Goal: Information Seeking & Learning: Learn about a topic

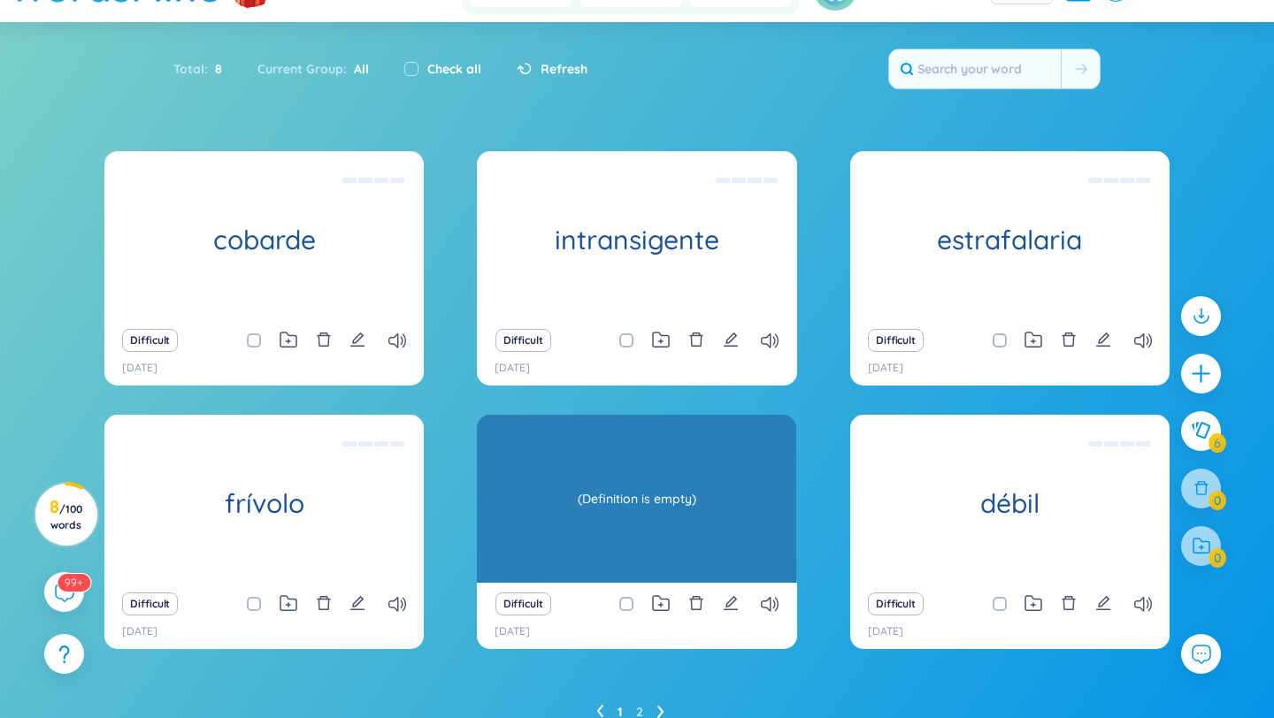
scroll to position [159, 0]
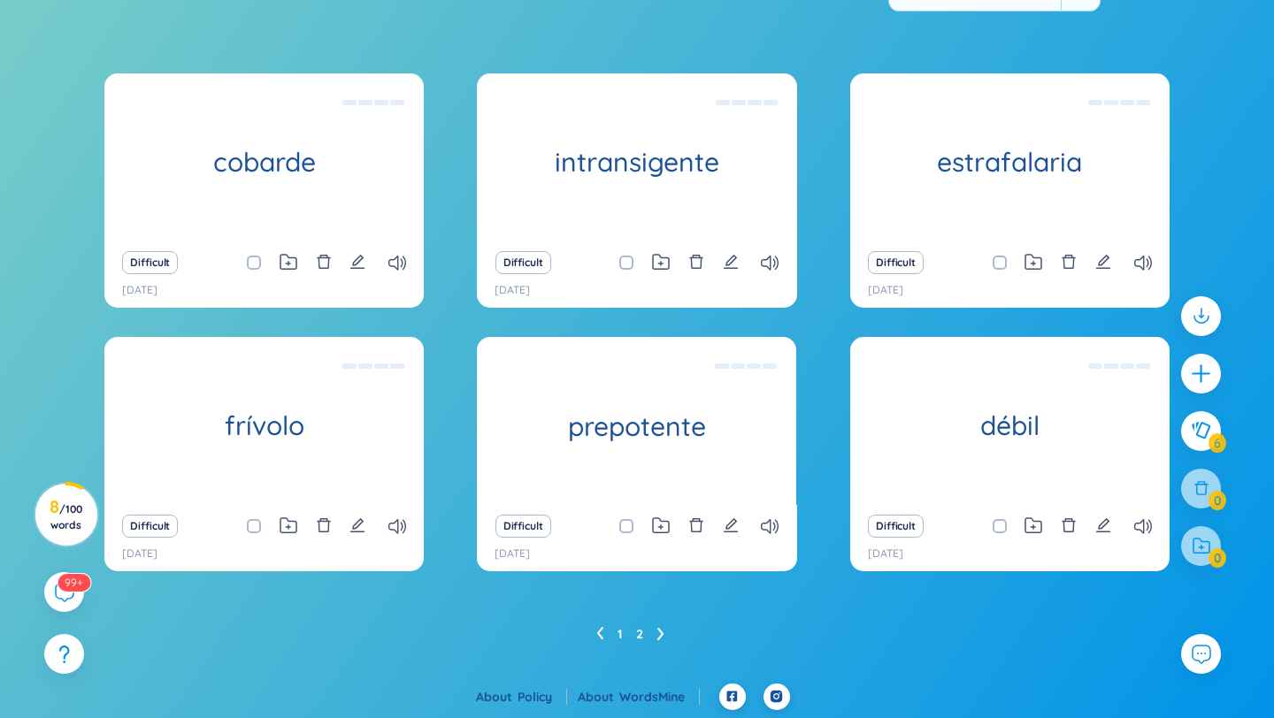
click at [638, 630] on link "2" at bounding box center [639, 634] width 7 height 27
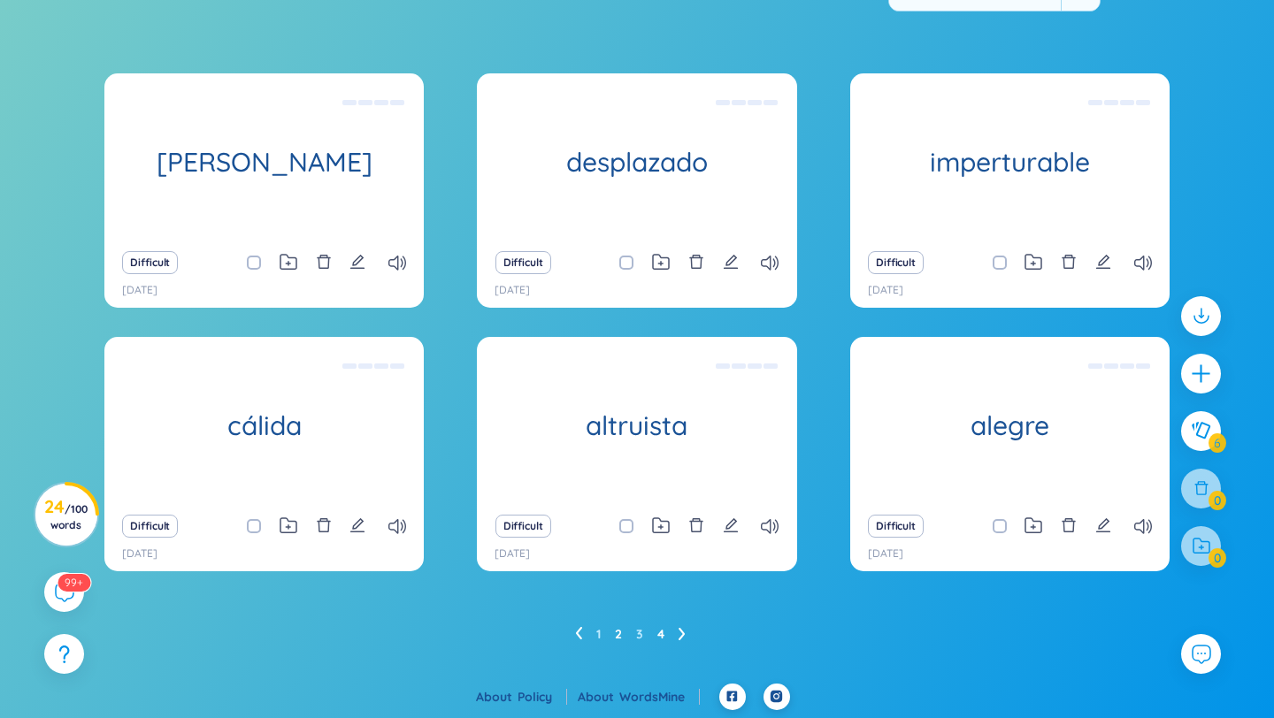
click at [661, 633] on link "4" at bounding box center [660, 634] width 7 height 27
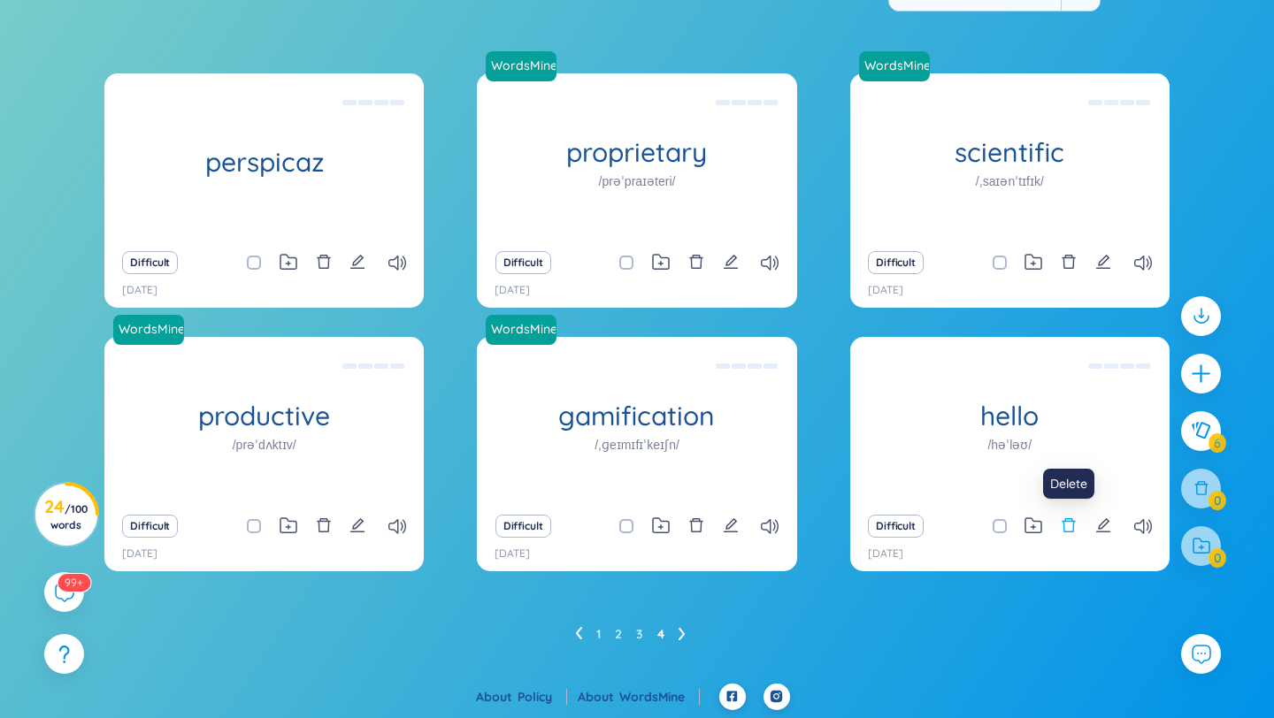
click at [1065, 525] on icon "delete" at bounding box center [1069, 526] width 16 height 16
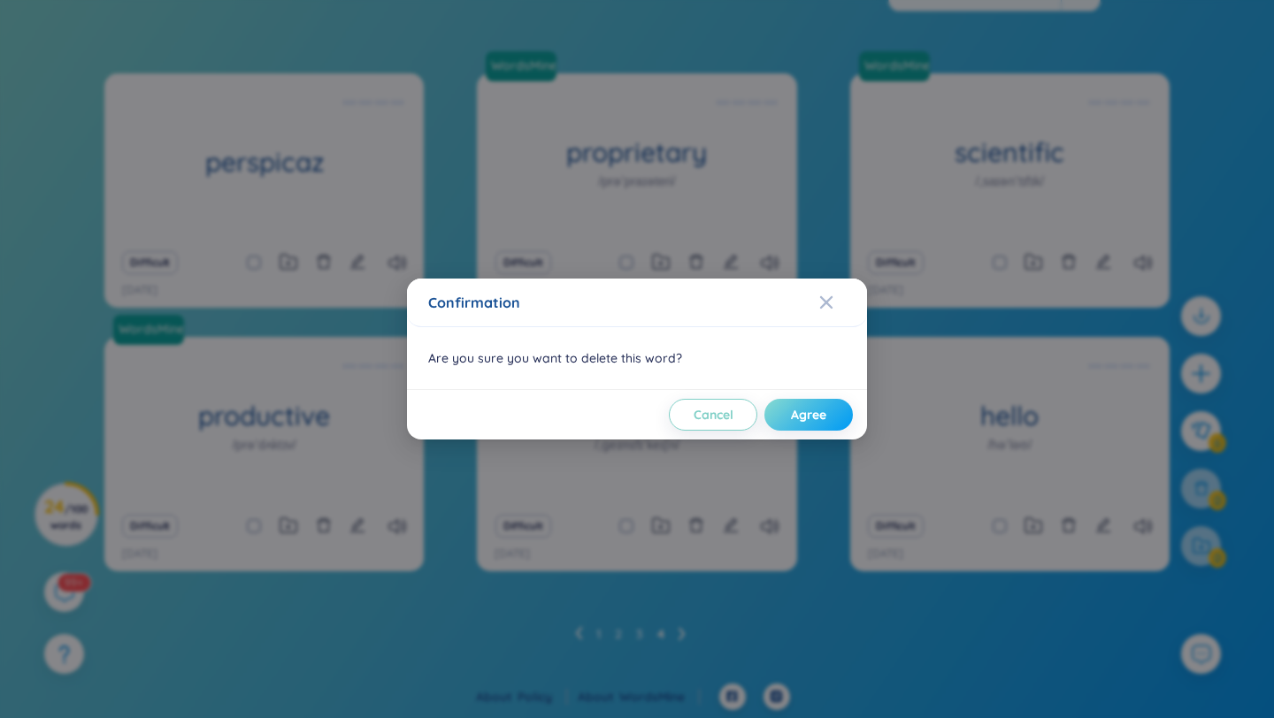
click at [832, 414] on button "Agree" at bounding box center [808, 415] width 88 height 32
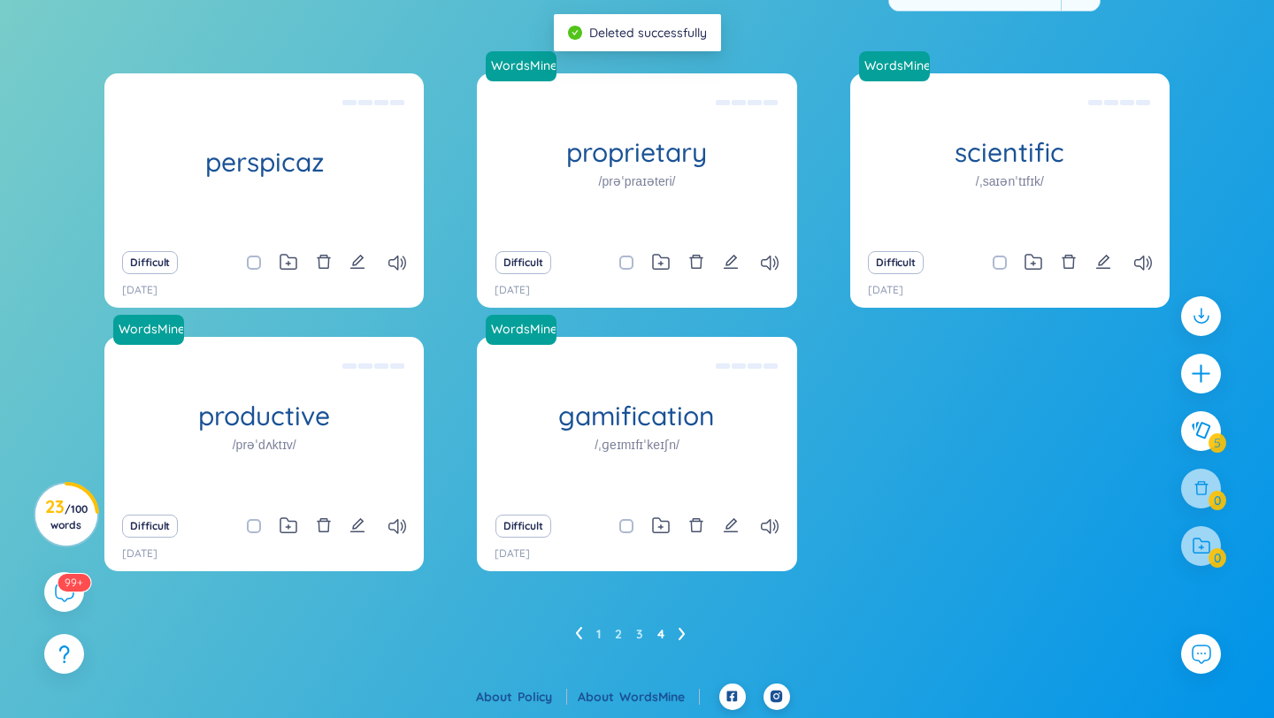
click at [706, 525] on div "Difficult" at bounding box center [637, 526] width 302 height 25
click at [694, 525] on icon "delete" at bounding box center [696, 526] width 16 height 16
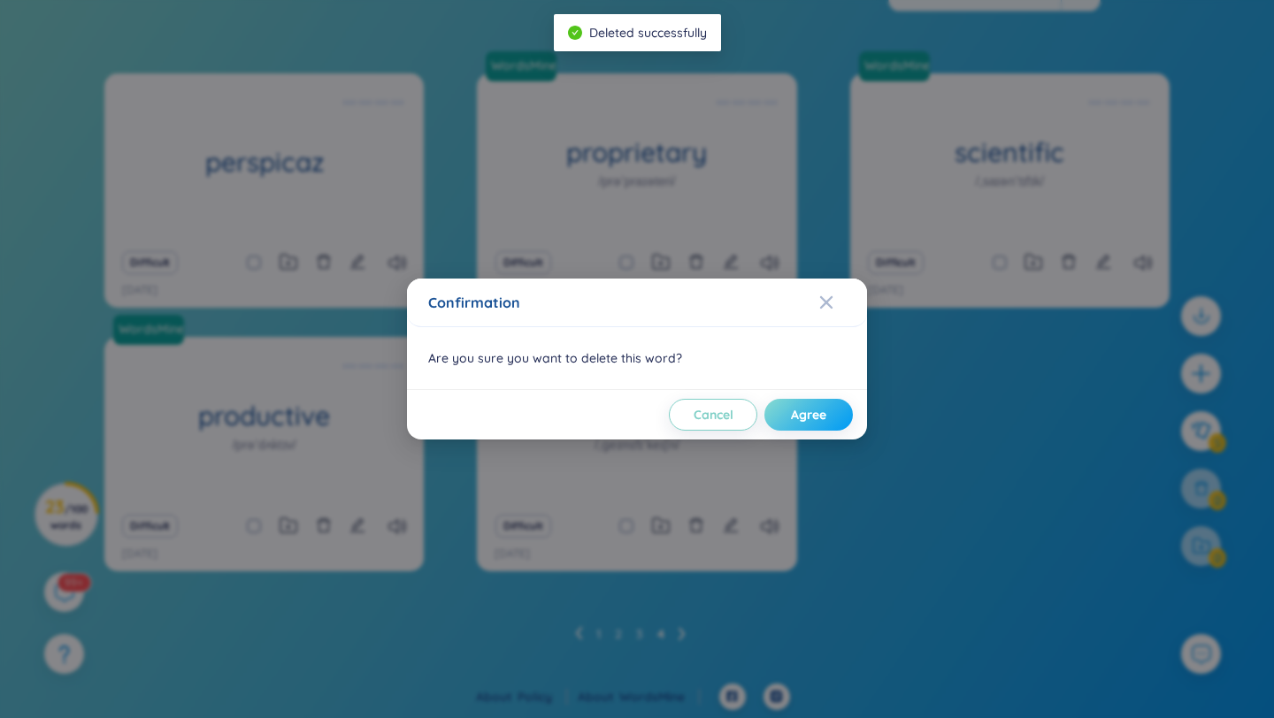
click at [813, 423] on span "Agree" at bounding box center [808, 415] width 35 height 18
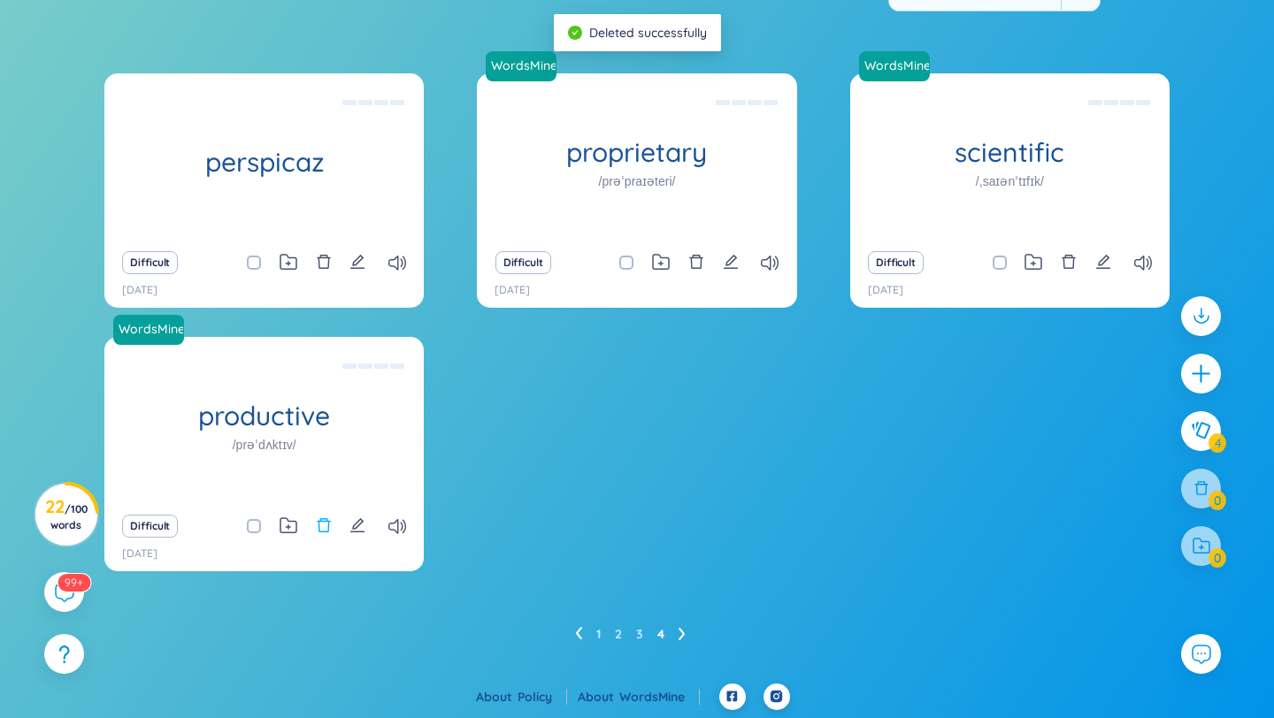
click at [317, 528] on icon "delete" at bounding box center [324, 526] width 16 height 16
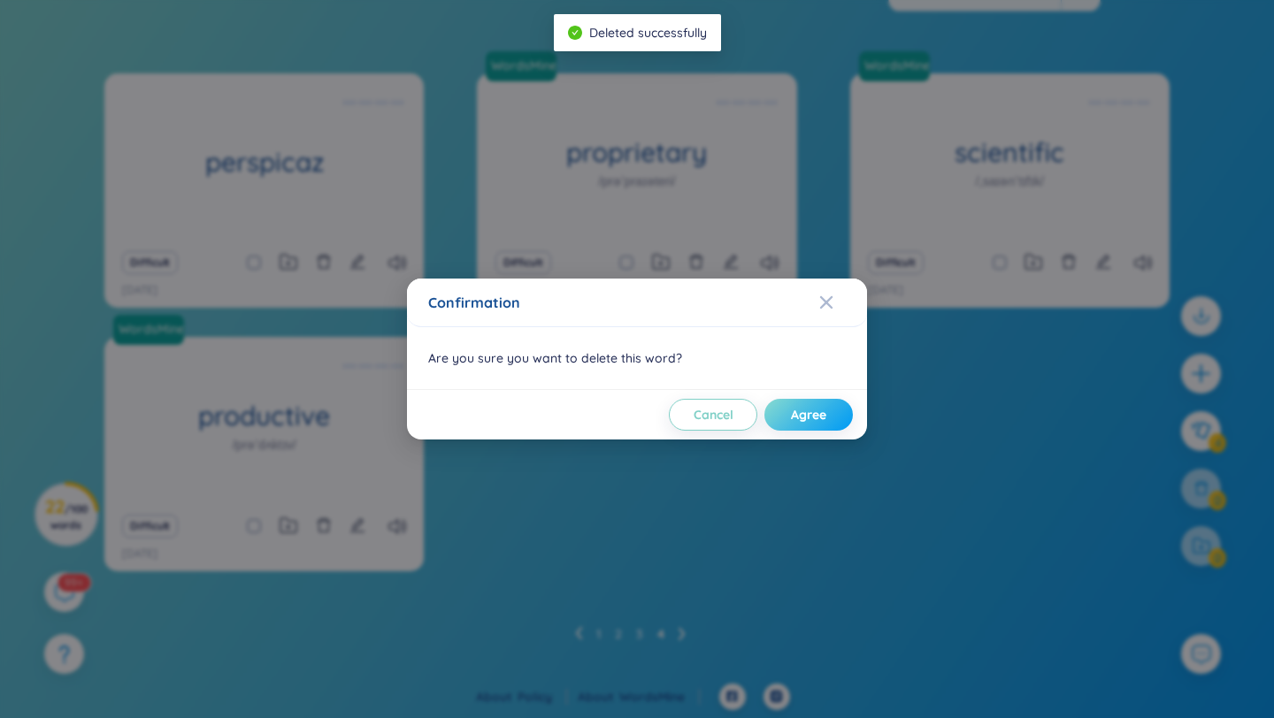
click at [812, 410] on span "Agree" at bounding box center [808, 415] width 35 height 18
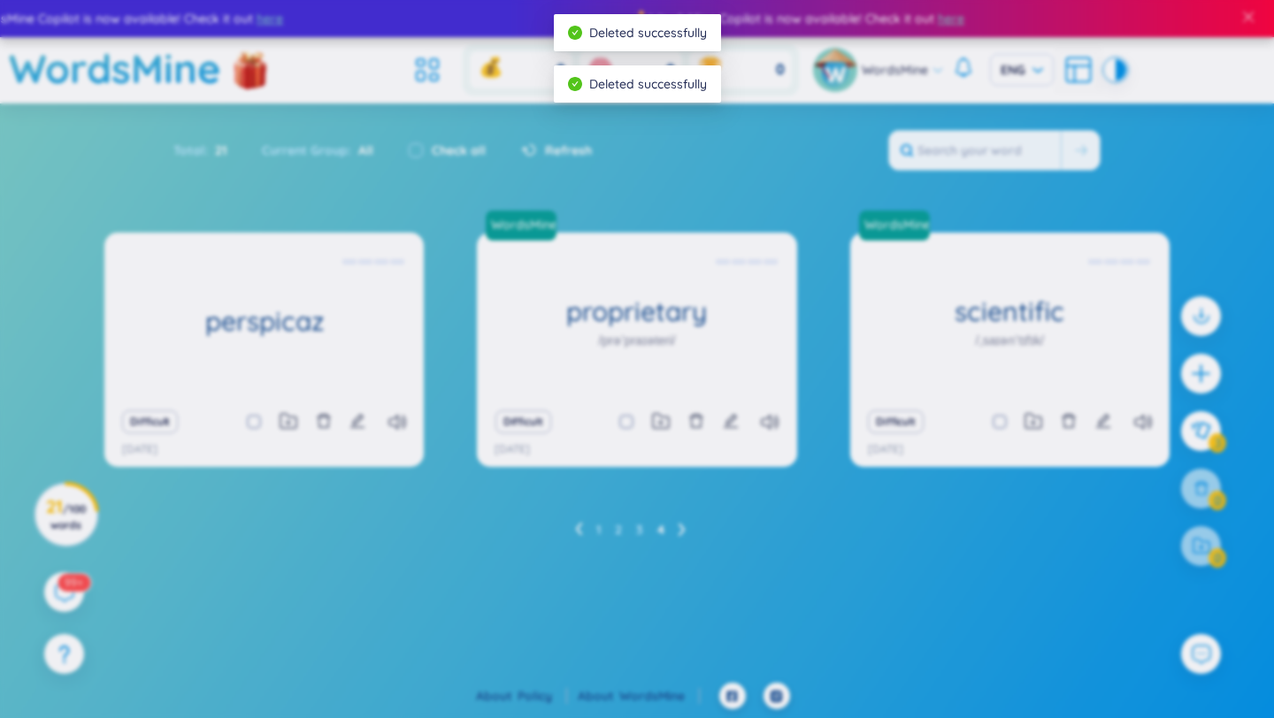
scroll to position [0, 0]
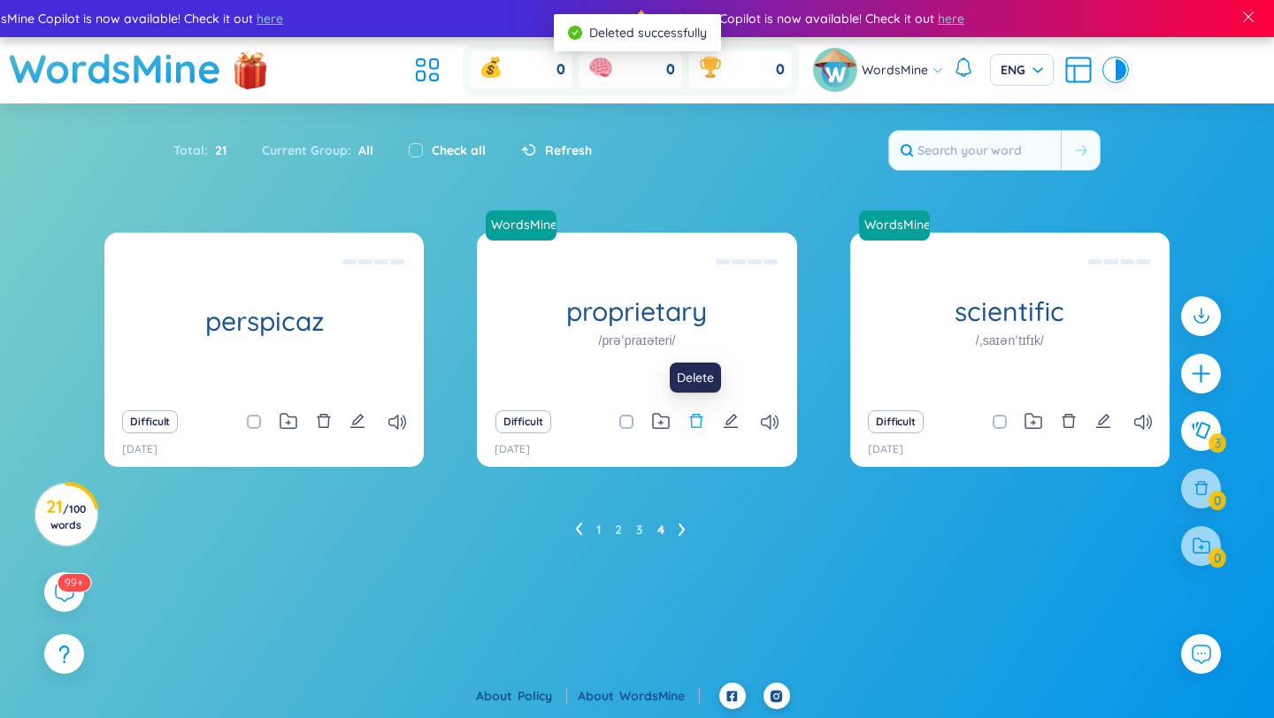
click at [700, 422] on icon "delete" at bounding box center [695, 421] width 13 height 14
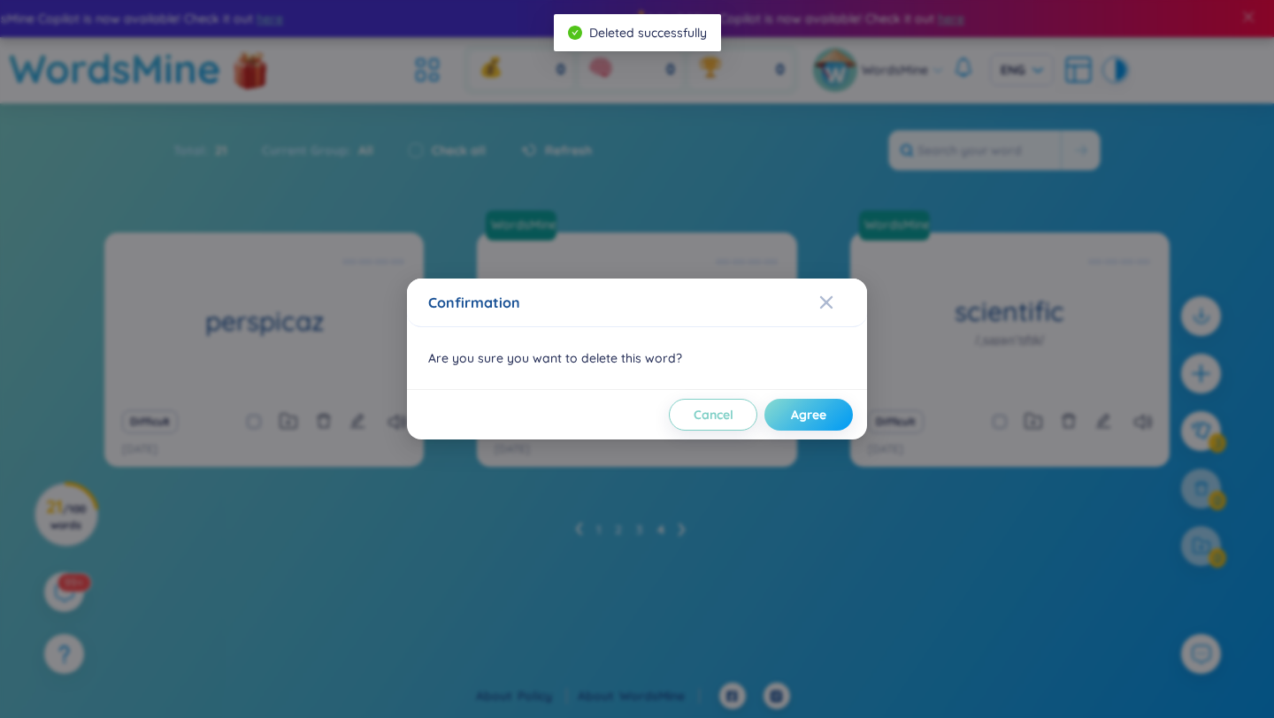
click at [807, 413] on span "Agree" at bounding box center [808, 415] width 35 height 18
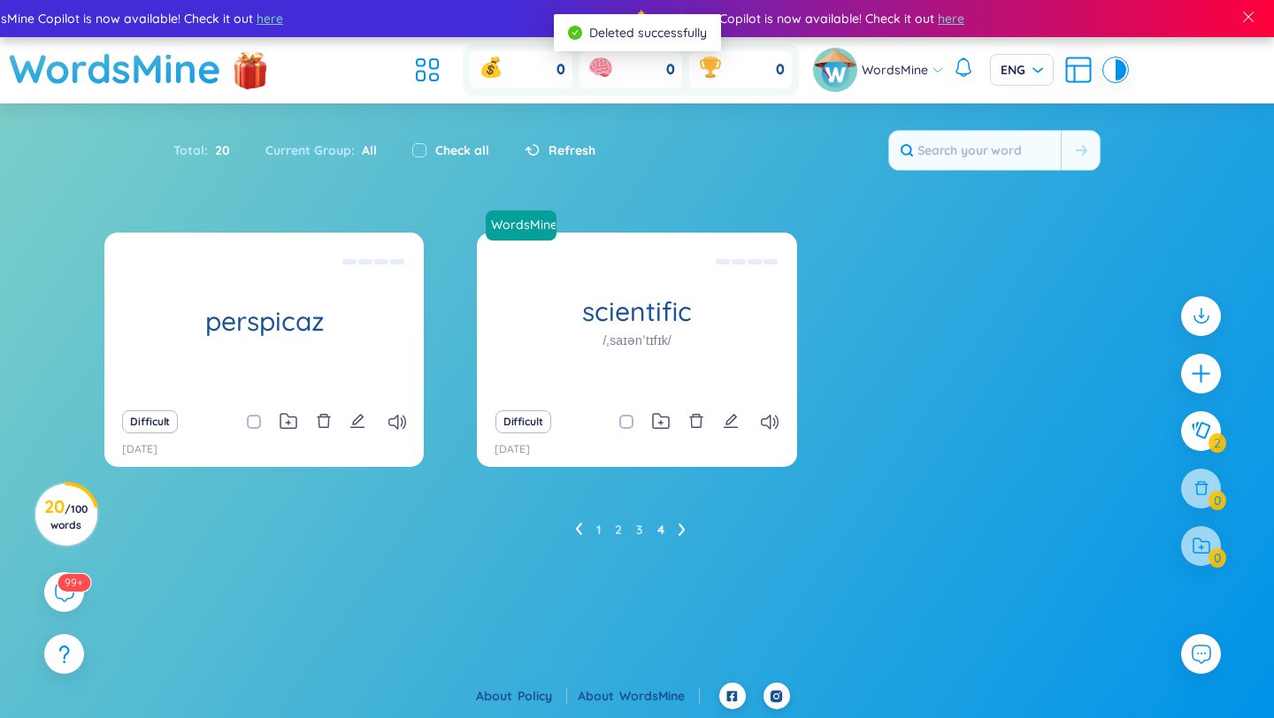
click at [708, 423] on div "Difficult" at bounding box center [637, 422] width 302 height 25
click at [702, 423] on icon "delete" at bounding box center [696, 421] width 16 height 16
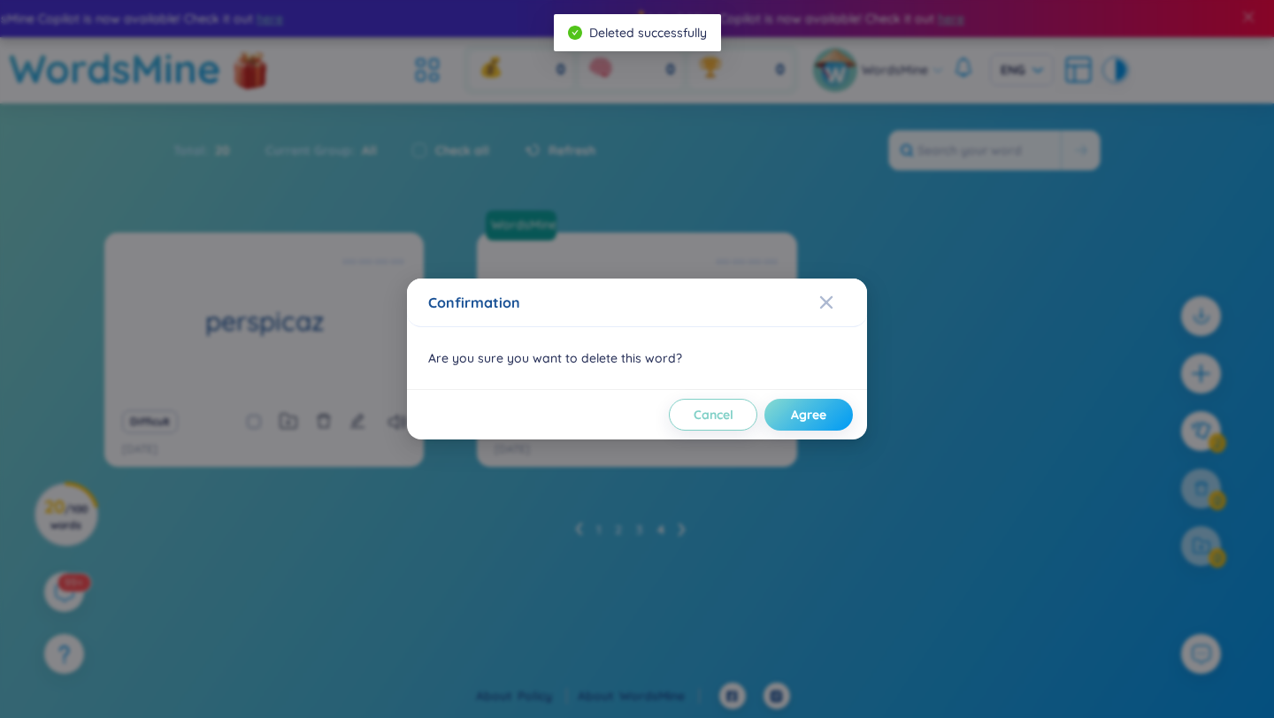
click at [784, 414] on button "Agree" at bounding box center [808, 415] width 88 height 32
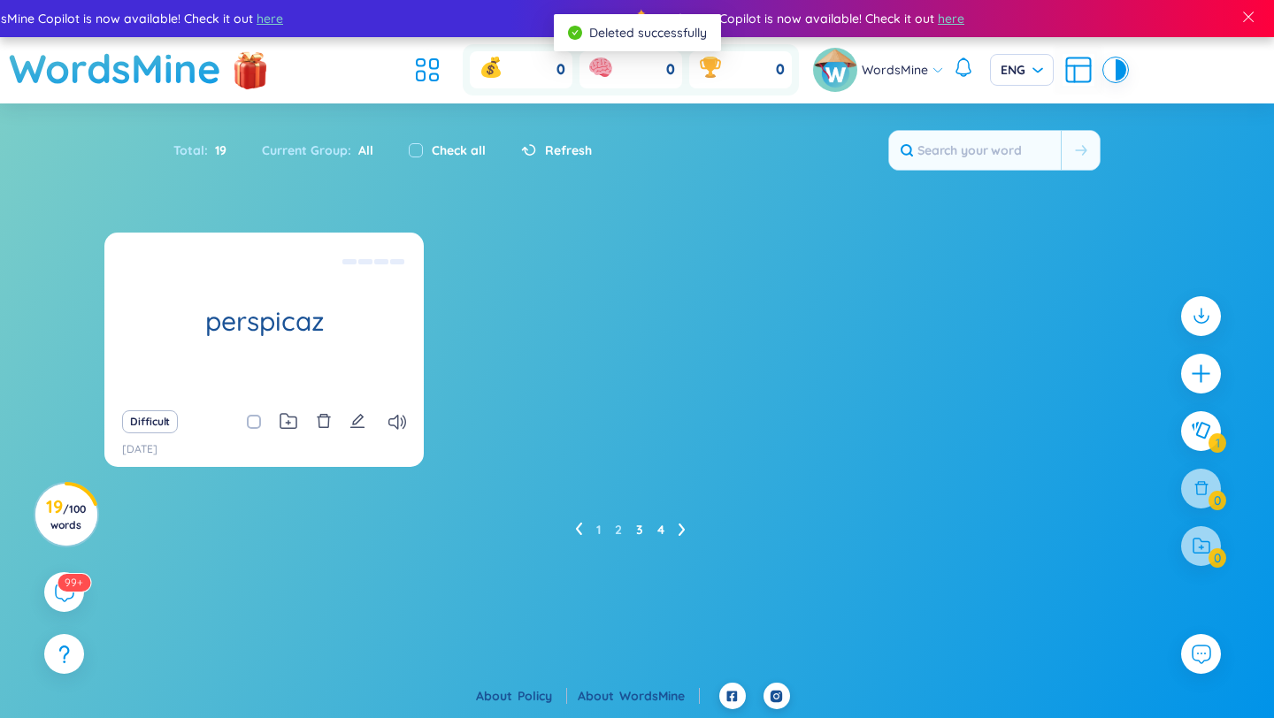
click at [639, 531] on link "3" at bounding box center [639, 530] width 7 height 27
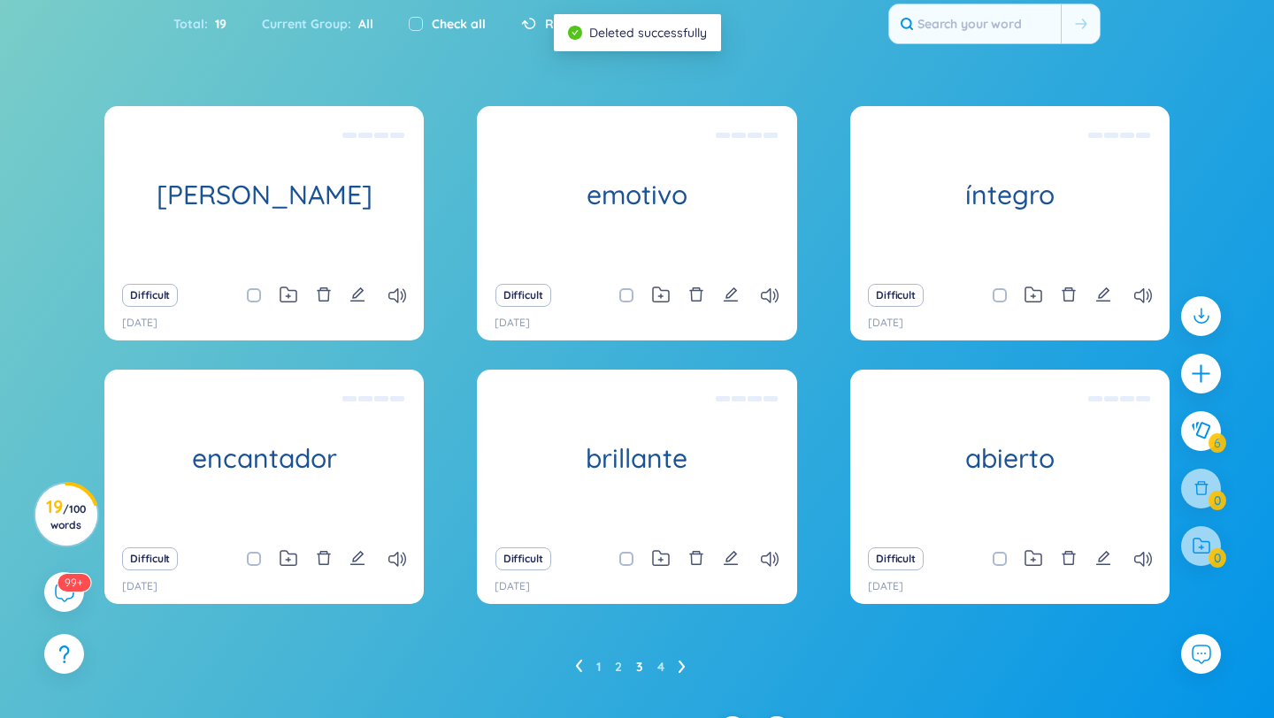
scroll to position [159, 0]
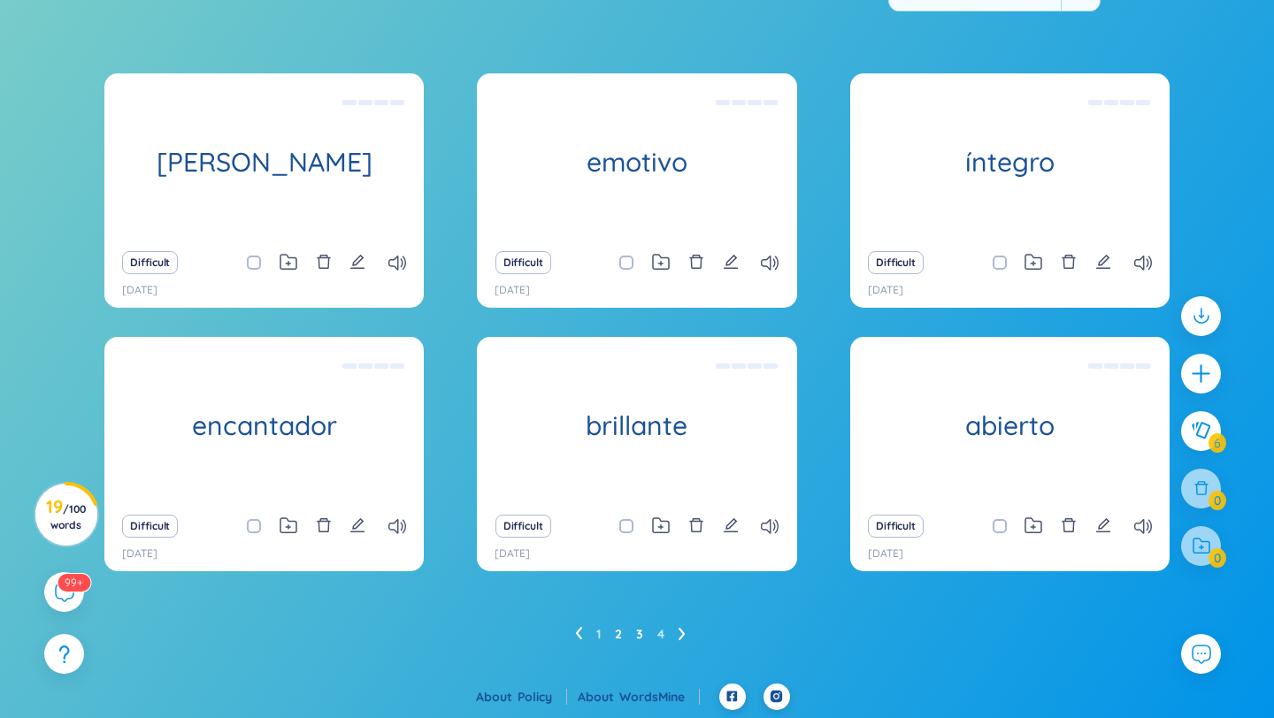
click at [619, 635] on link "2" at bounding box center [618, 634] width 7 height 27
click at [602, 635] on ul "1 2 3 4" at bounding box center [637, 634] width 125 height 28
click at [594, 632] on ul "1 2 3 4" at bounding box center [637, 634] width 125 height 28
click at [597, 632] on link "1" at bounding box center [598, 634] width 4 height 27
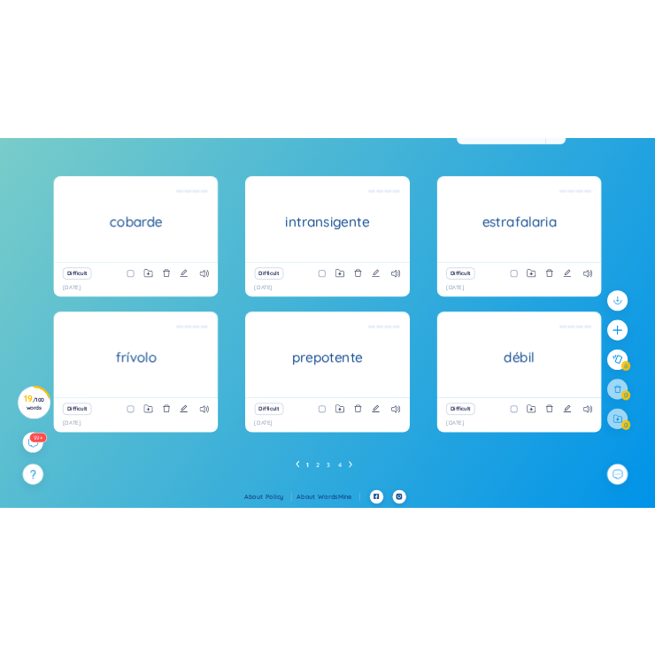
scroll to position [158, 0]
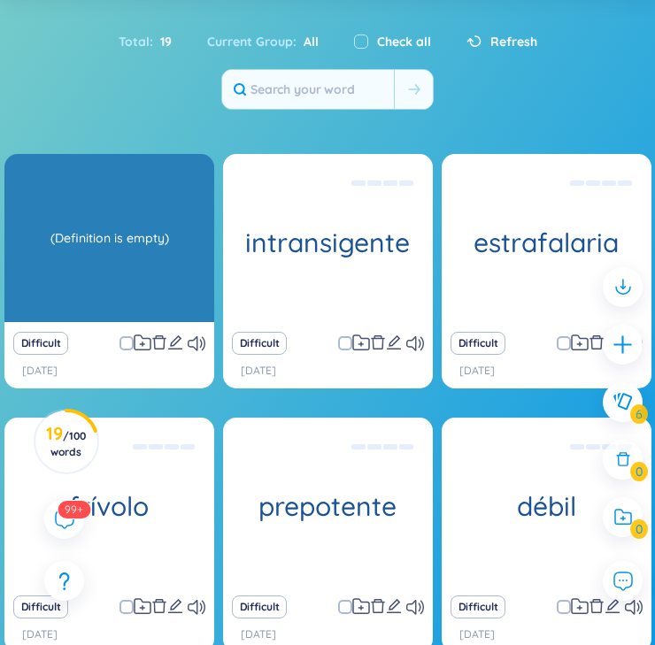
click at [118, 245] on div "(Definition is empty)" at bounding box center [109, 237] width 192 height 159
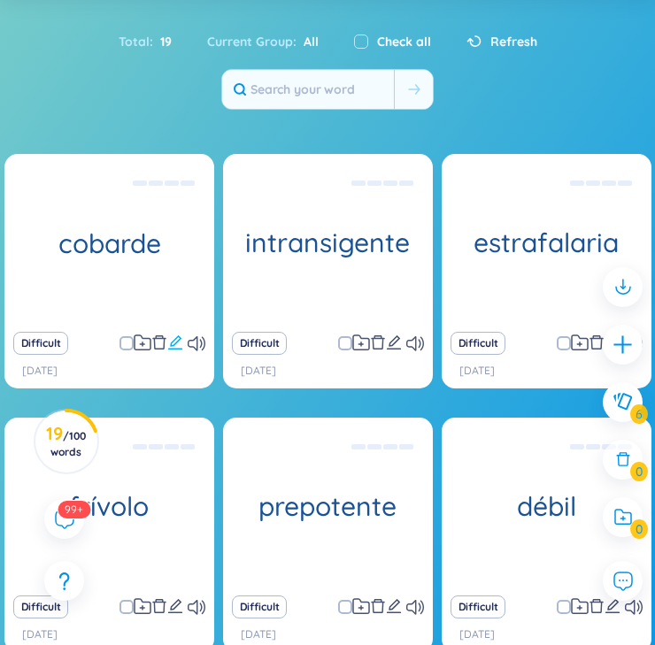
click at [172, 339] on icon "edit" at bounding box center [175, 342] width 16 height 16
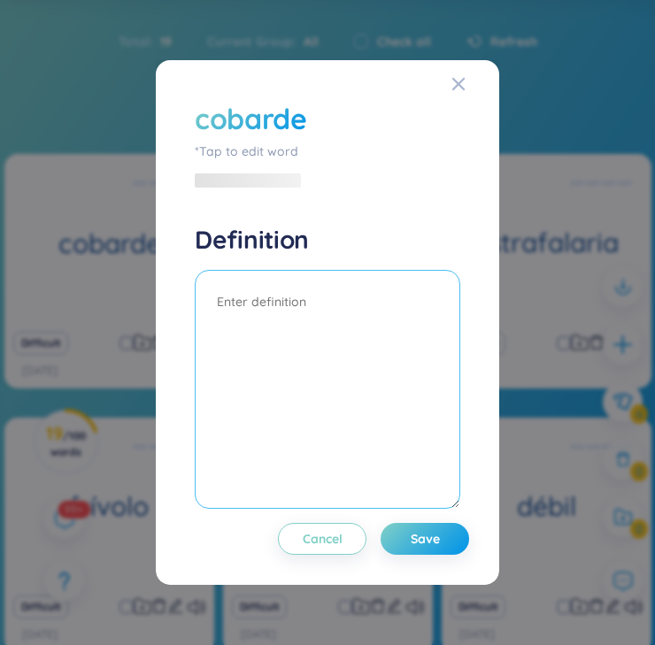
click at [263, 288] on textarea at bounding box center [327, 389] width 265 height 239
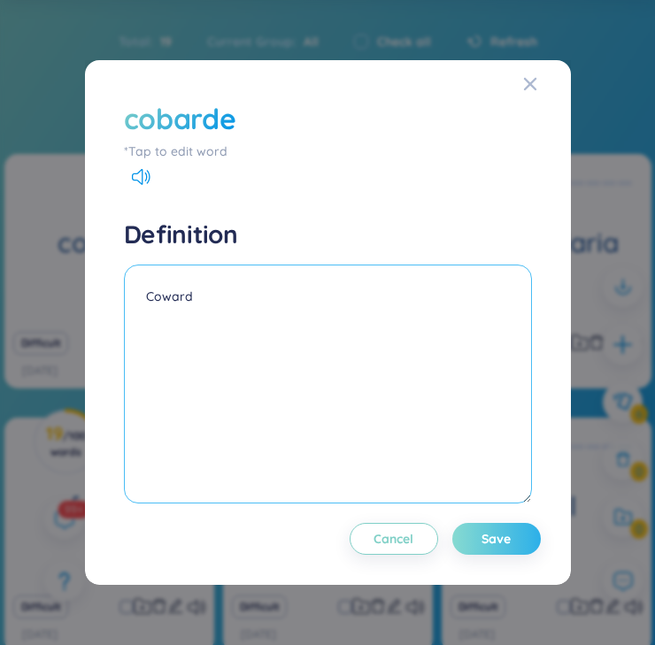
type textarea "Coward"
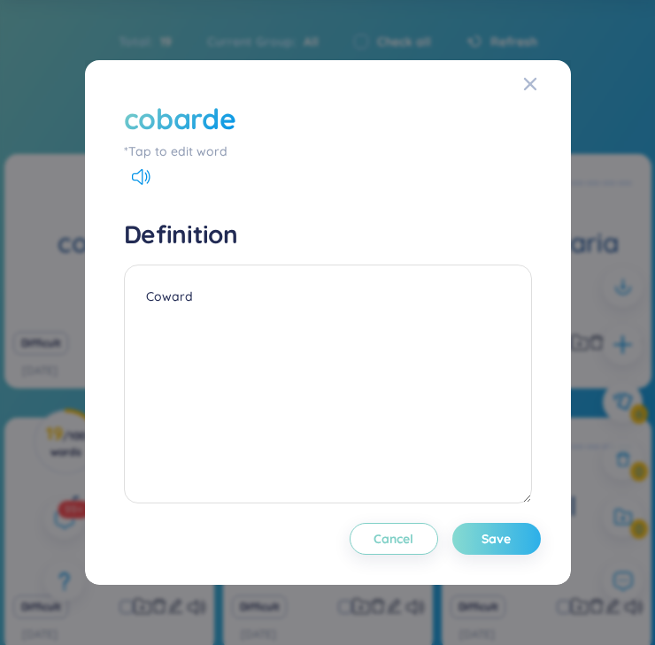
click at [496, 555] on div "Cancel Save" at bounding box center [328, 532] width 426 height 46
click at [482, 540] on button "Save" at bounding box center [496, 539] width 88 height 32
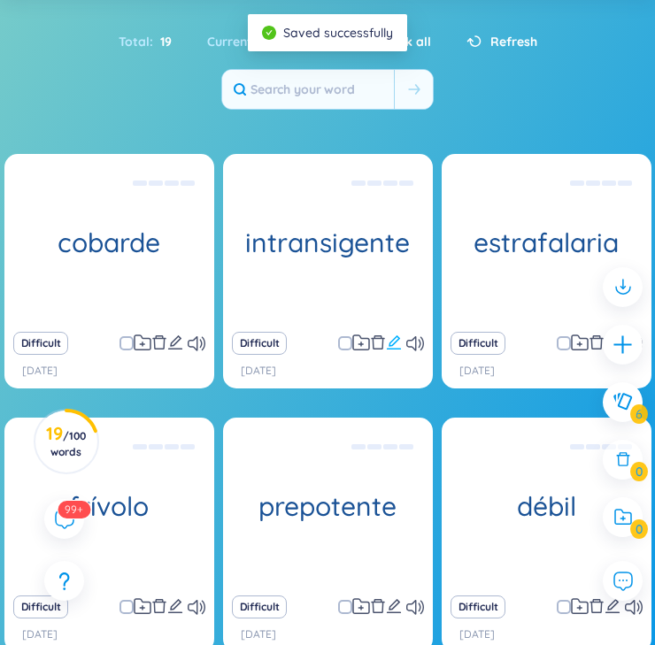
click at [393, 338] on icon "edit" at bounding box center [393, 342] width 14 height 14
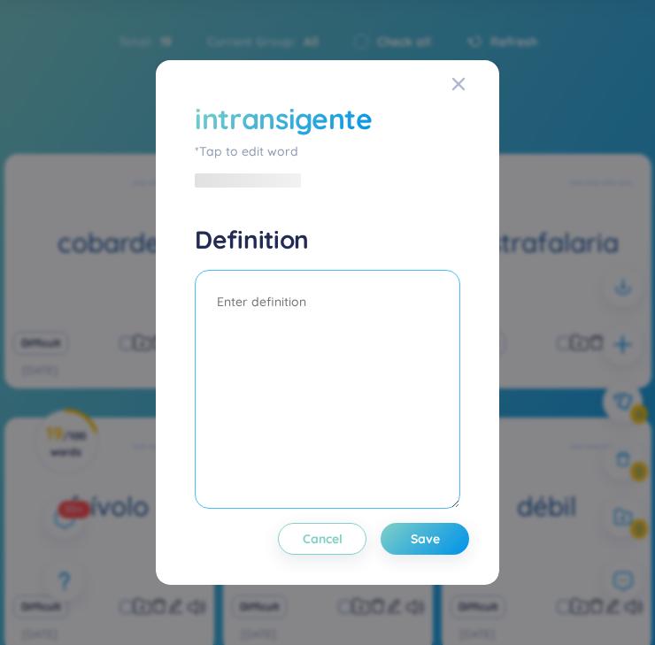
click at [357, 314] on textarea at bounding box center [327, 389] width 265 height 239
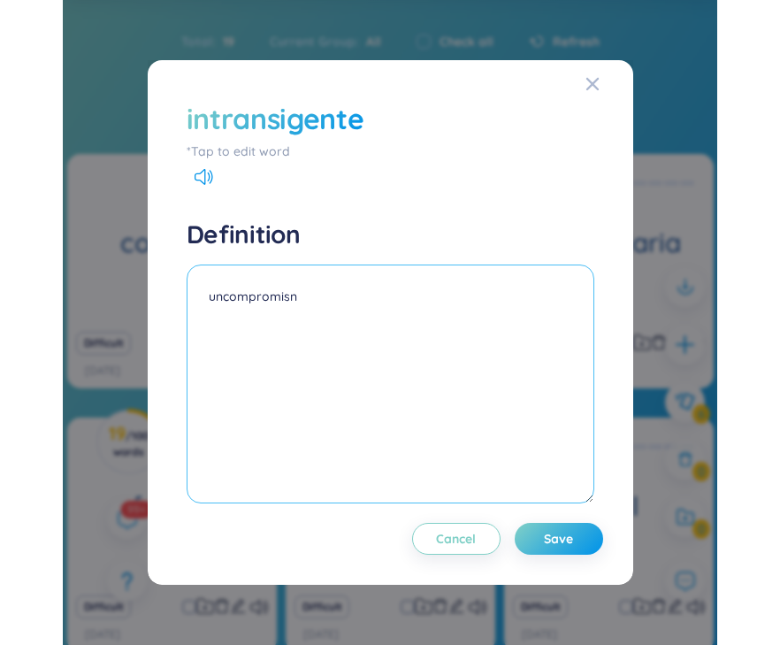
scroll to position [81, 0]
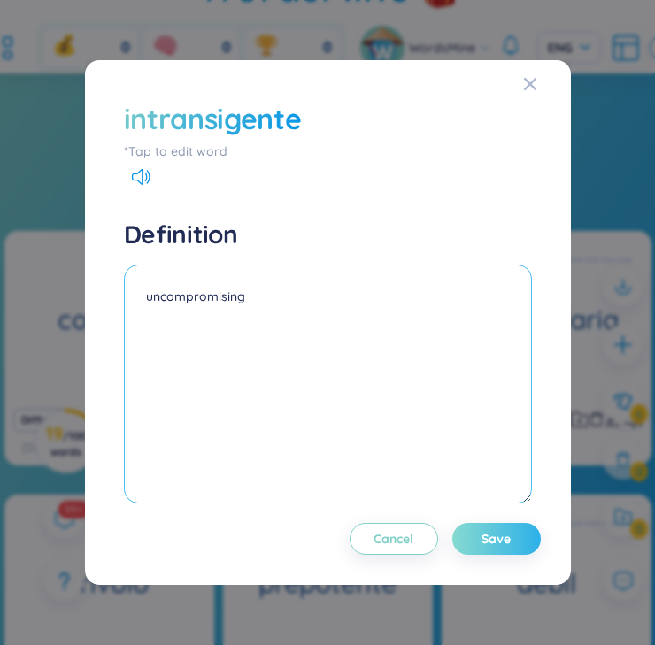
type textarea "uncompromising"
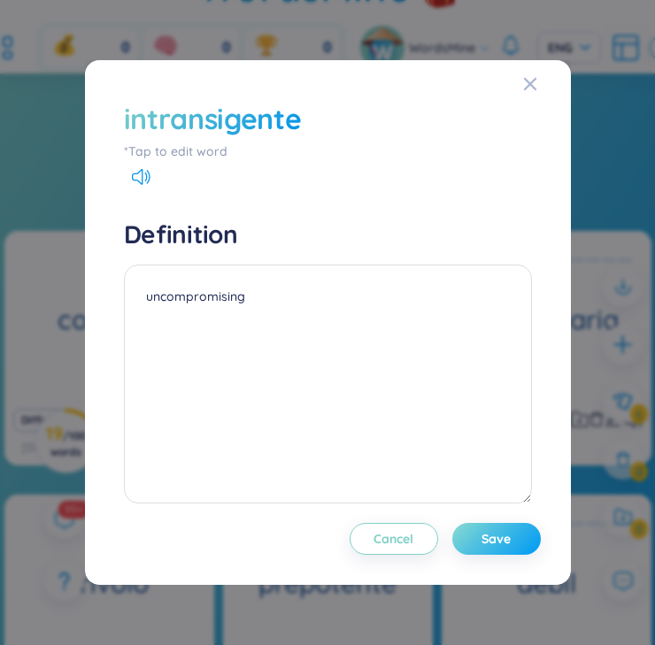
click at [457, 530] on button "Save" at bounding box center [496, 539] width 88 height 32
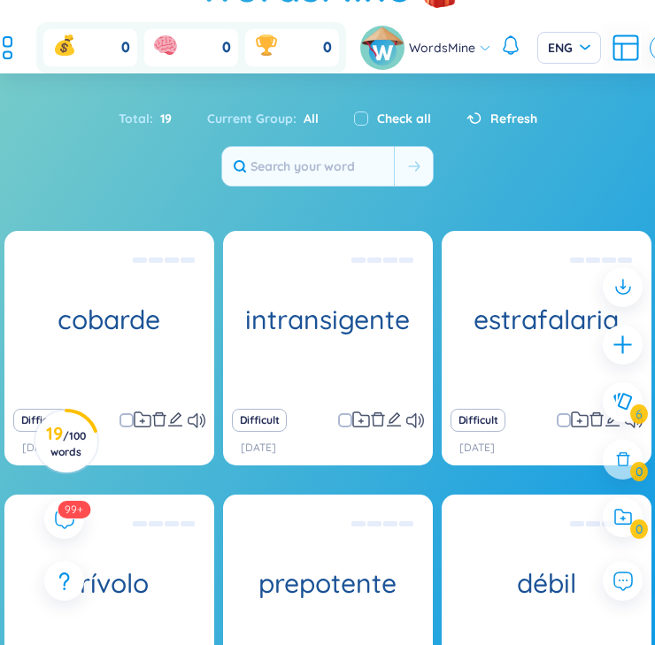
click at [612, 423] on div at bounding box center [623, 410] width 58 height 305
click at [611, 426] on div at bounding box center [623, 410] width 58 height 305
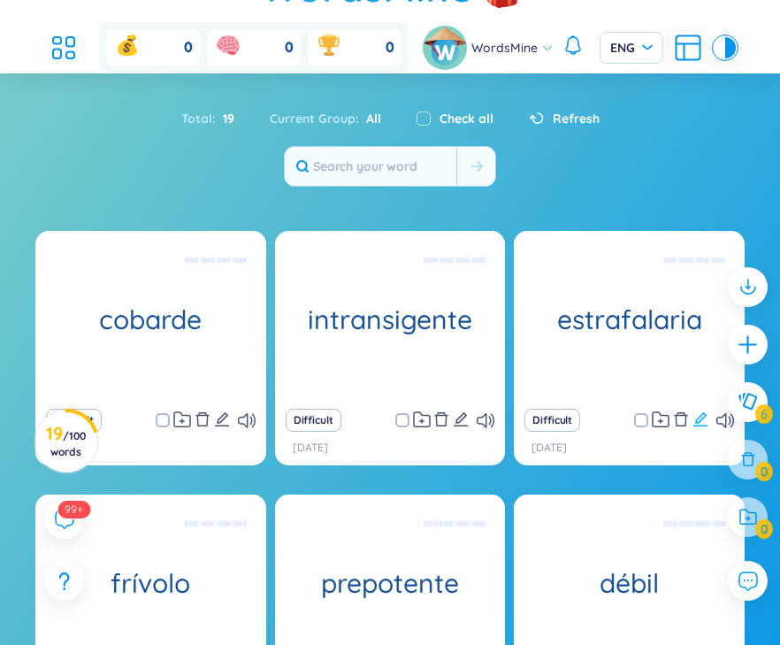
click at [700, 415] on icon "edit" at bounding box center [701, 419] width 16 height 16
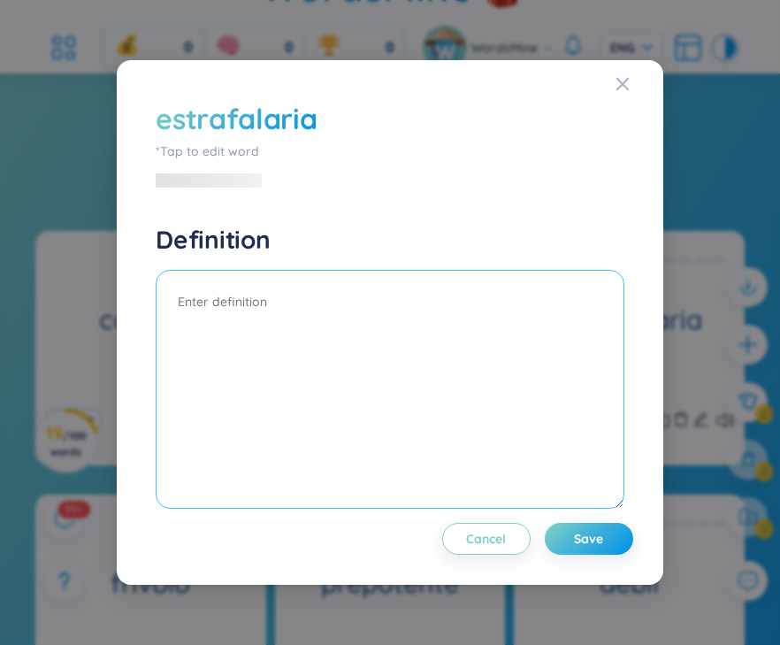
click at [362, 372] on textarea at bounding box center [390, 389] width 468 height 239
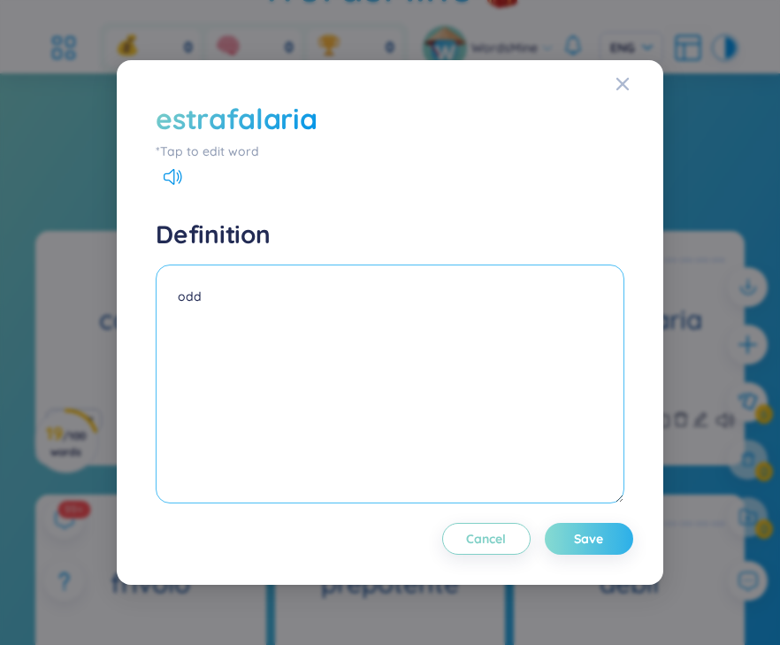
type textarea "odd"
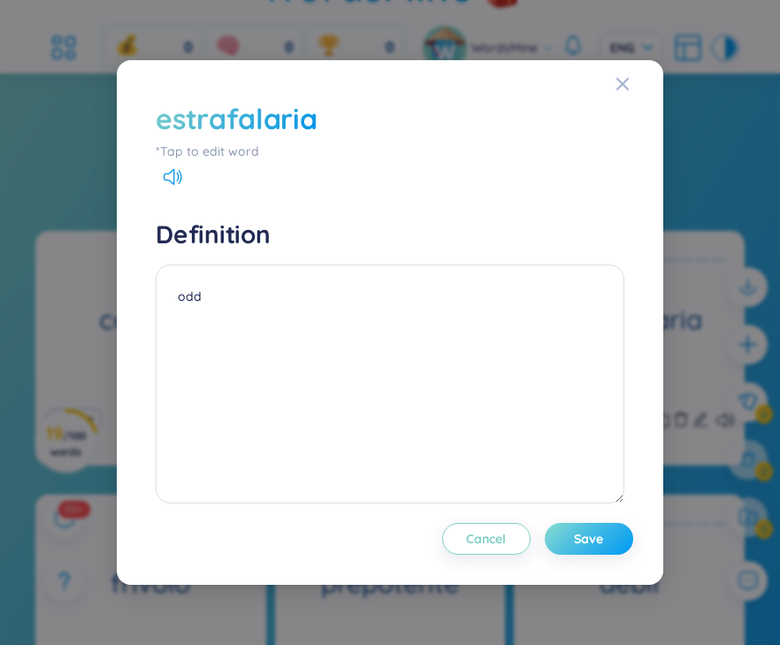
click at [576, 548] on button "Save" at bounding box center [589, 539] width 88 height 32
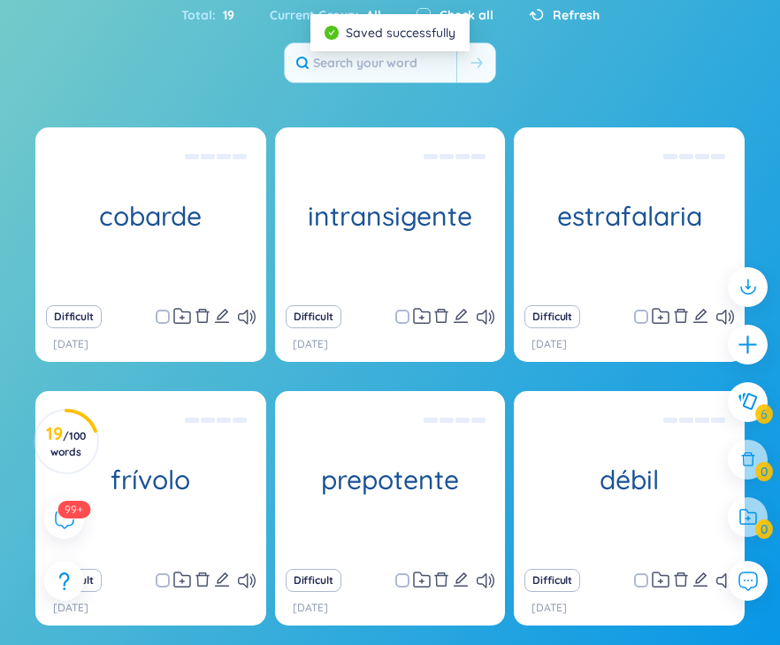
scroll to position [184, 0]
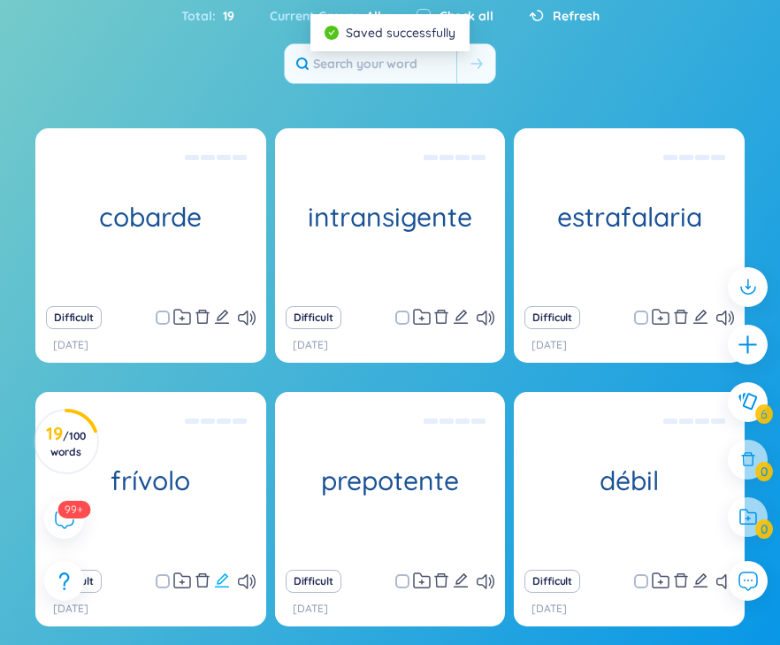
click at [224, 585] on icon "edit" at bounding box center [222, 580] width 16 height 16
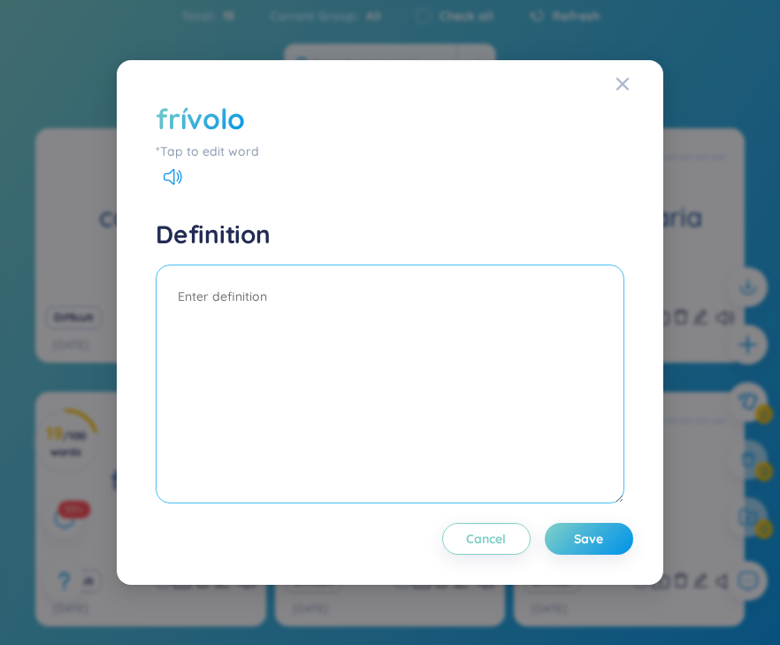
click at [188, 335] on textarea at bounding box center [390, 384] width 468 height 239
type textarea "superficial"
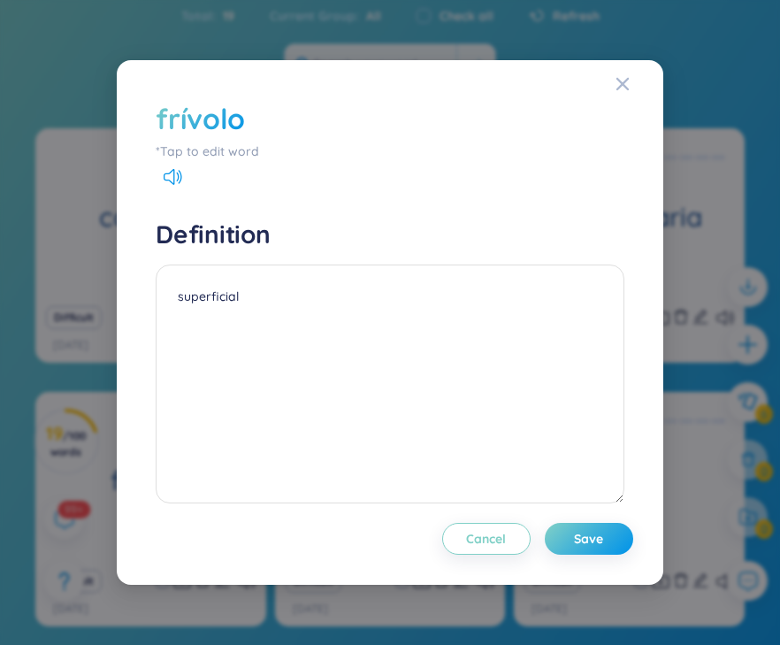
click at [581, 558] on div "frívolo *Tap to edit word Definition superficial Cancel Save From dictionary Vi…" at bounding box center [389, 322] width 503 height 483
click at [574, 550] on button "Save" at bounding box center [589, 539] width 88 height 32
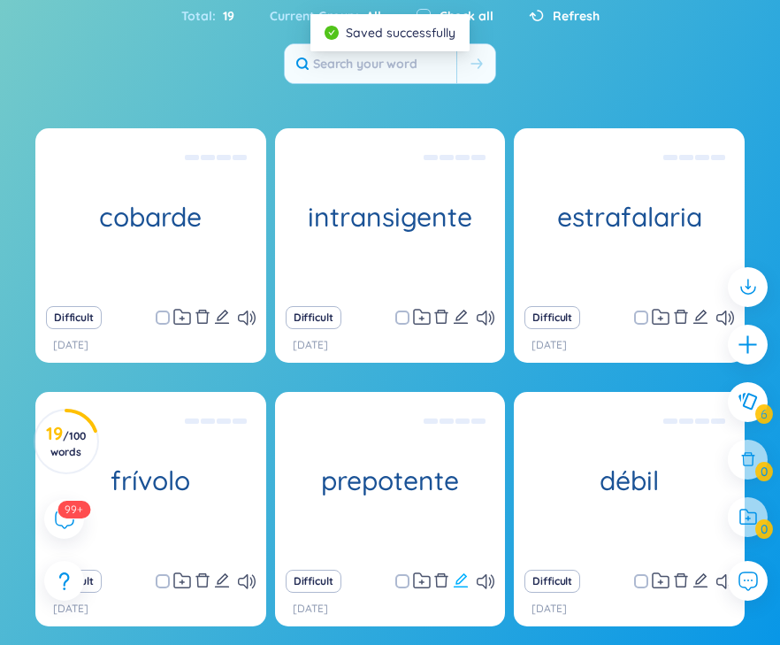
click at [462, 577] on icon "edit" at bounding box center [461, 580] width 16 height 16
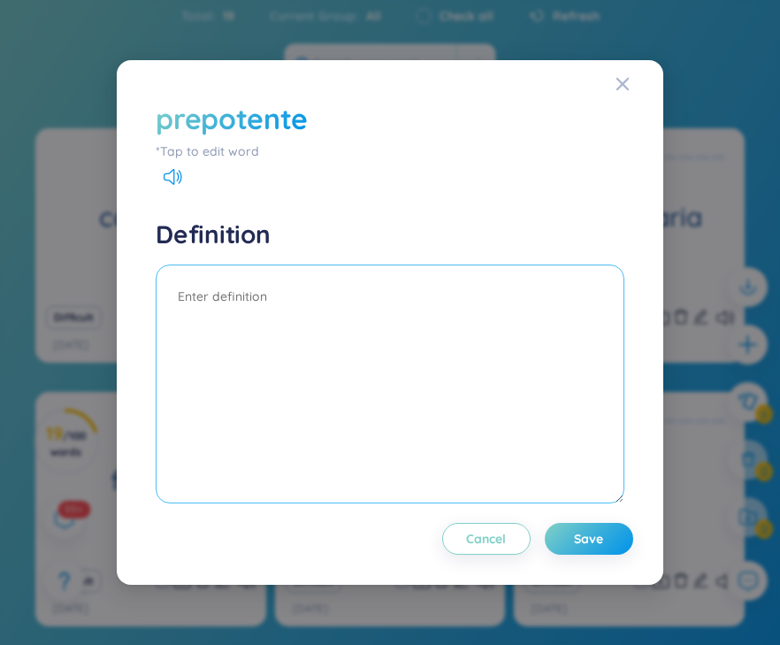
click at [430, 355] on textarea at bounding box center [390, 384] width 468 height 239
type textarea "arrogant"
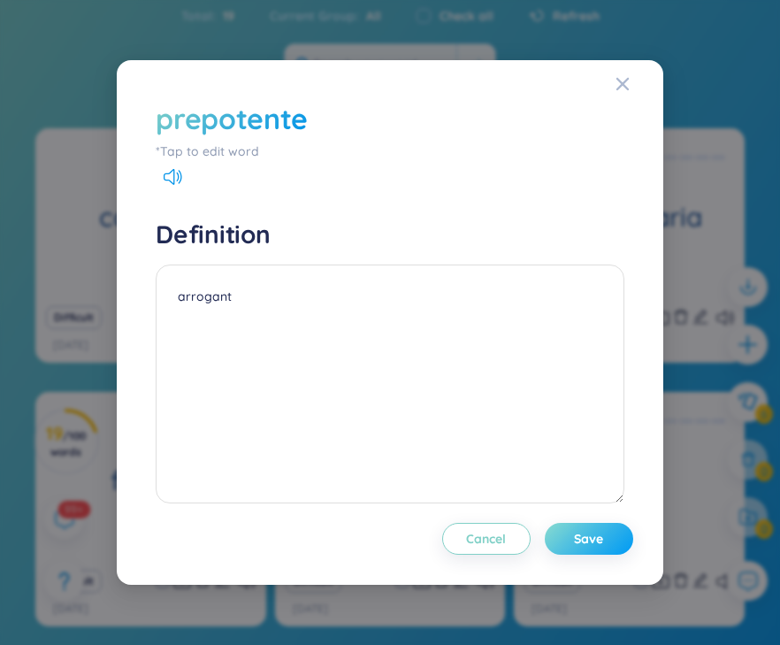
click at [602, 527] on button "Save" at bounding box center [589, 539] width 88 height 32
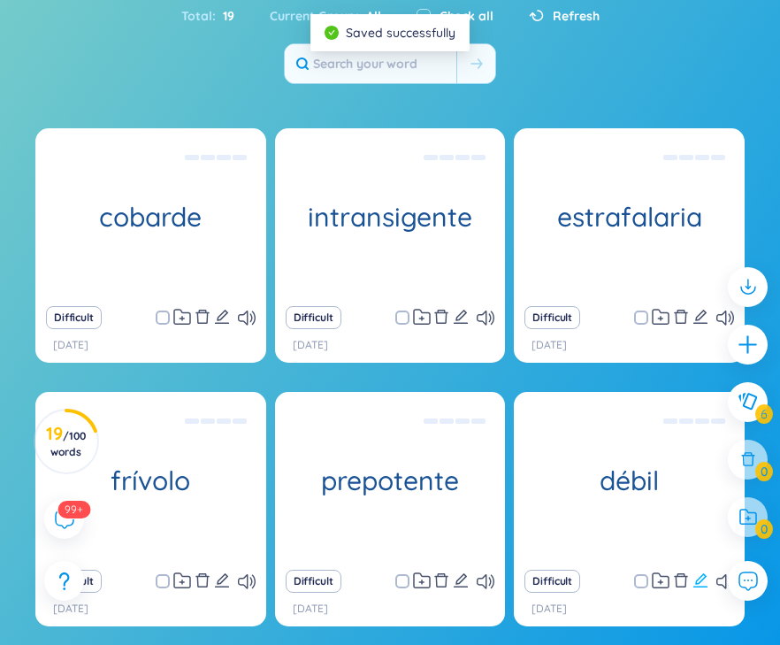
click at [698, 584] on icon "edit" at bounding box center [701, 580] width 16 height 16
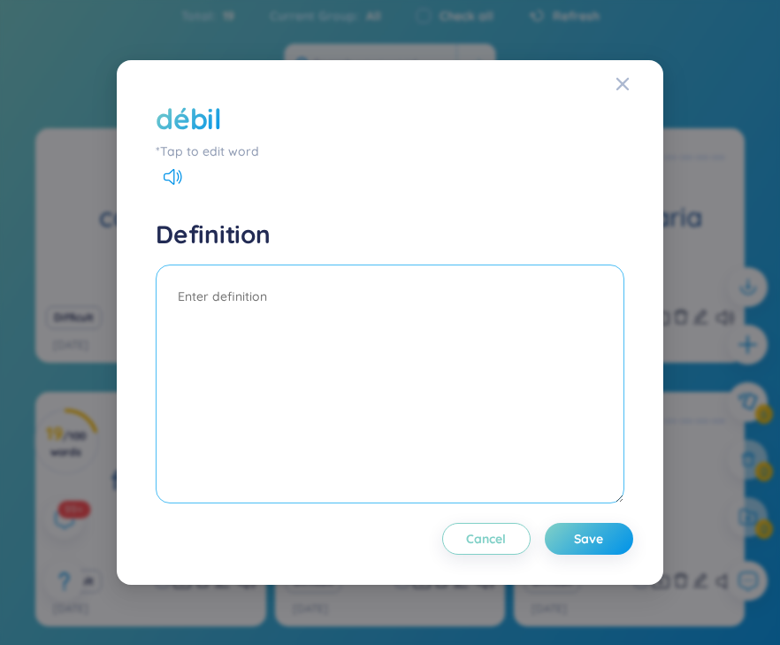
click at [471, 321] on textarea at bounding box center [390, 384] width 468 height 239
type textarea "weak"
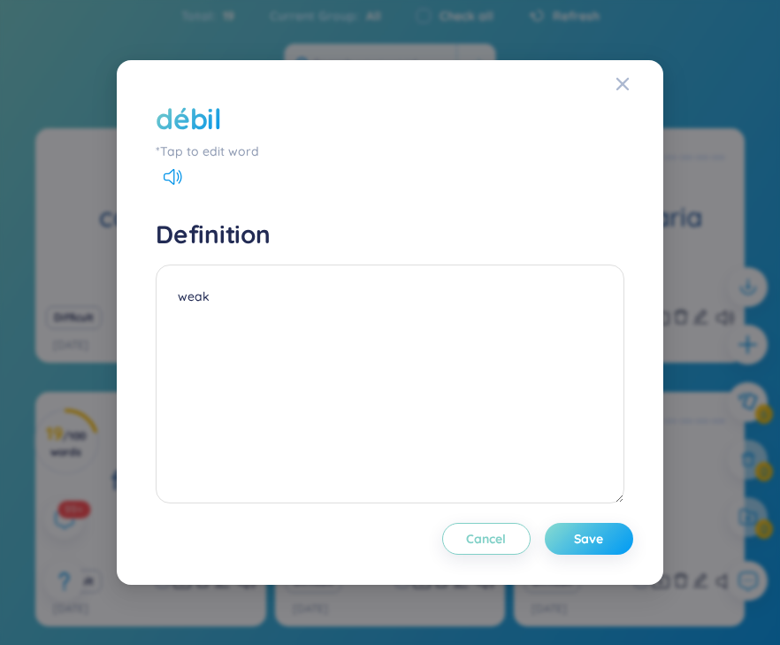
click at [619, 550] on button "Save" at bounding box center [589, 539] width 88 height 32
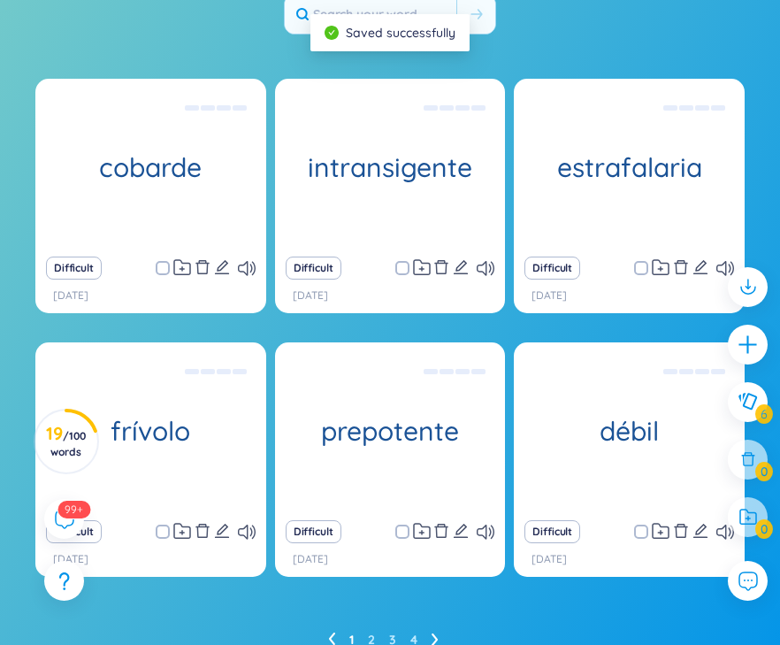
scroll to position [312, 0]
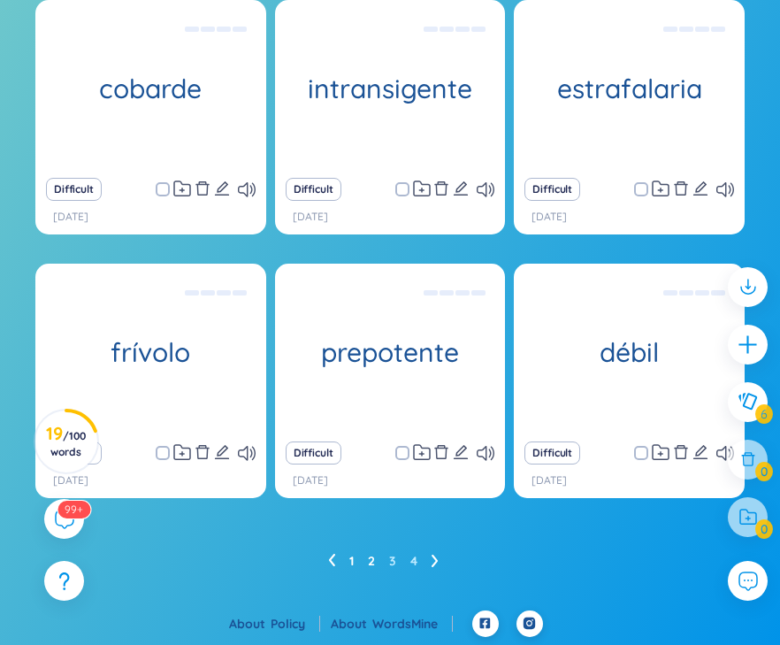
click at [369, 555] on link "2" at bounding box center [371, 561] width 7 height 27
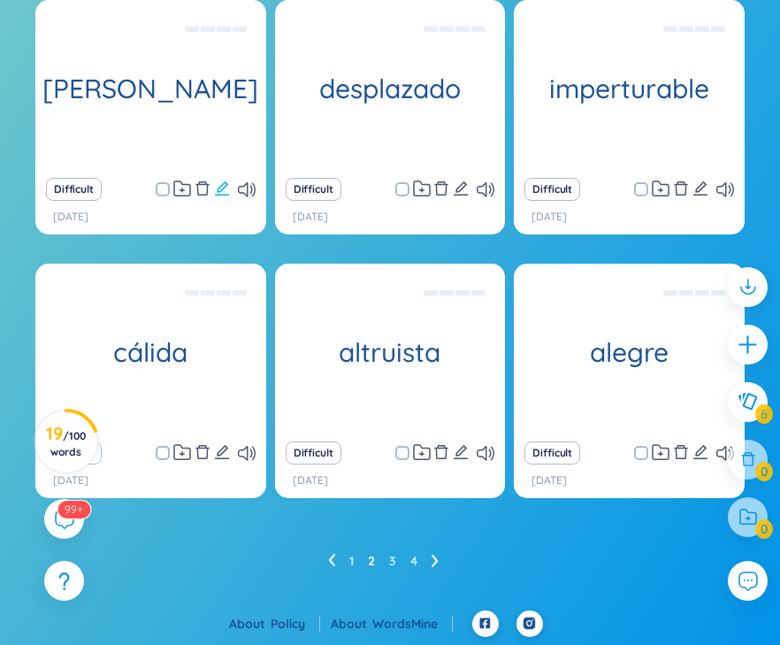
click at [224, 187] on icon "edit" at bounding box center [222, 188] width 14 height 14
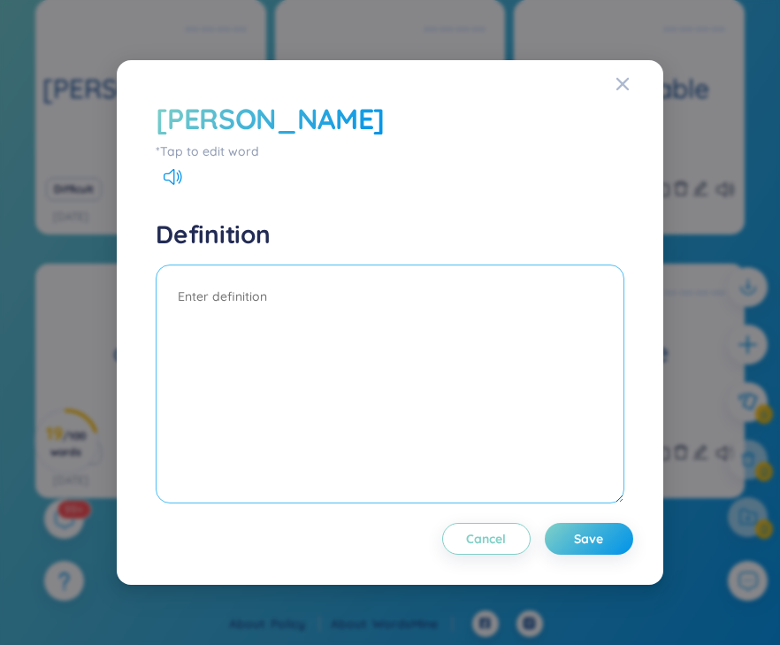
click at [238, 291] on textarea at bounding box center [390, 384] width 468 height 239
type textarea "soft/weak willed"
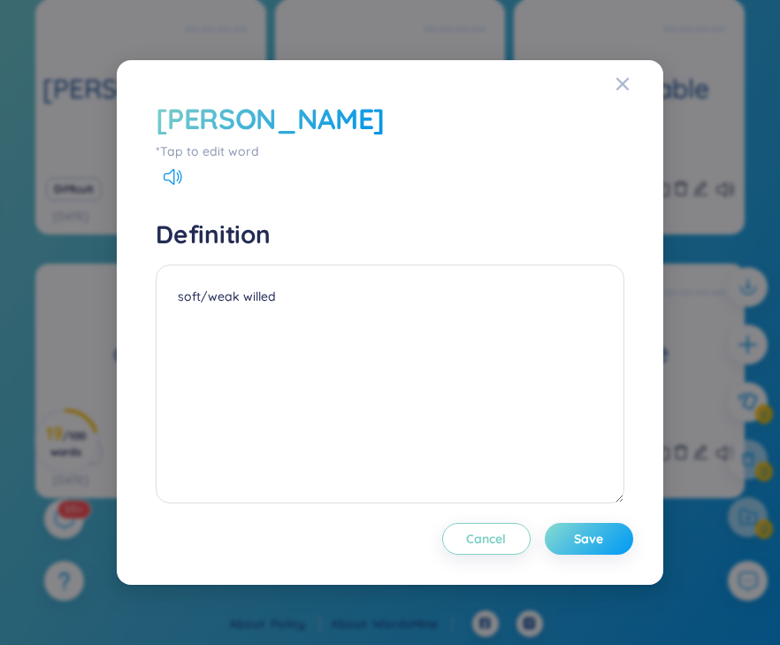
click at [581, 552] on button "Save" at bounding box center [589, 539] width 88 height 32
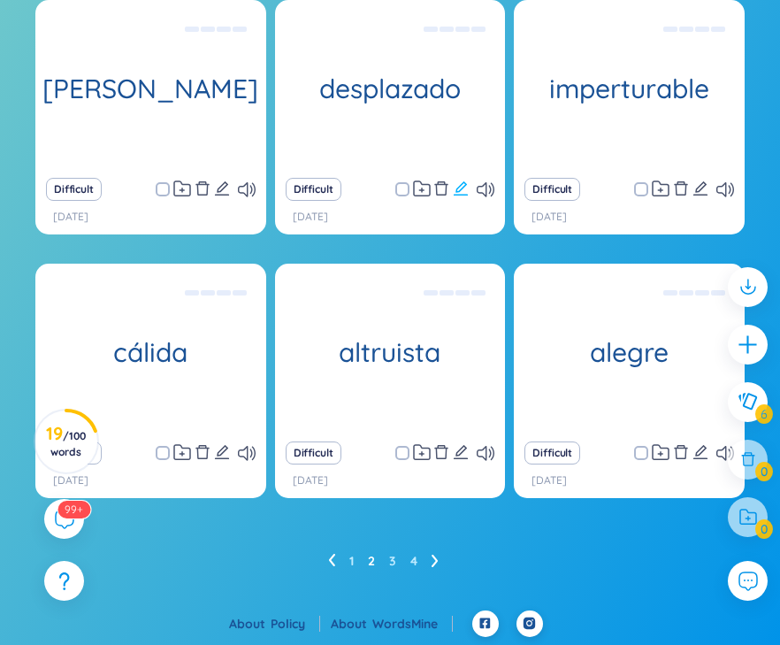
click at [459, 190] on icon "edit" at bounding box center [461, 188] width 14 height 14
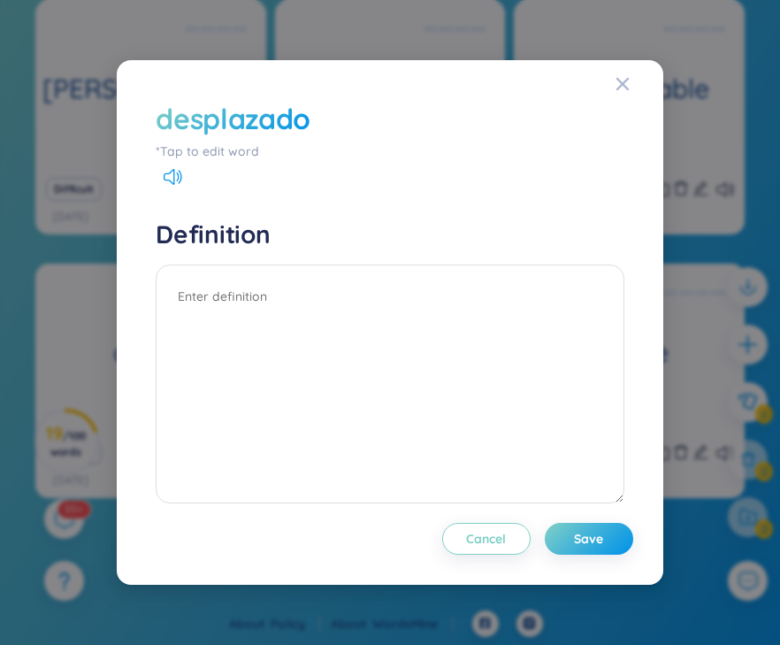
click at [299, 255] on div "Definition" at bounding box center [390, 364] width 468 height 290
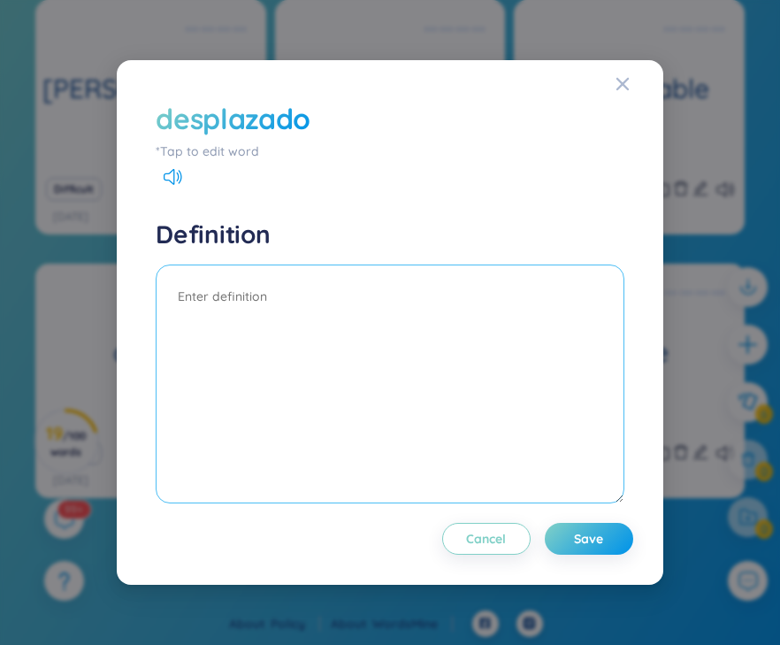
click at [280, 278] on textarea at bounding box center [390, 384] width 468 height 239
type textarea "out of place"
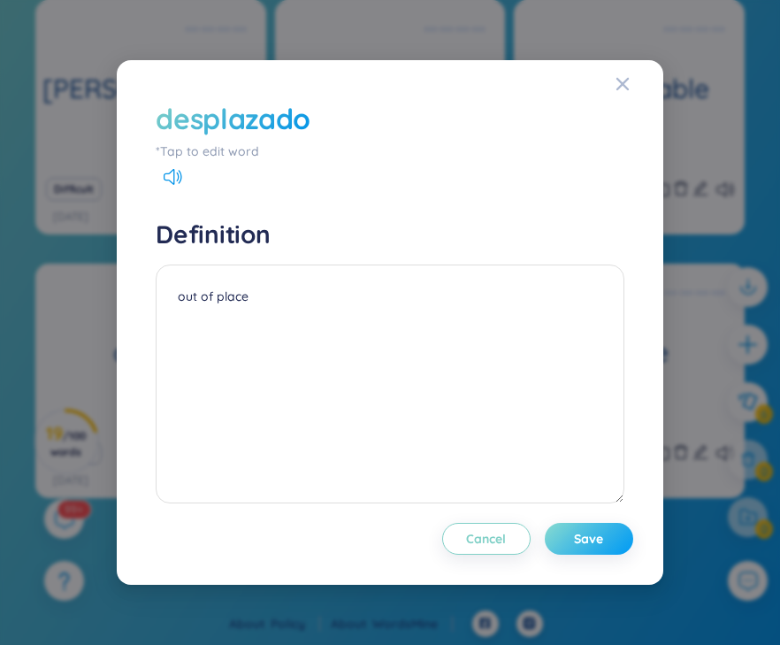
click at [600, 537] on span "Save" at bounding box center [588, 539] width 29 height 18
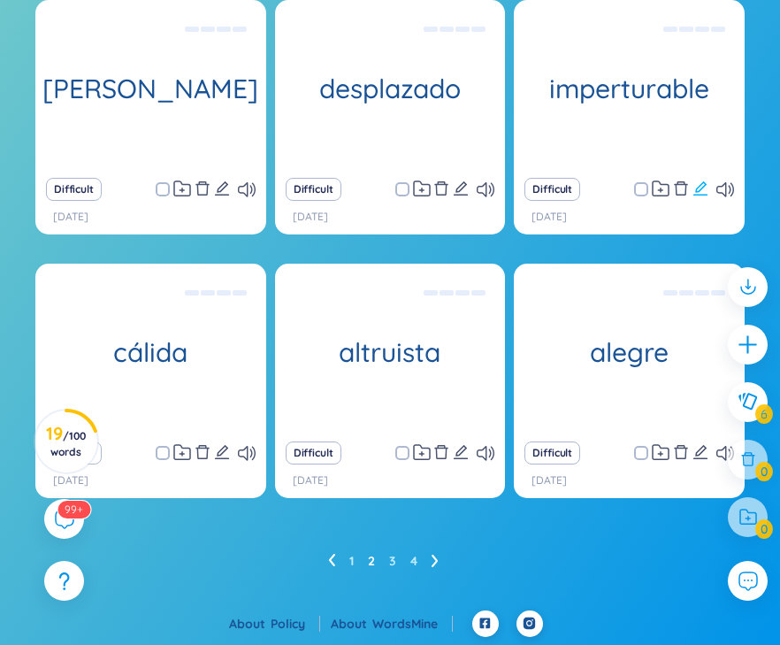
click at [701, 185] on icon "edit" at bounding box center [701, 188] width 14 height 14
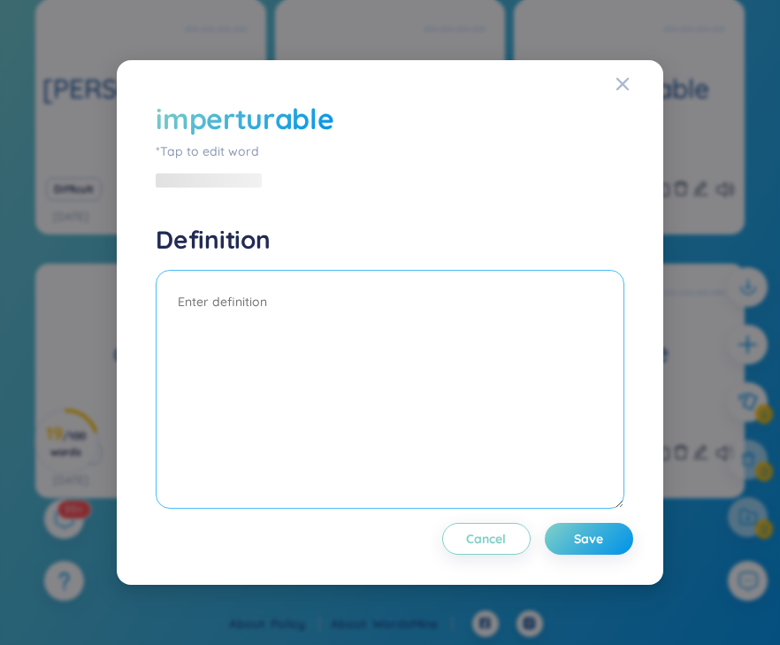
click at [331, 297] on textarea at bounding box center [390, 389] width 468 height 239
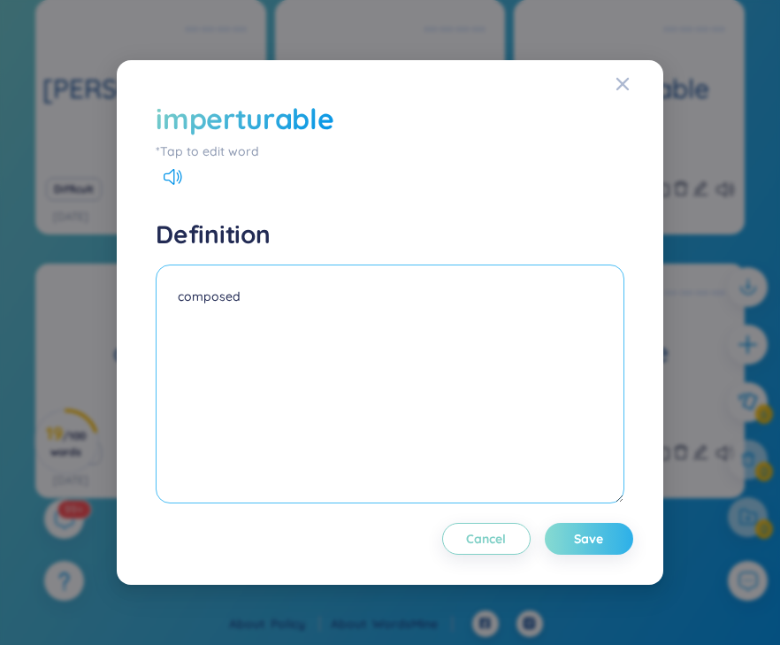
type textarea "composed"
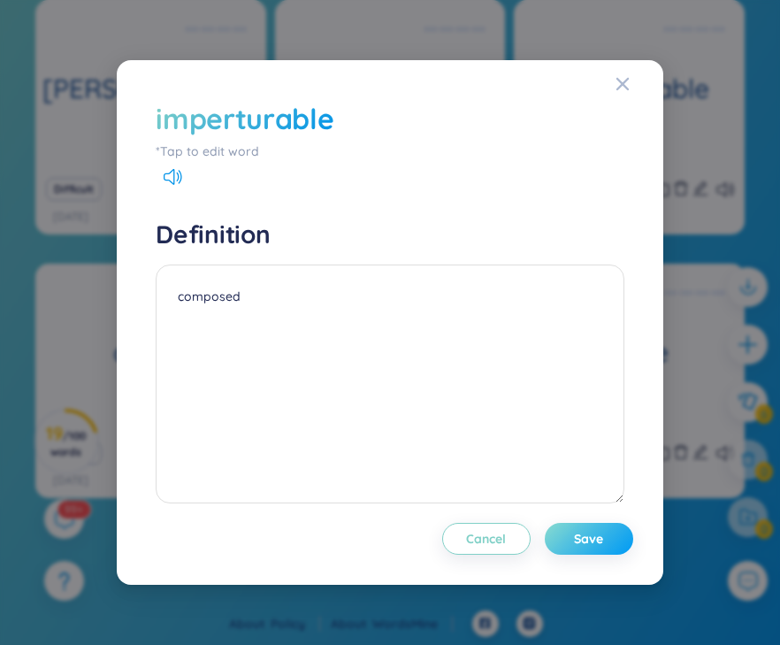
click at [601, 529] on button "Save" at bounding box center [589, 539] width 88 height 32
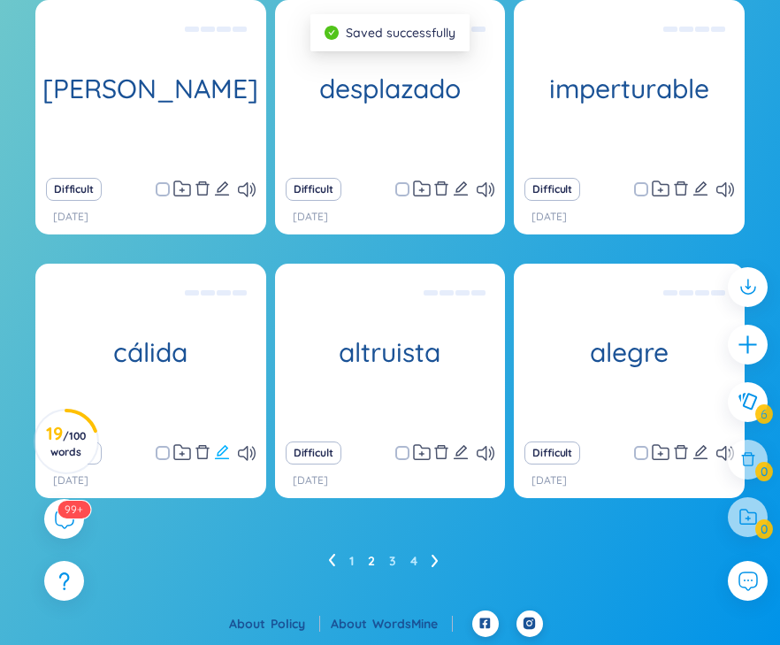
click at [223, 453] on icon "edit" at bounding box center [222, 452] width 16 height 16
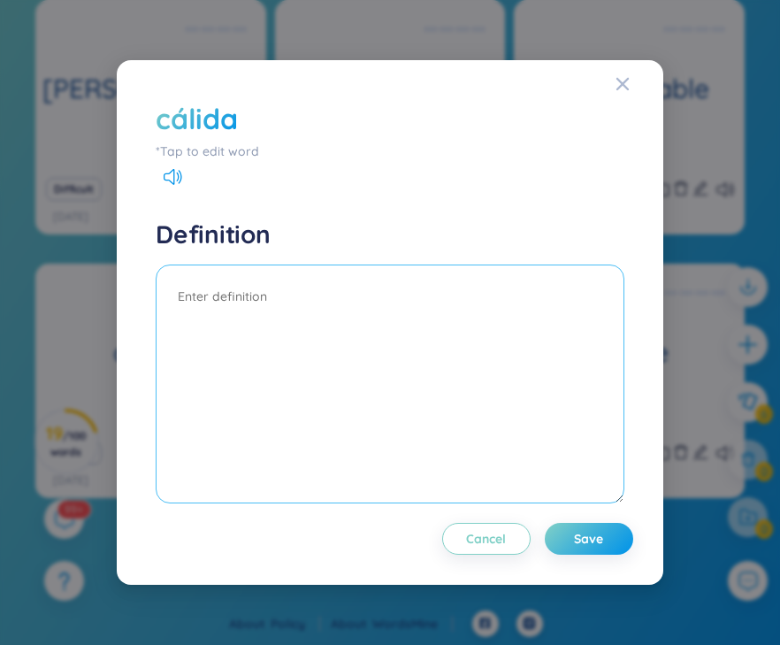
click at [539, 324] on textarea at bounding box center [390, 384] width 468 height 239
type textarea "warm"
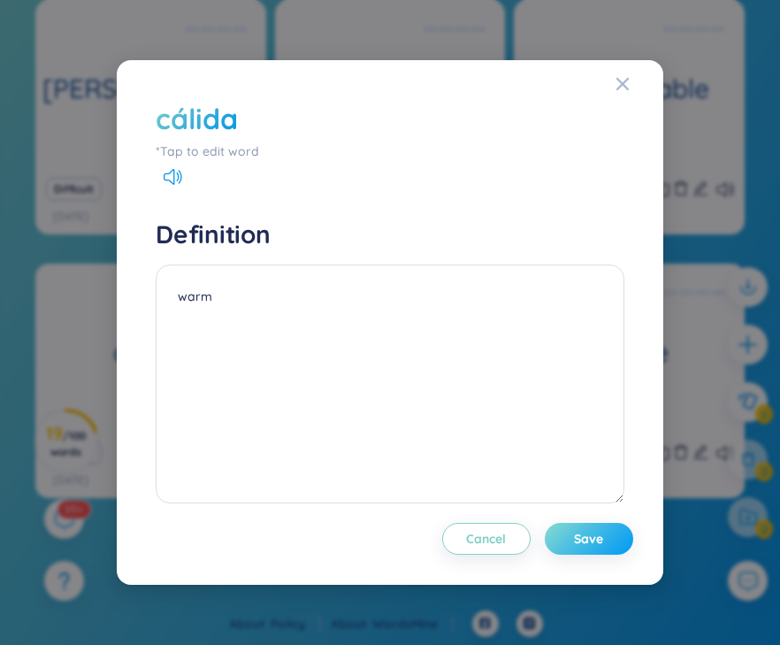
click at [600, 547] on span "Save" at bounding box center [588, 539] width 29 height 18
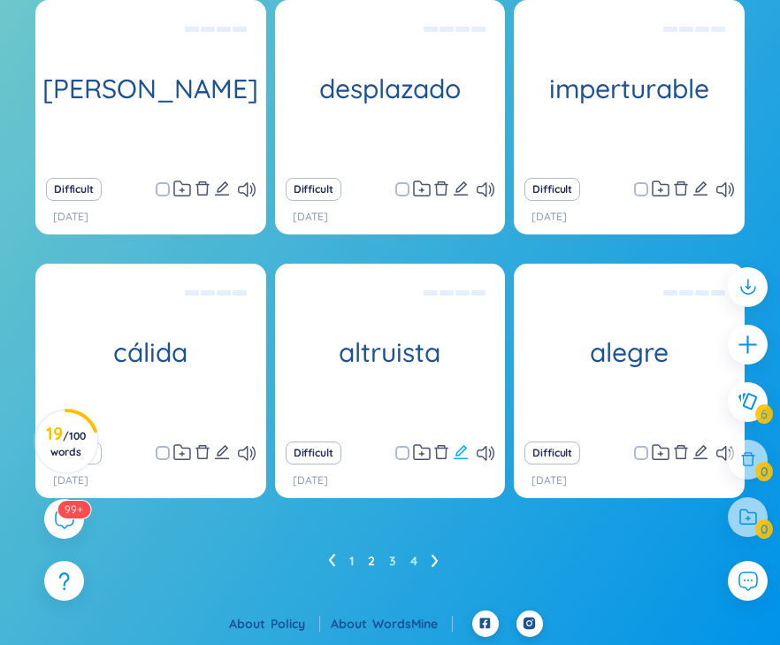
click at [462, 456] on icon "edit" at bounding box center [461, 452] width 16 height 16
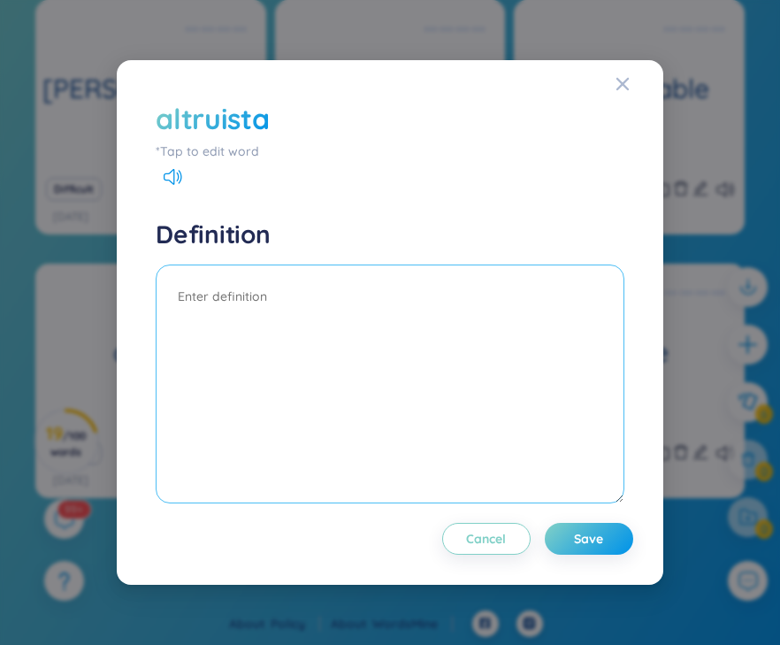
click at [356, 384] on textarea at bounding box center [390, 384] width 468 height 239
type textarea "selfless"
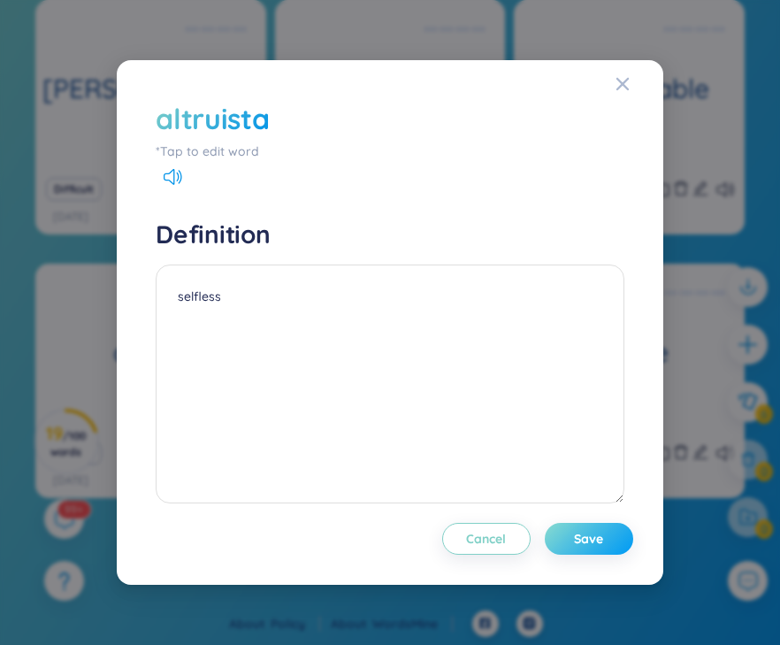
click at [570, 543] on button "Save" at bounding box center [589, 539] width 88 height 32
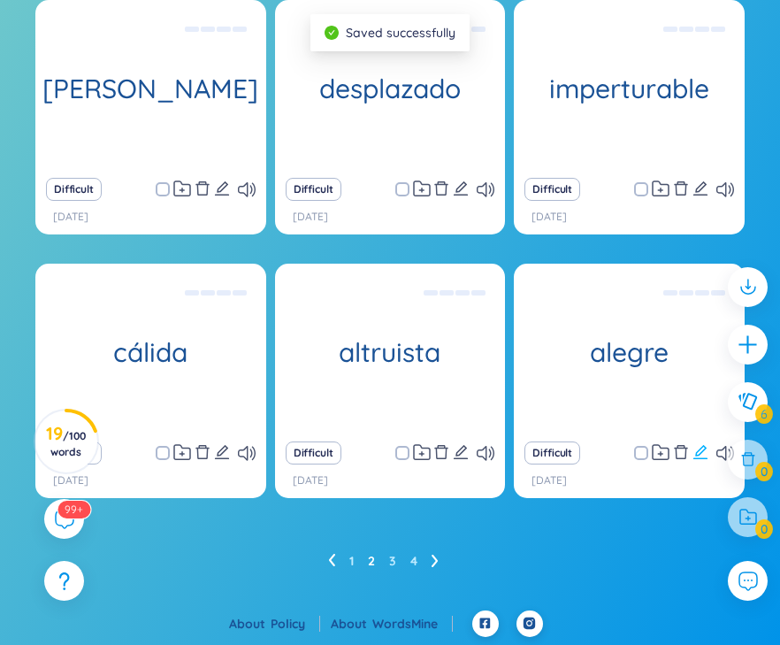
click at [697, 450] on icon "edit" at bounding box center [701, 452] width 16 height 16
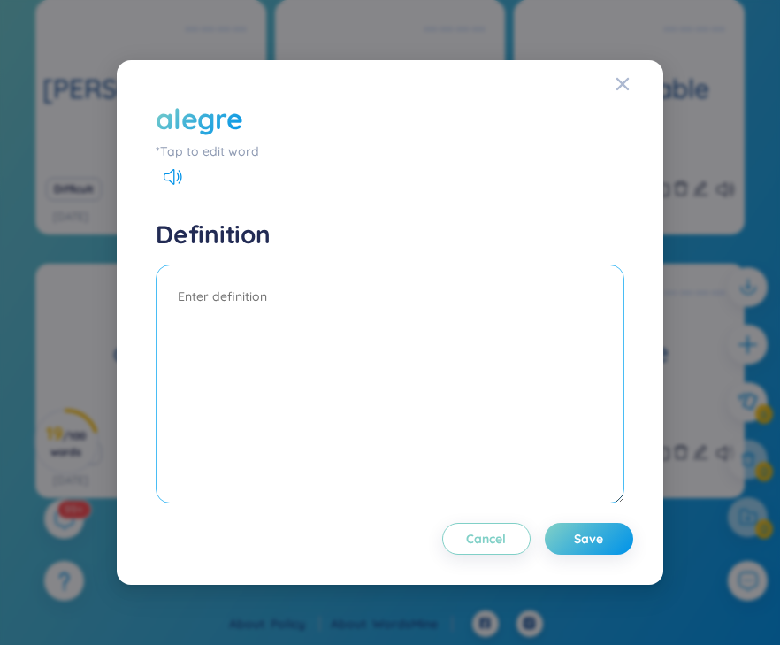
click at [590, 450] on textarea at bounding box center [390, 384] width 468 height 239
type textarea "cheerful"
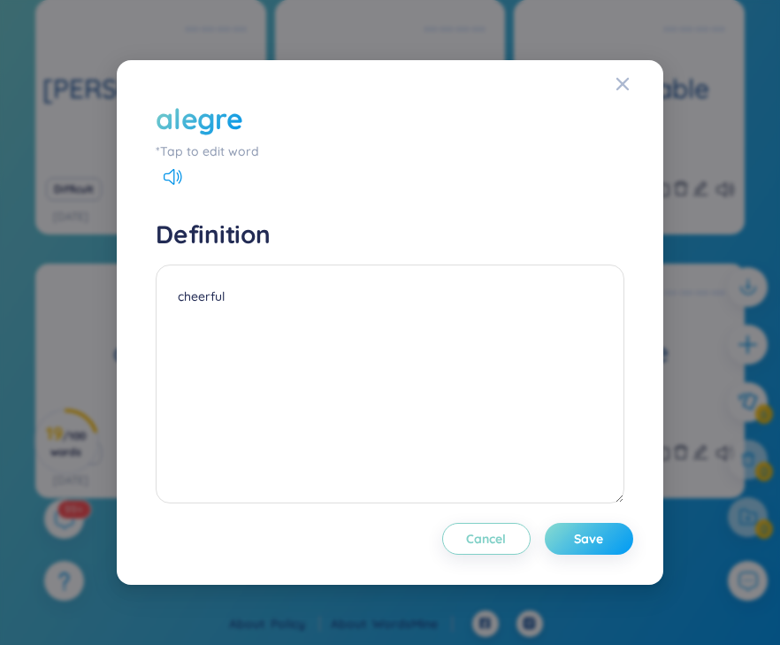
click at [600, 541] on span "Save" at bounding box center [588, 539] width 29 height 18
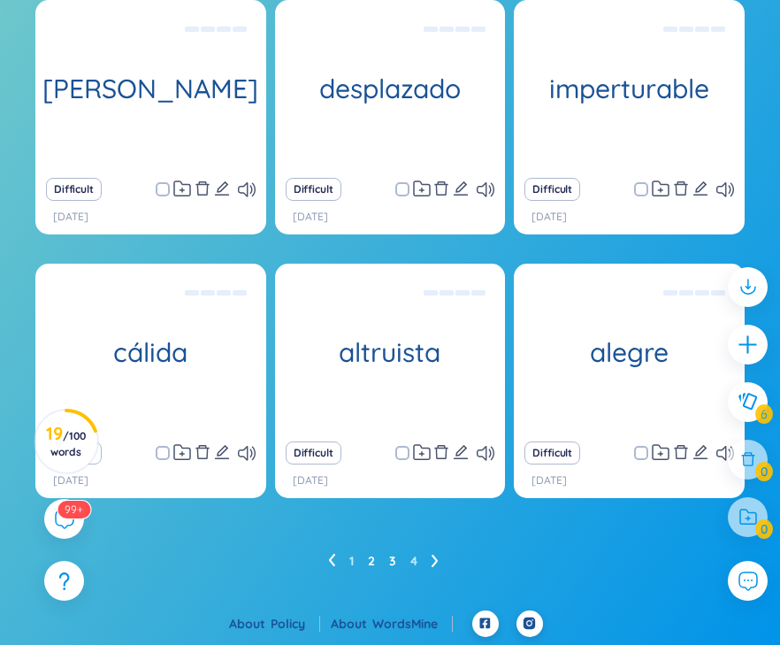
click at [389, 563] on link "3" at bounding box center [392, 561] width 7 height 27
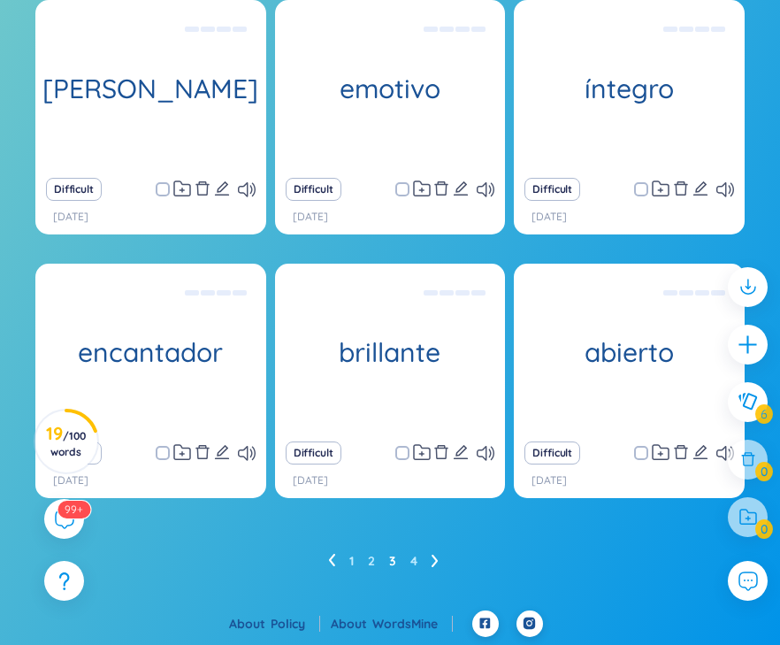
scroll to position [311, 0]
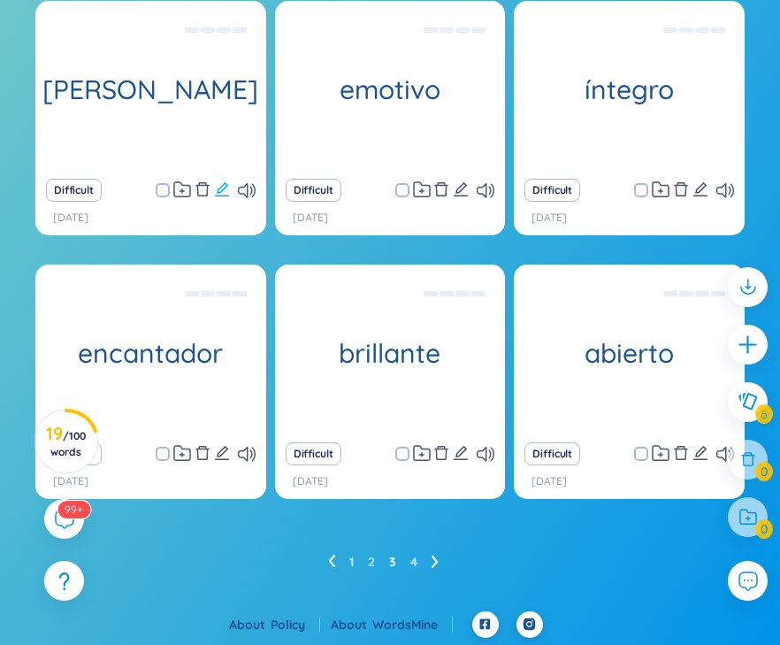
click at [219, 193] on icon "edit" at bounding box center [222, 189] width 14 height 14
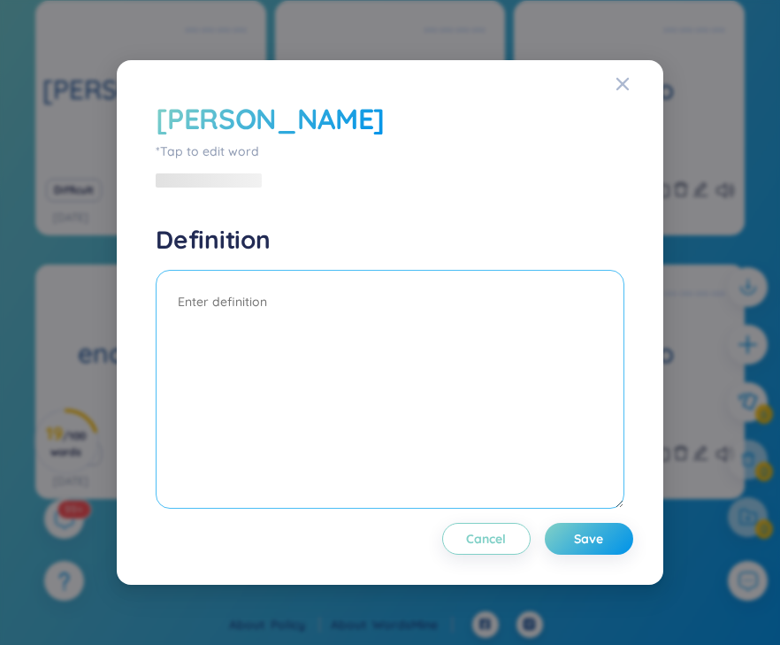
click at [241, 280] on textarea at bounding box center [390, 389] width 468 height 239
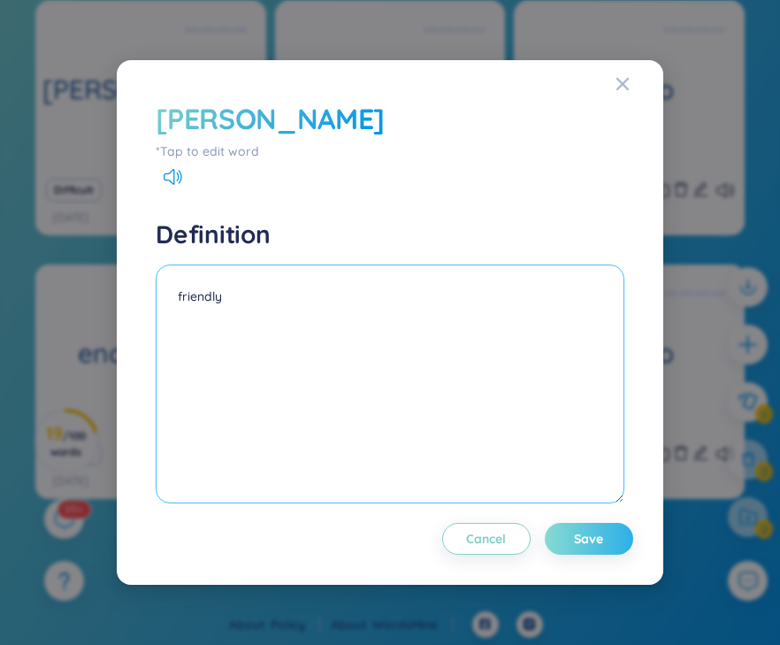
type textarea "friendly"
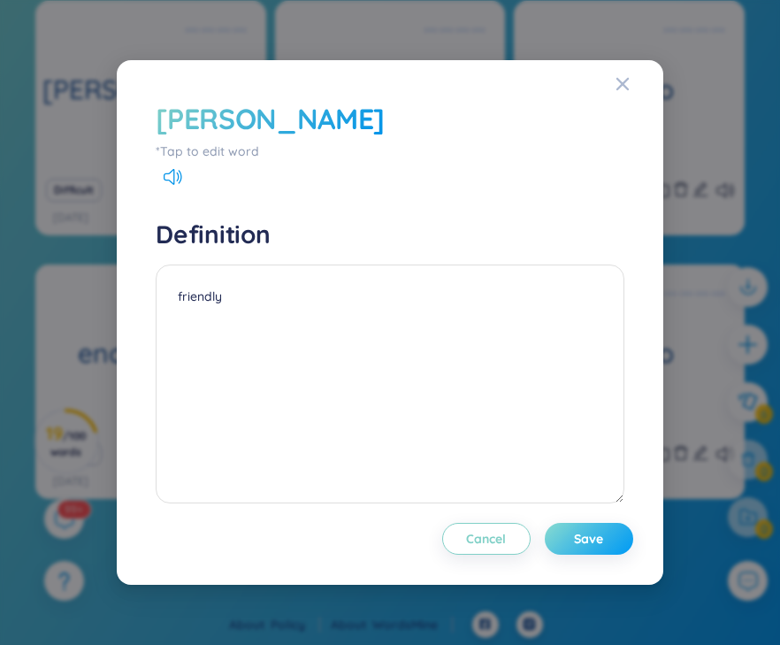
click at [590, 555] on button "Save" at bounding box center [589, 539] width 88 height 32
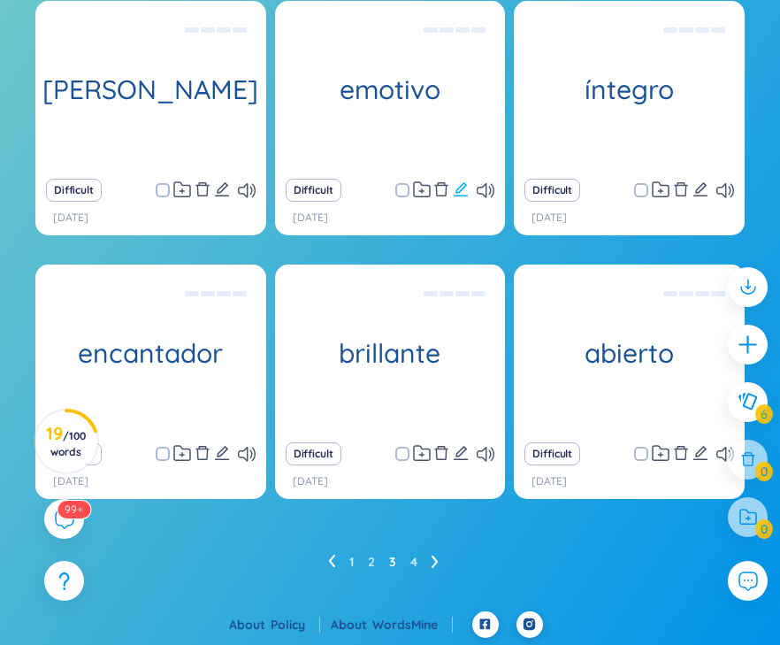
click at [463, 197] on icon "edit" at bounding box center [461, 189] width 16 height 16
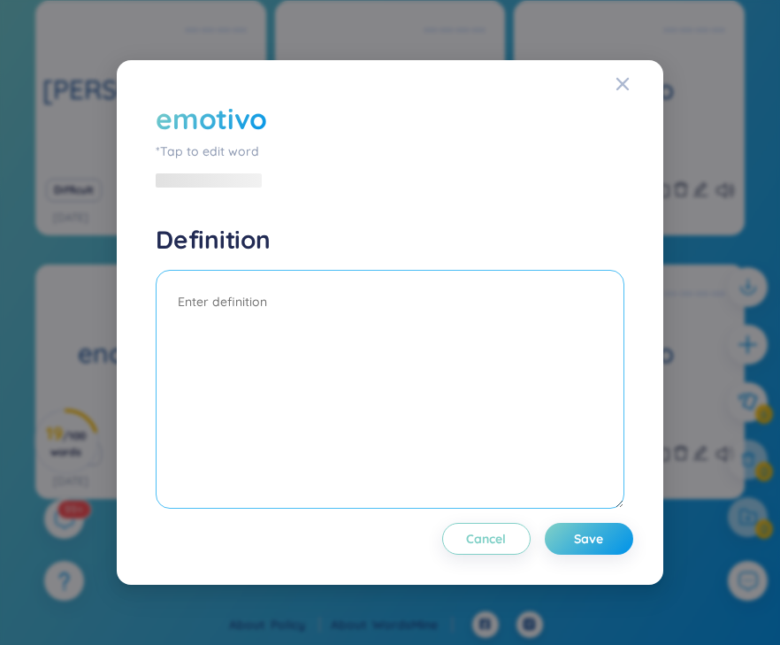
click at [360, 311] on textarea at bounding box center [390, 389] width 468 height 239
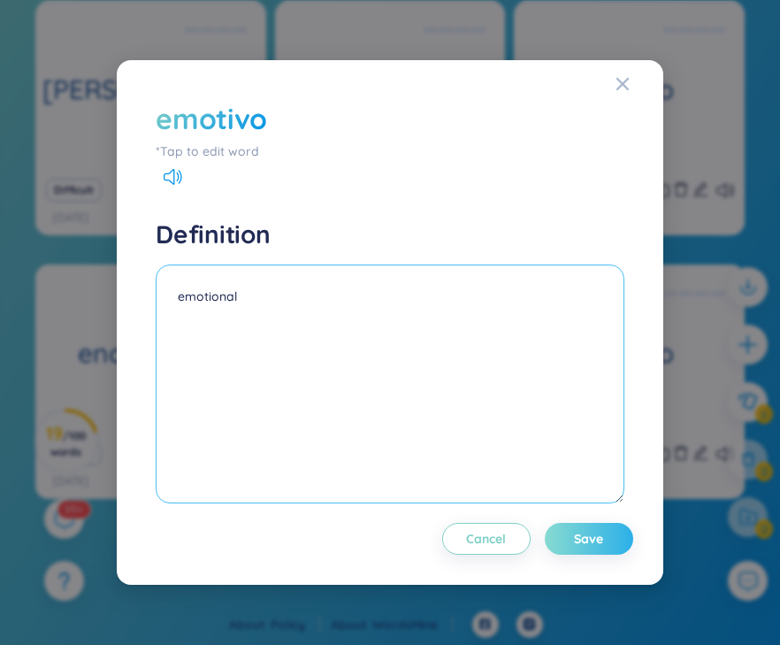
type textarea "emotional"
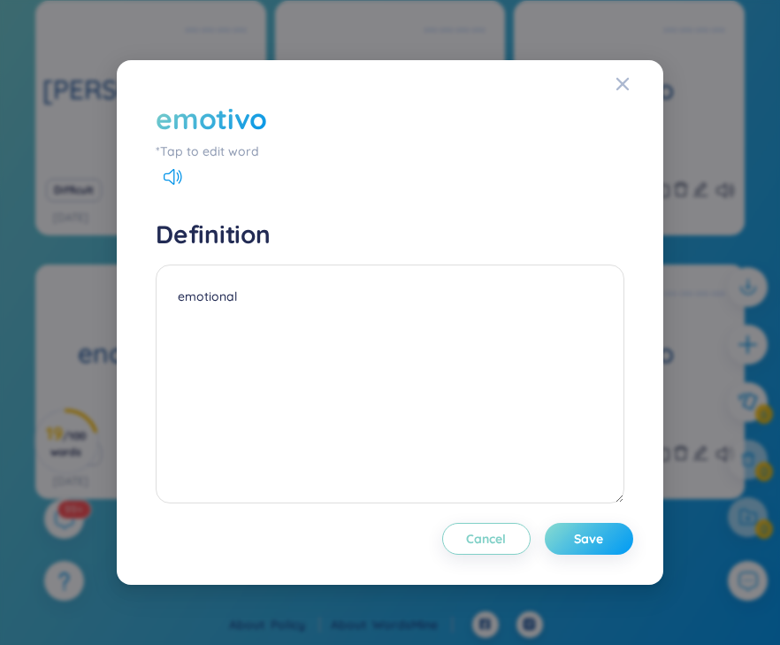
click at [604, 533] on button "Save" at bounding box center [589, 539] width 88 height 32
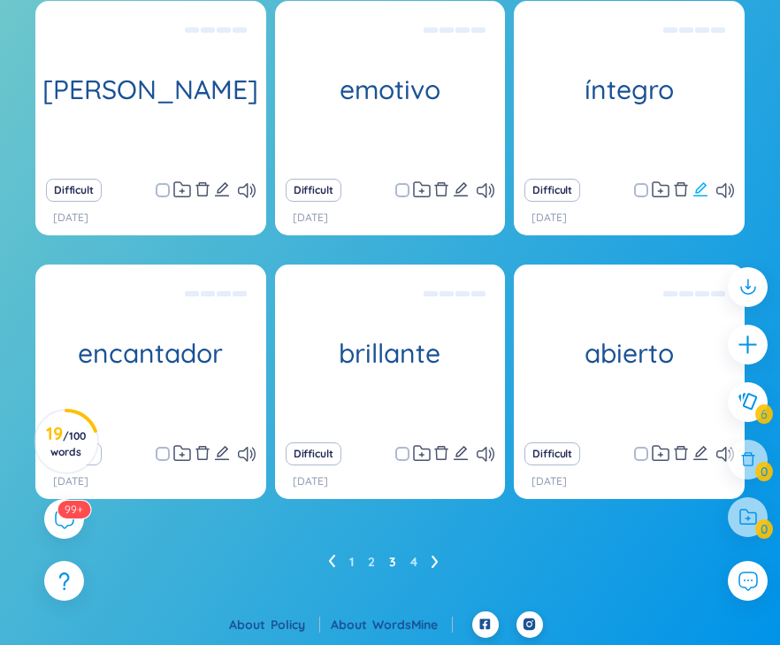
click at [702, 190] on icon "edit" at bounding box center [701, 189] width 16 height 16
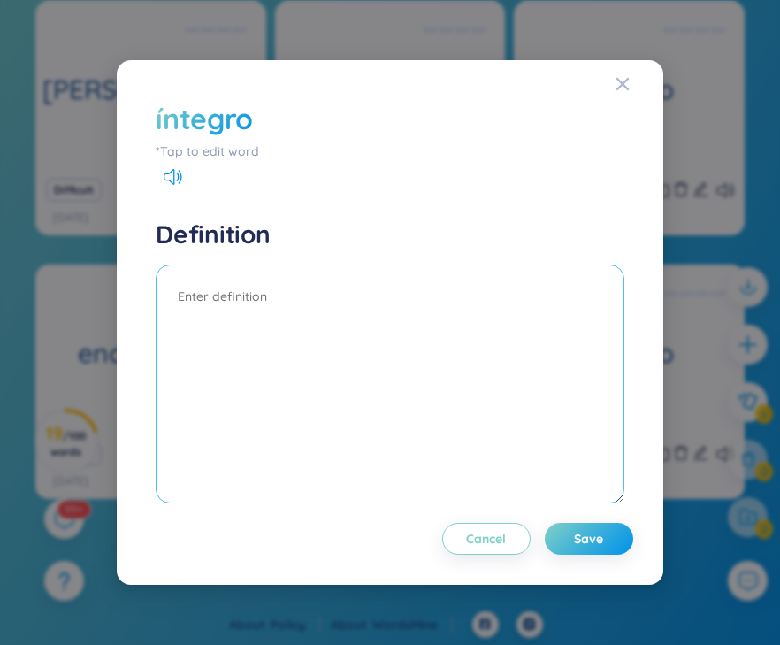
click at [223, 300] on textarea at bounding box center [390, 384] width 468 height 239
type textarea "of integrety"
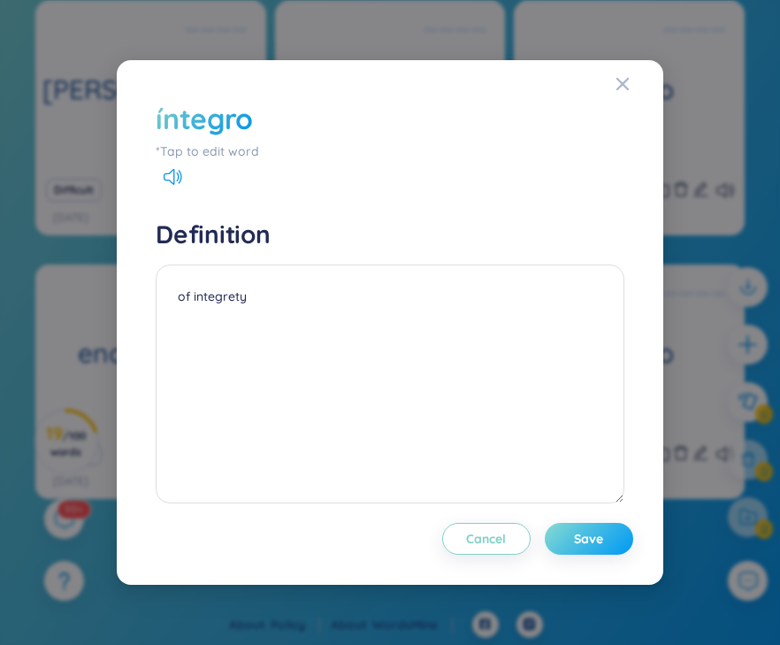
click at [573, 529] on button "Save" at bounding box center [589, 539] width 88 height 32
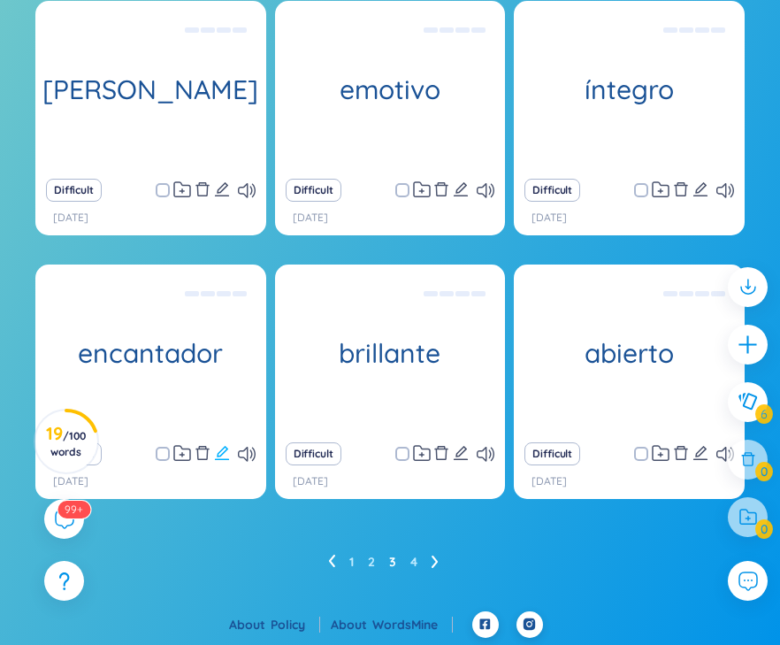
click at [225, 457] on icon "edit" at bounding box center [222, 453] width 16 height 16
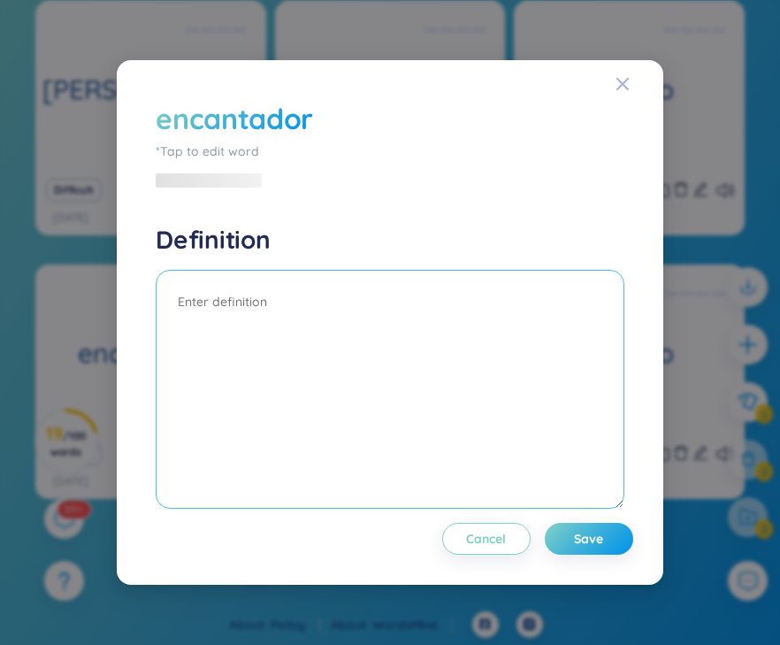
click at [251, 308] on textarea at bounding box center [390, 389] width 468 height 239
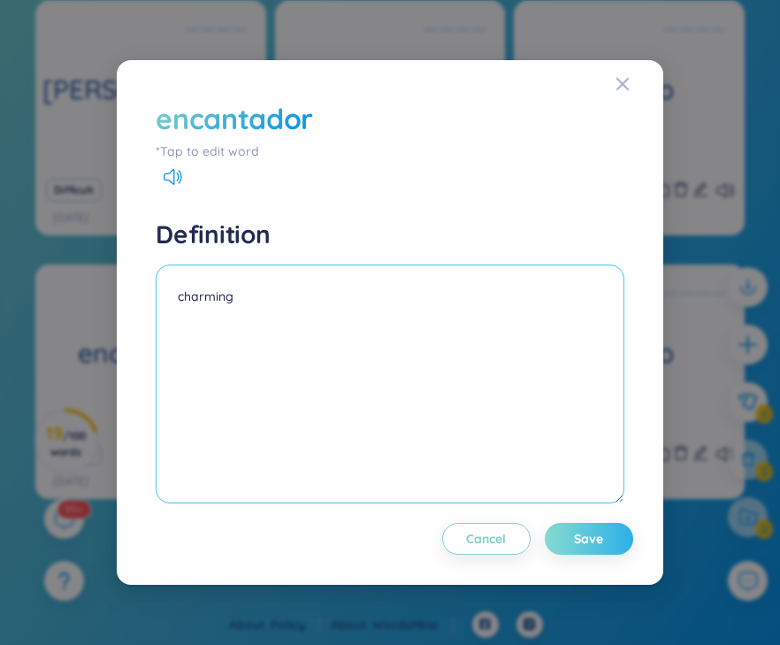
type textarea "charming"
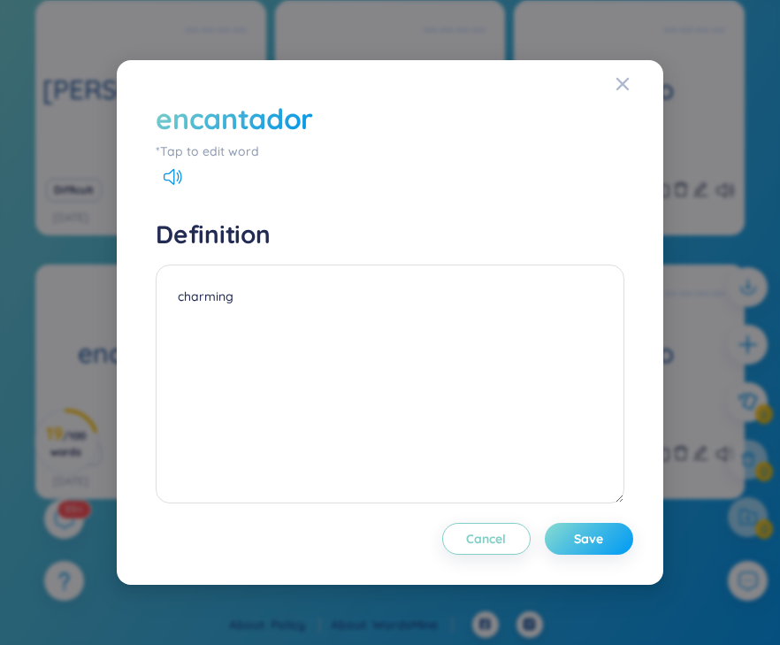
click at [583, 533] on span "Save" at bounding box center [588, 539] width 29 height 18
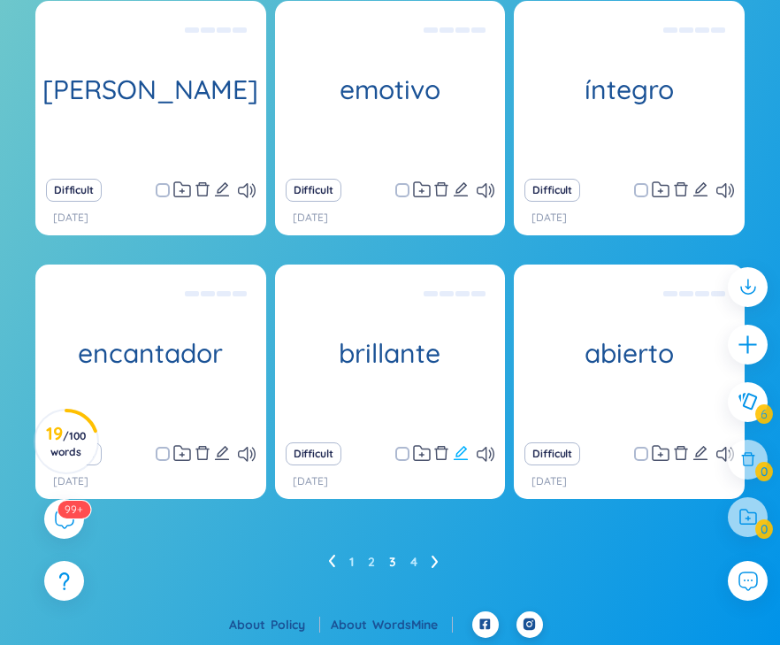
click at [464, 452] on icon "edit" at bounding box center [461, 453] width 14 height 14
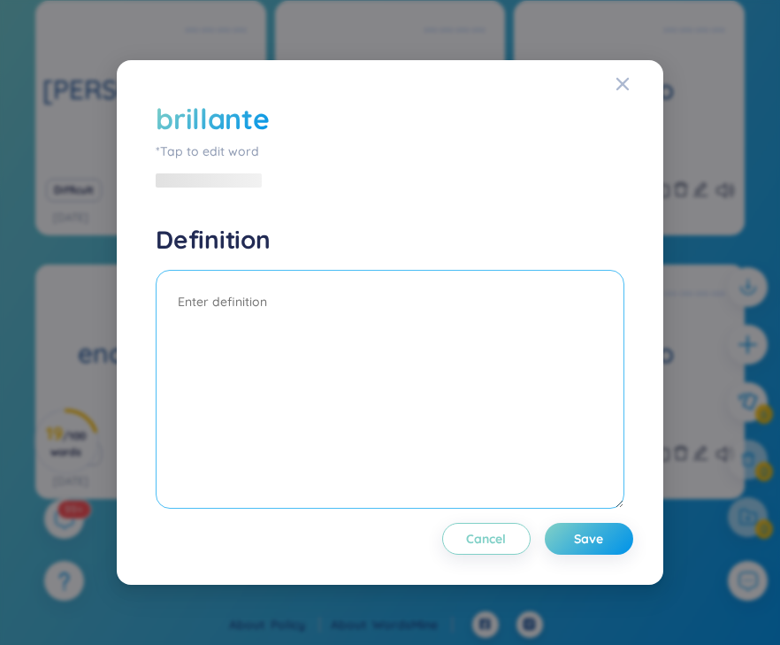
click at [433, 385] on textarea at bounding box center [390, 389] width 468 height 239
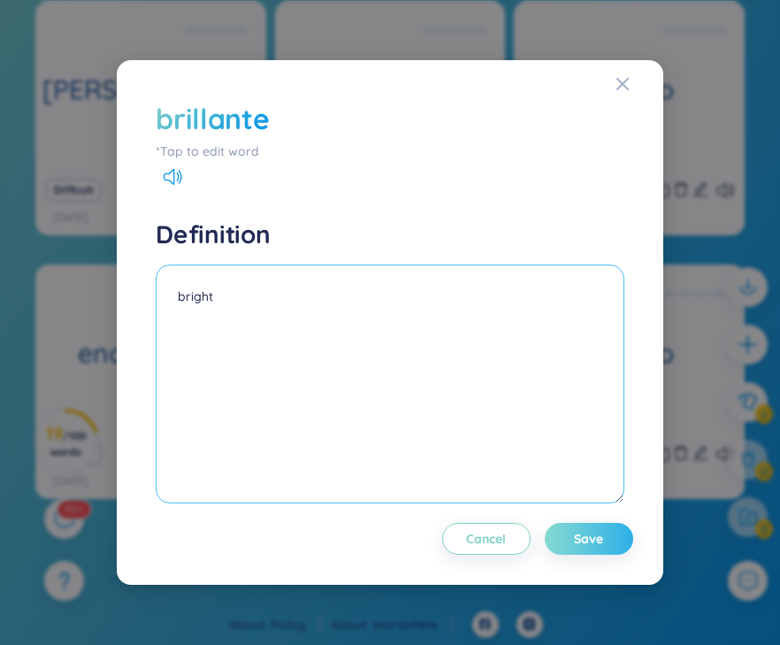
type textarea "bright"
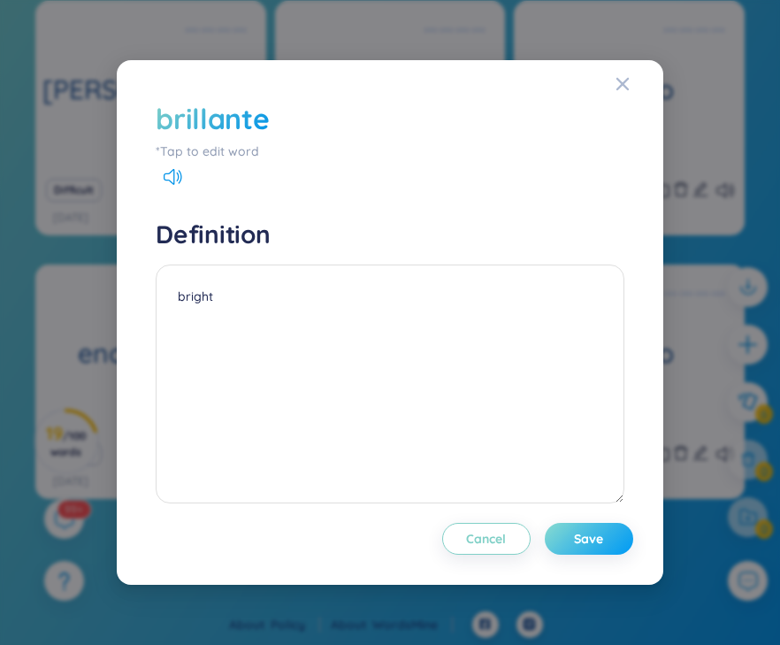
click at [604, 550] on button "Save" at bounding box center [589, 539] width 88 height 32
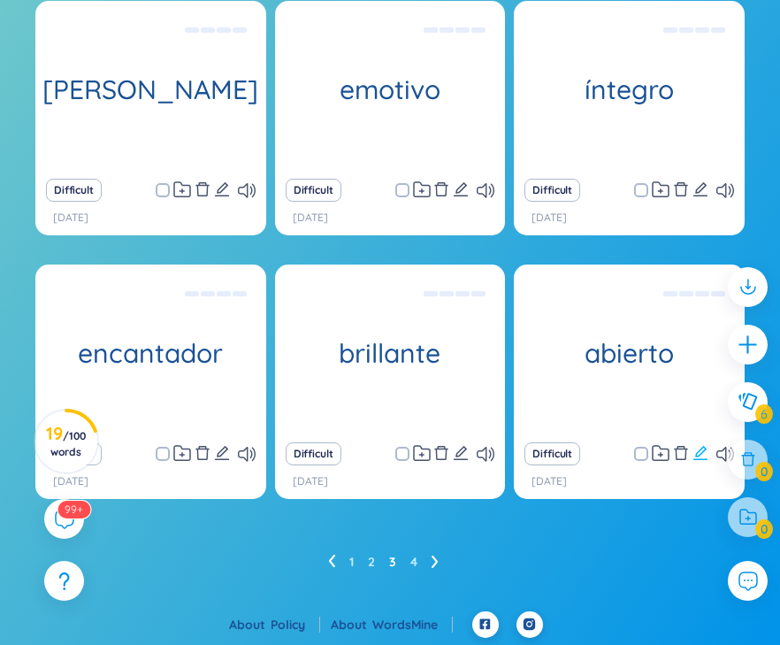
click at [698, 449] on icon "edit" at bounding box center [701, 453] width 16 height 16
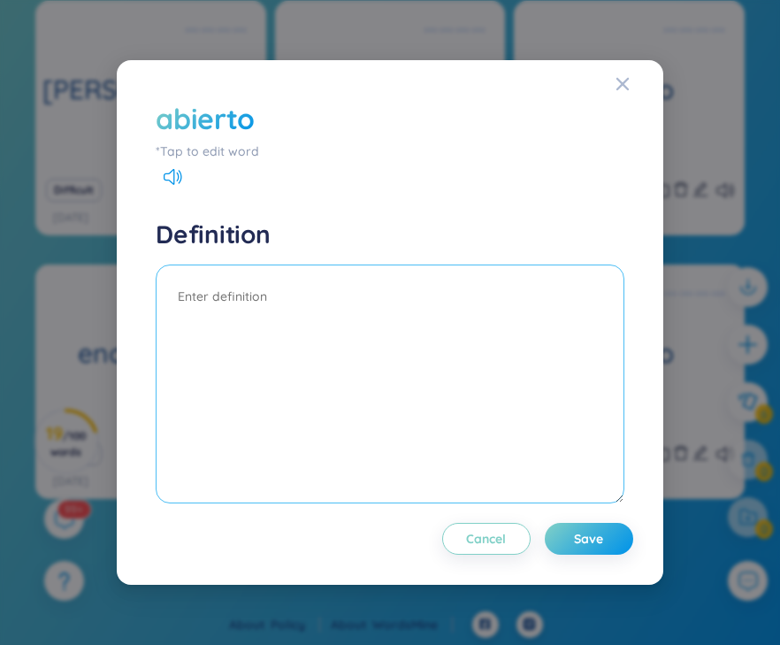
click at [231, 352] on textarea at bounding box center [390, 384] width 468 height 239
type textarea "open minded"
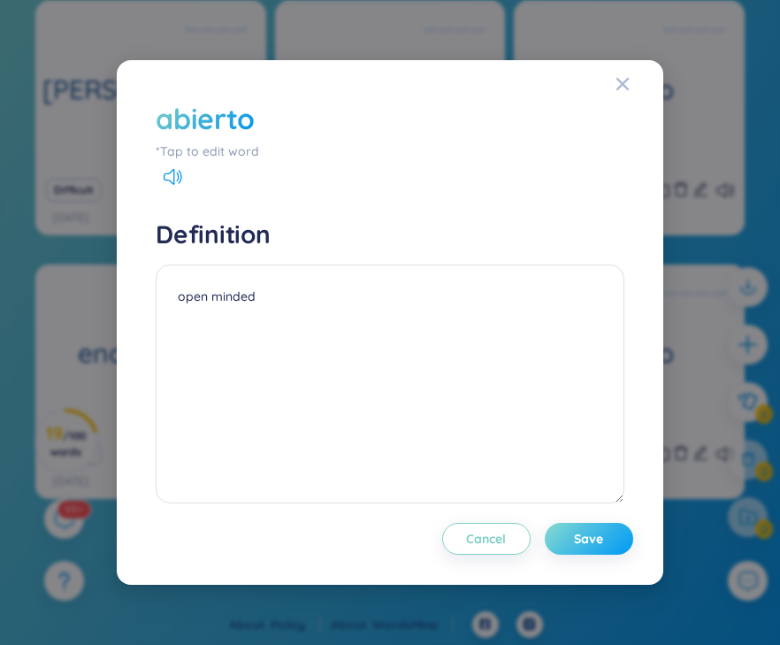
click at [586, 528] on button "Save" at bounding box center [589, 539] width 88 height 32
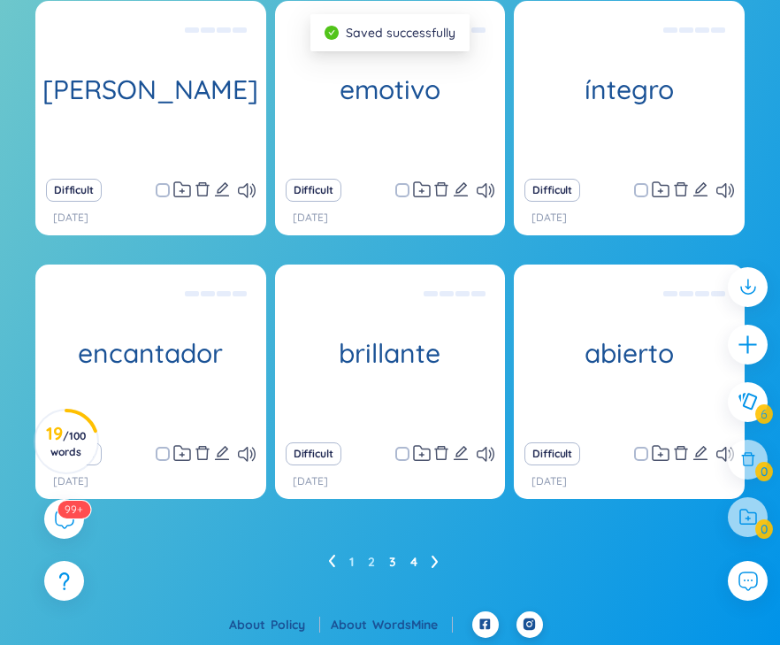
click at [410, 553] on link "4" at bounding box center [413, 561] width 7 height 27
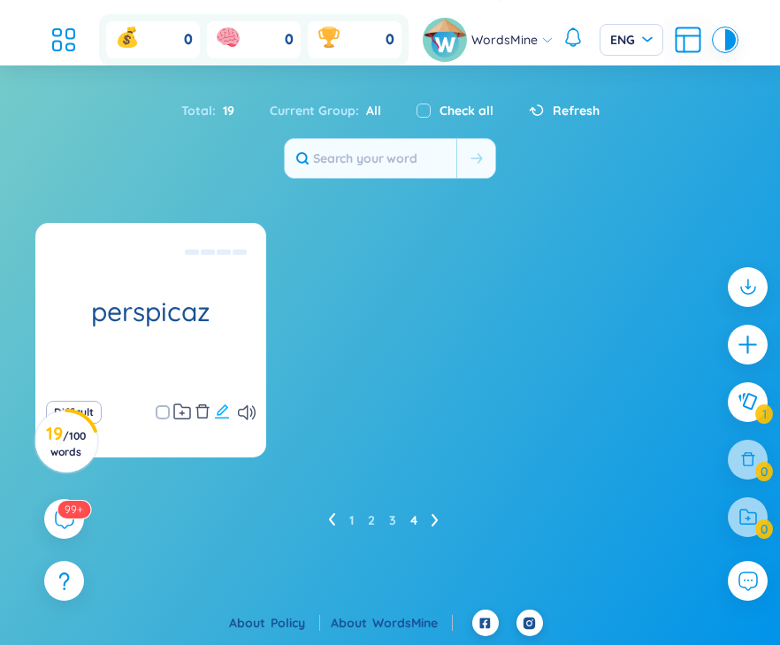
click at [216, 409] on icon "edit" at bounding box center [222, 411] width 16 height 16
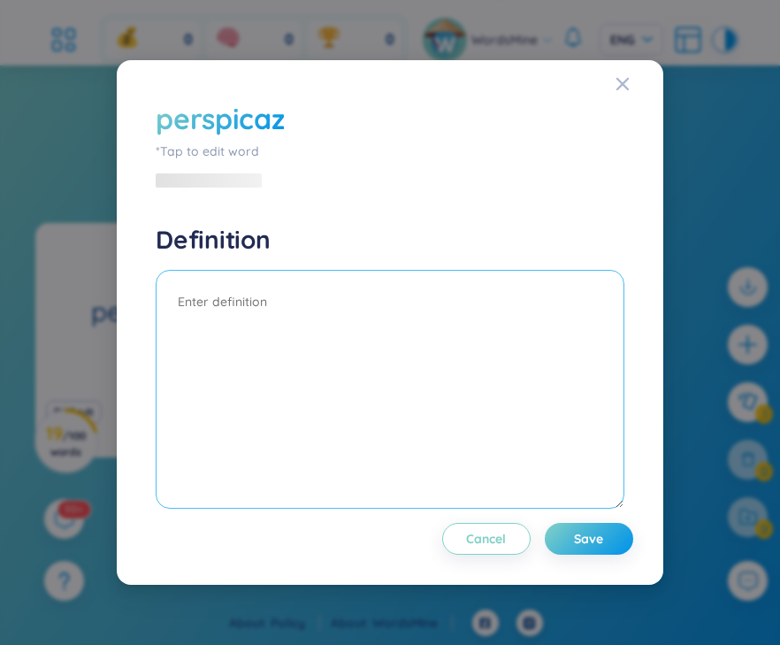
click at [240, 309] on textarea at bounding box center [390, 389] width 468 height 239
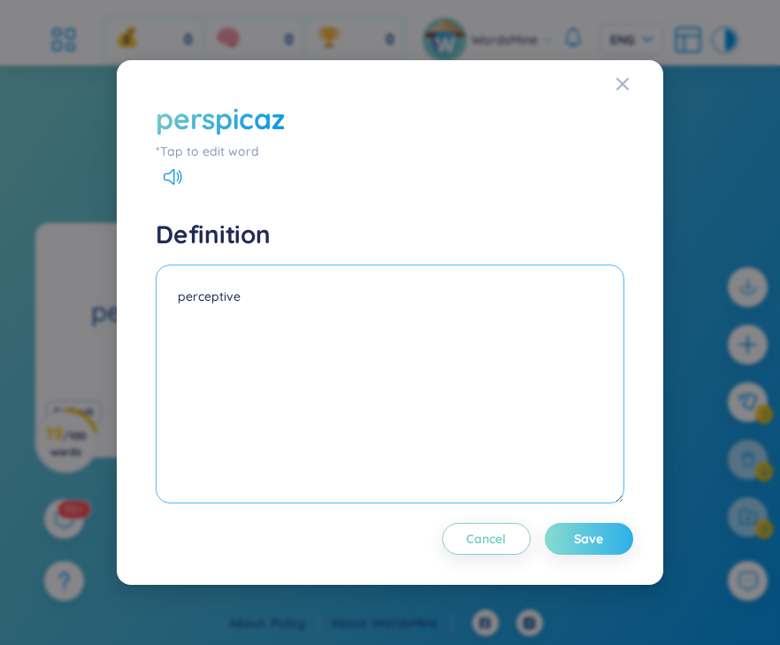
type textarea "perceptive"
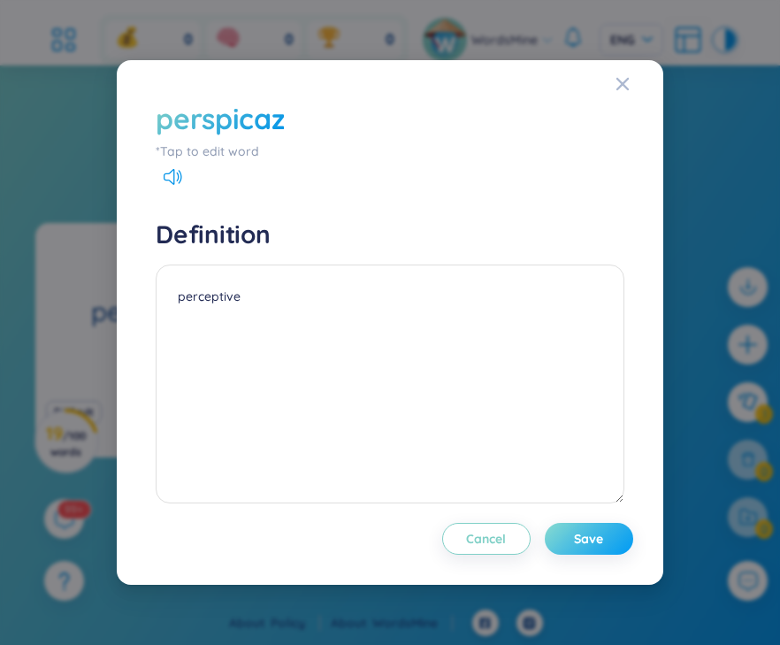
click at [588, 546] on span "Save" at bounding box center [588, 539] width 29 height 18
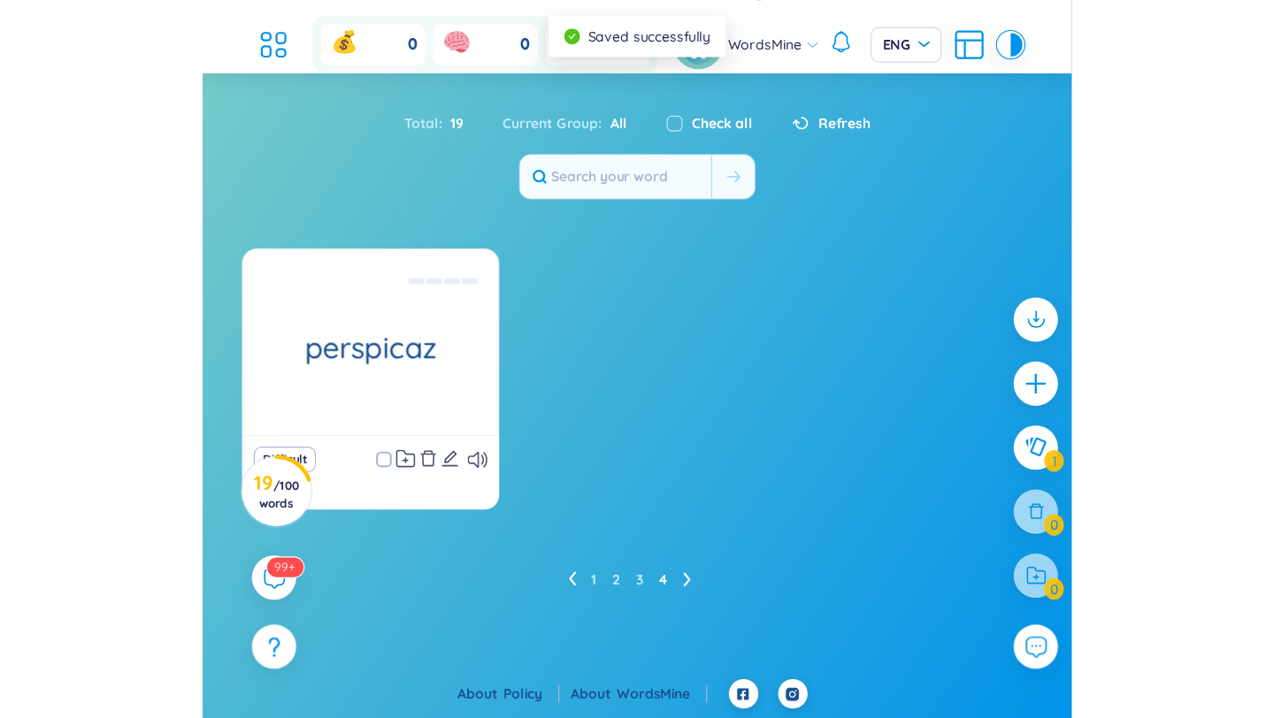
scroll to position [0, 0]
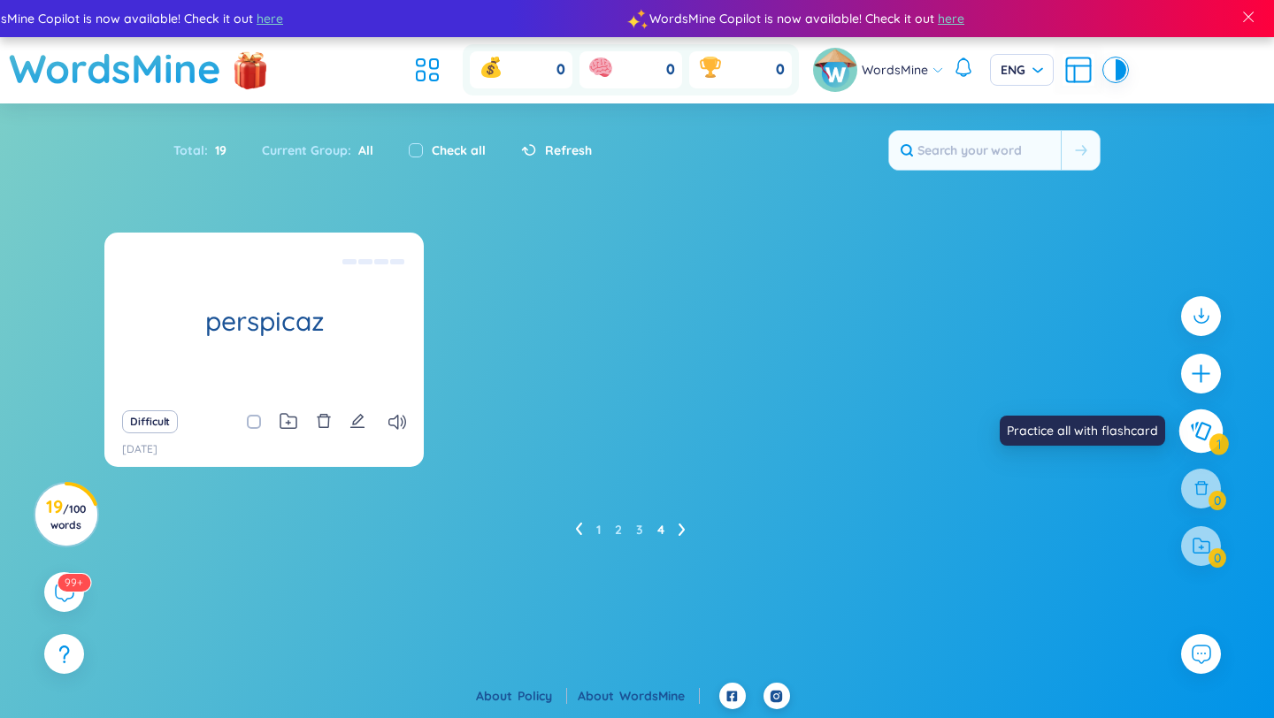
click at [1192, 434] on icon at bounding box center [1200, 430] width 21 height 19
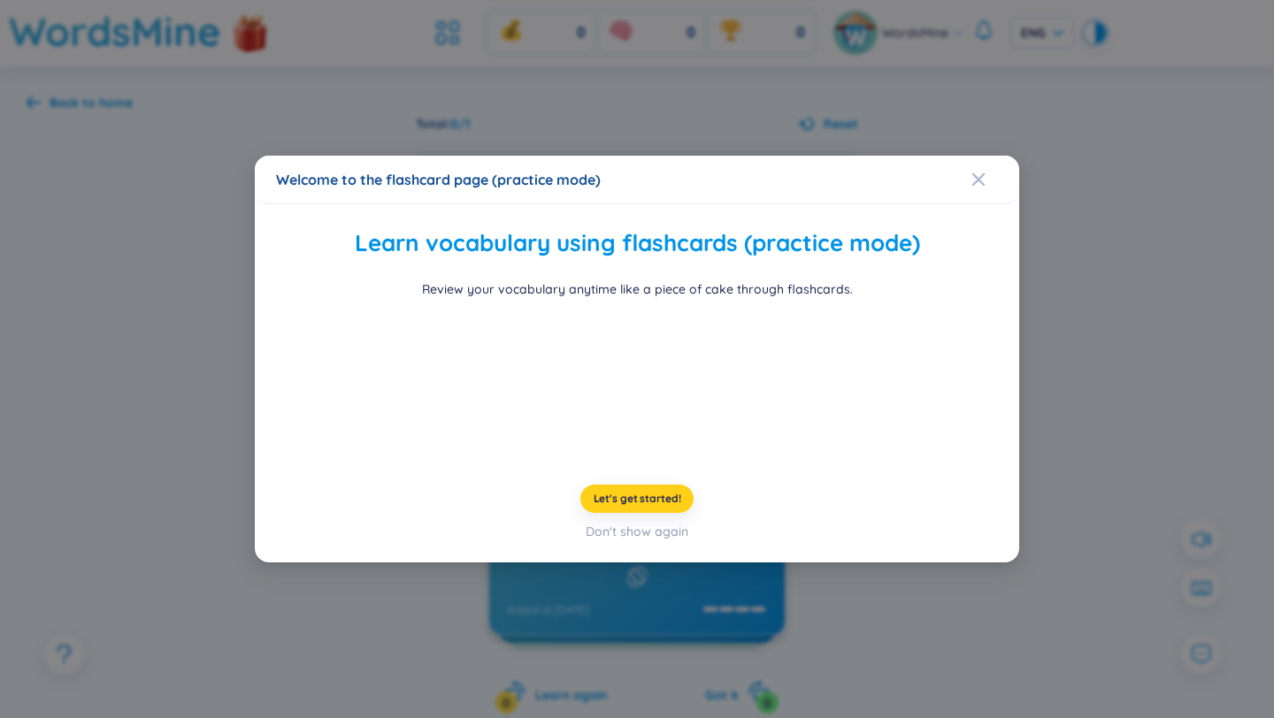
click at [625, 506] on span "Let's get started!" at bounding box center [638, 499] width 88 height 14
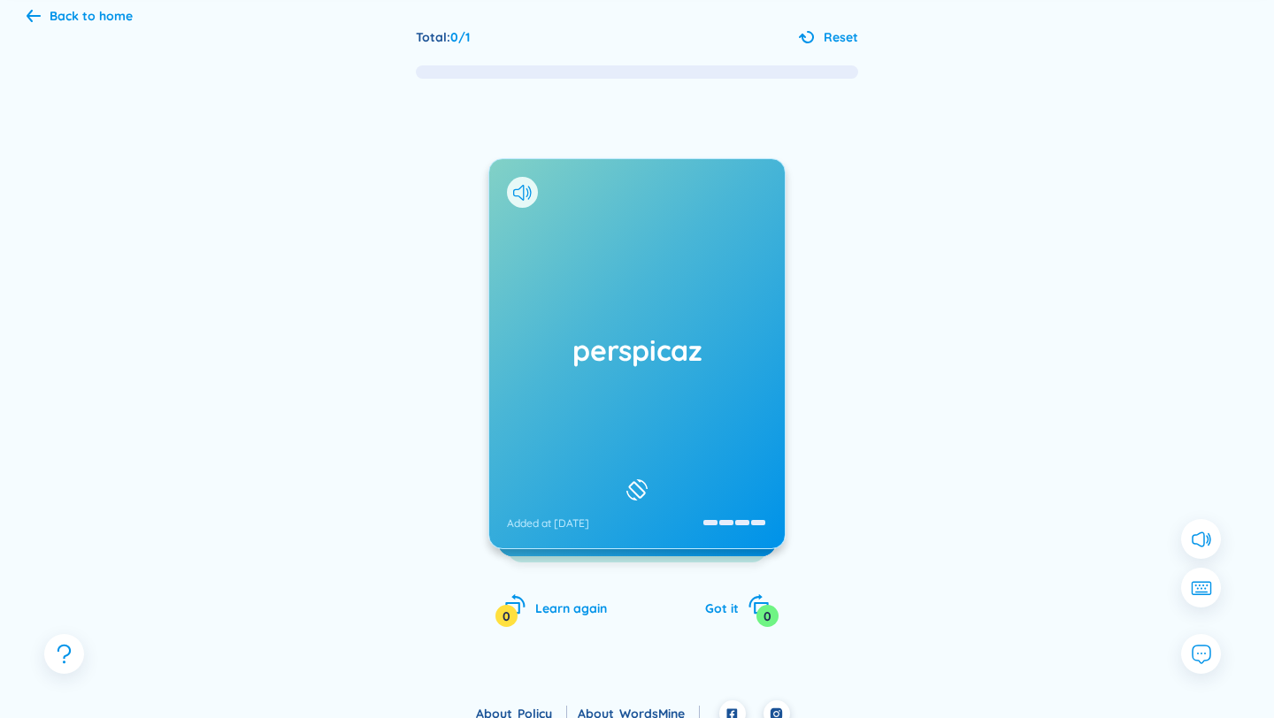
scroll to position [92, 0]
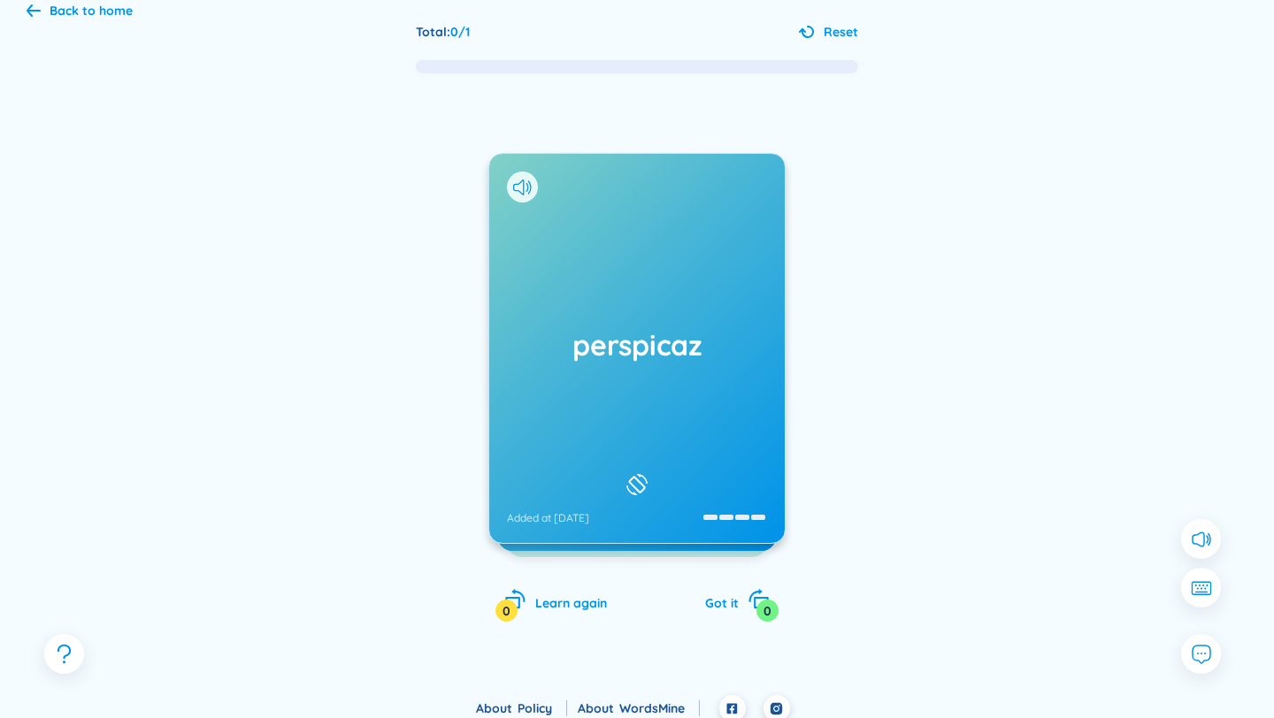
click at [569, 379] on div "perspicaz Added at [DATE]" at bounding box center [636, 348] width 295 height 389
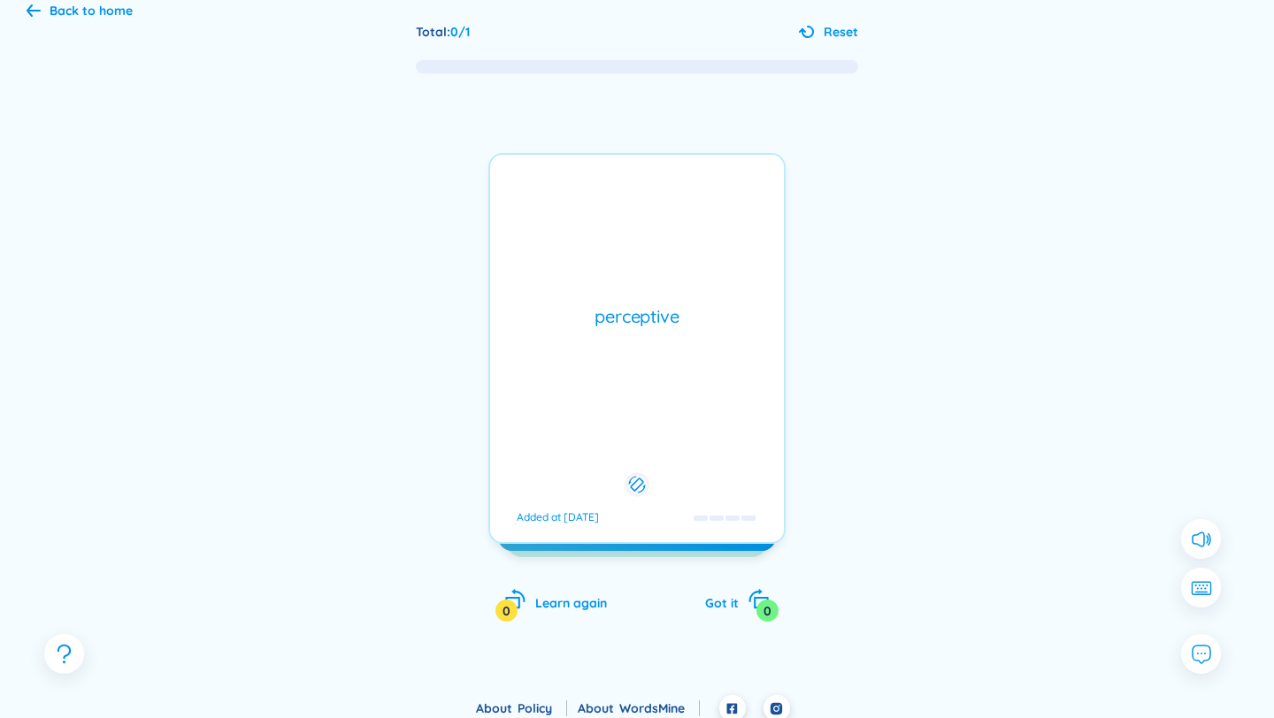
click at [578, 401] on div "perceptive Added at [DATE]" at bounding box center [636, 348] width 297 height 391
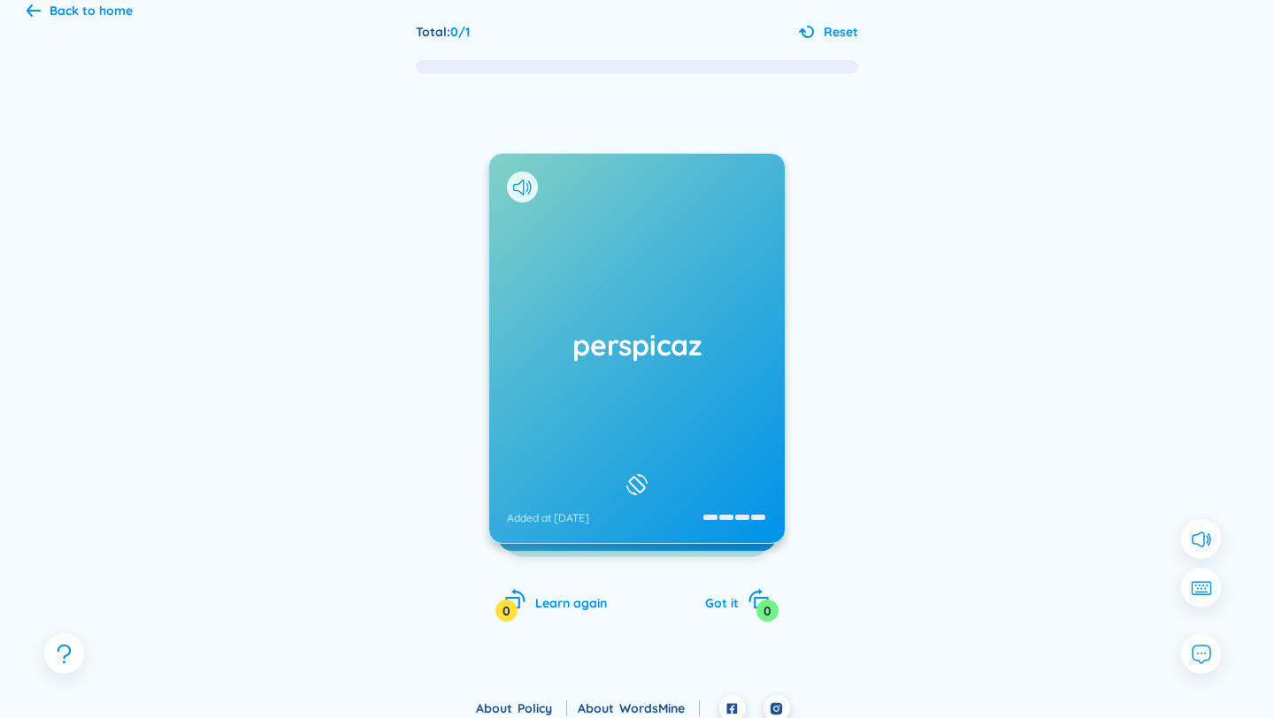
click at [642, 474] on icon at bounding box center [637, 484] width 27 height 21
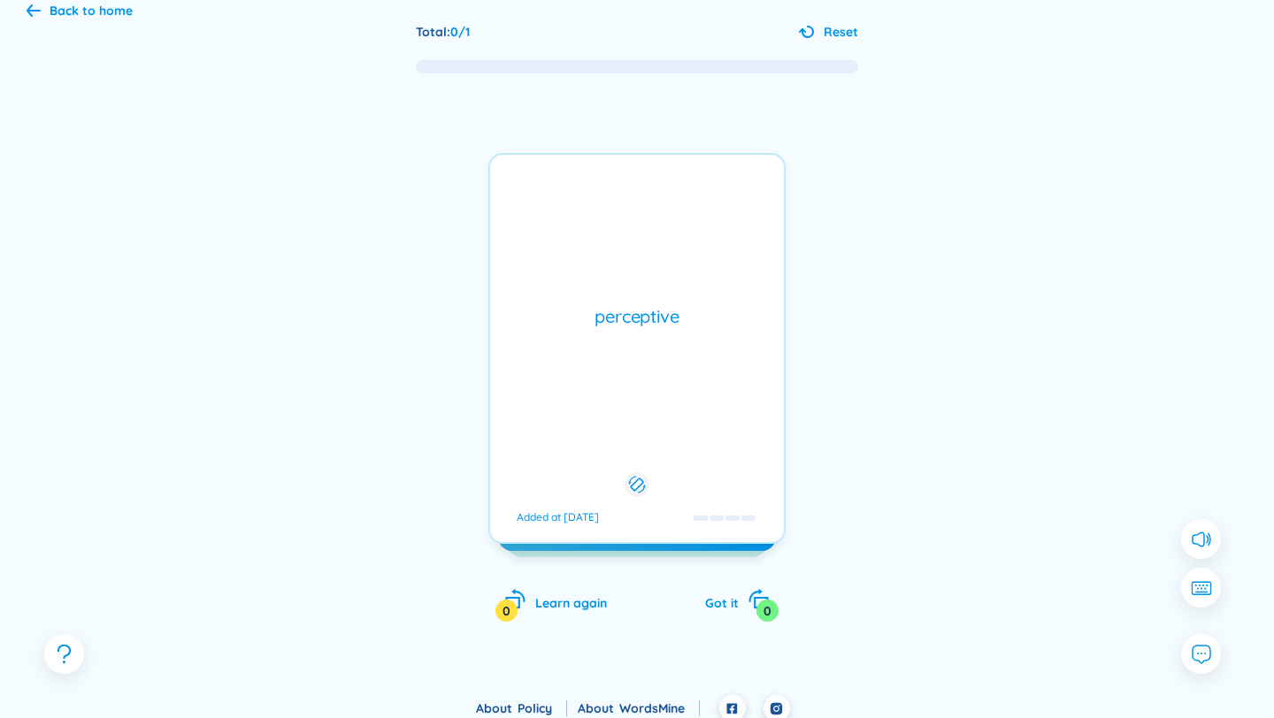
click at [642, 474] on icon at bounding box center [636, 484] width 17 height 21
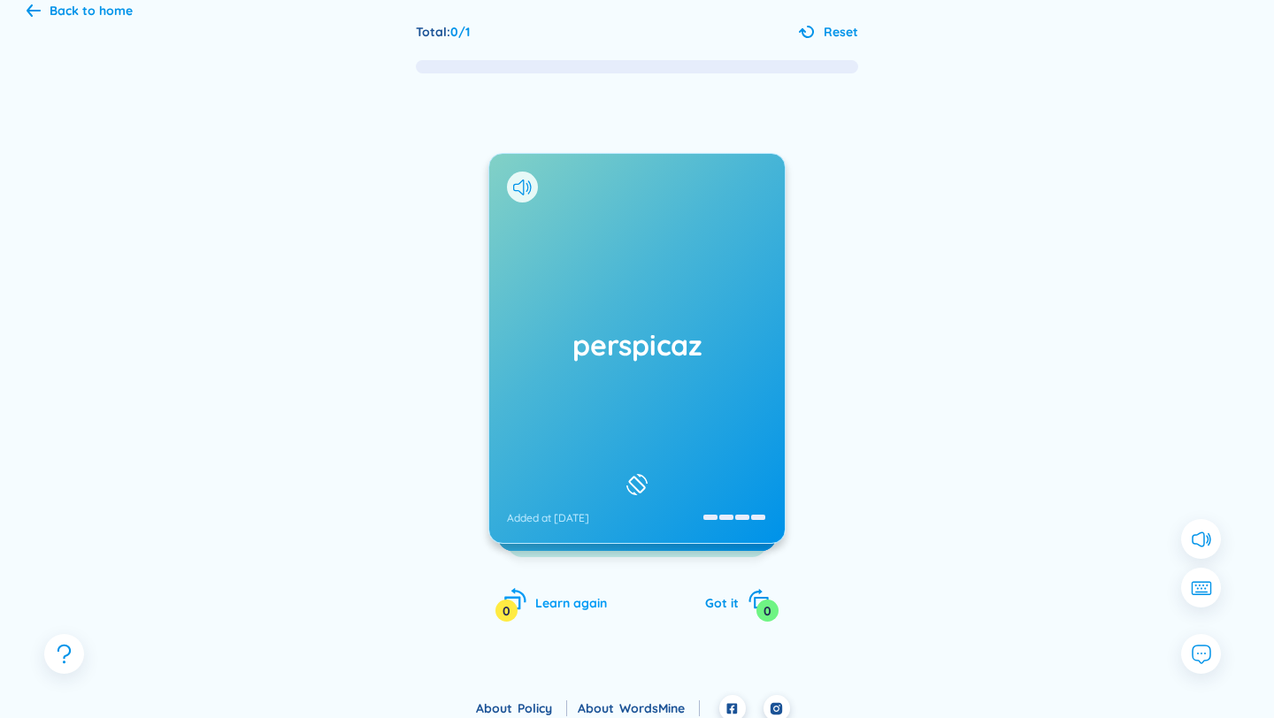
click at [542, 594] on div "Learn again 0" at bounding box center [555, 600] width 103 height 25
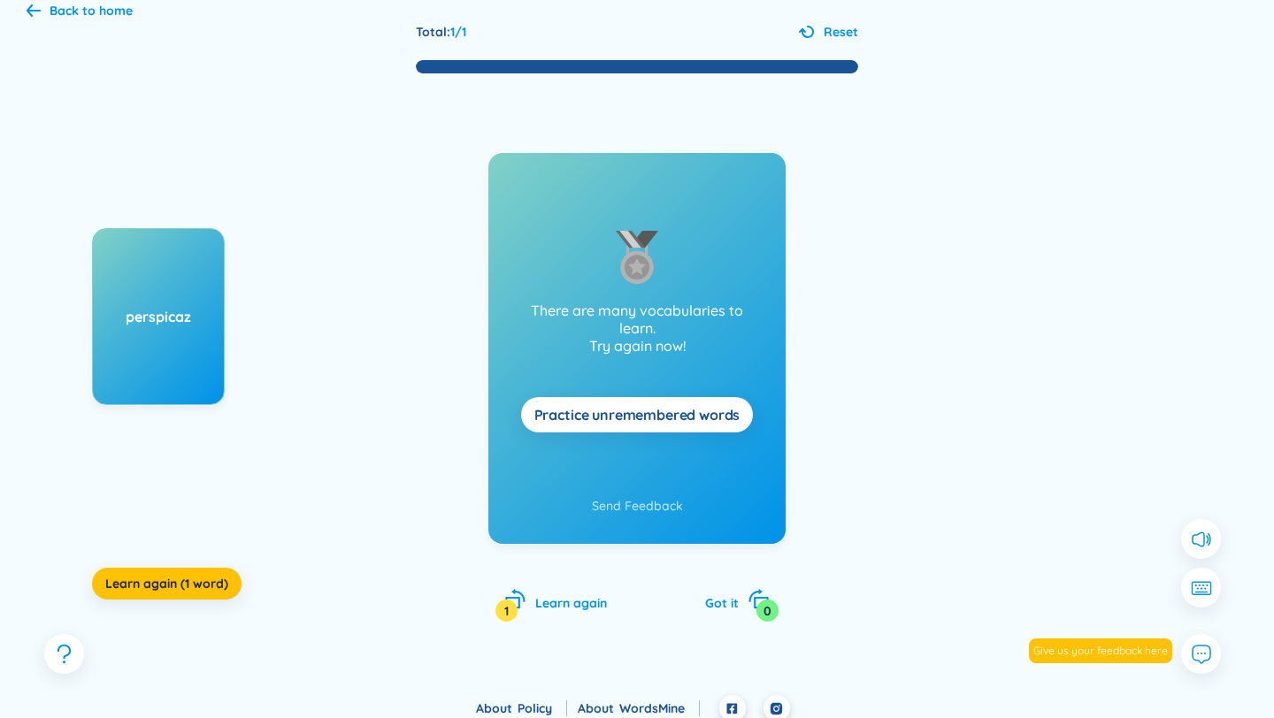
click at [585, 334] on p "There are many vocabularies to learn. Try again now!" at bounding box center [637, 328] width 241 height 53
click at [635, 509] on button "Send Feedback" at bounding box center [637, 505] width 91 height 19
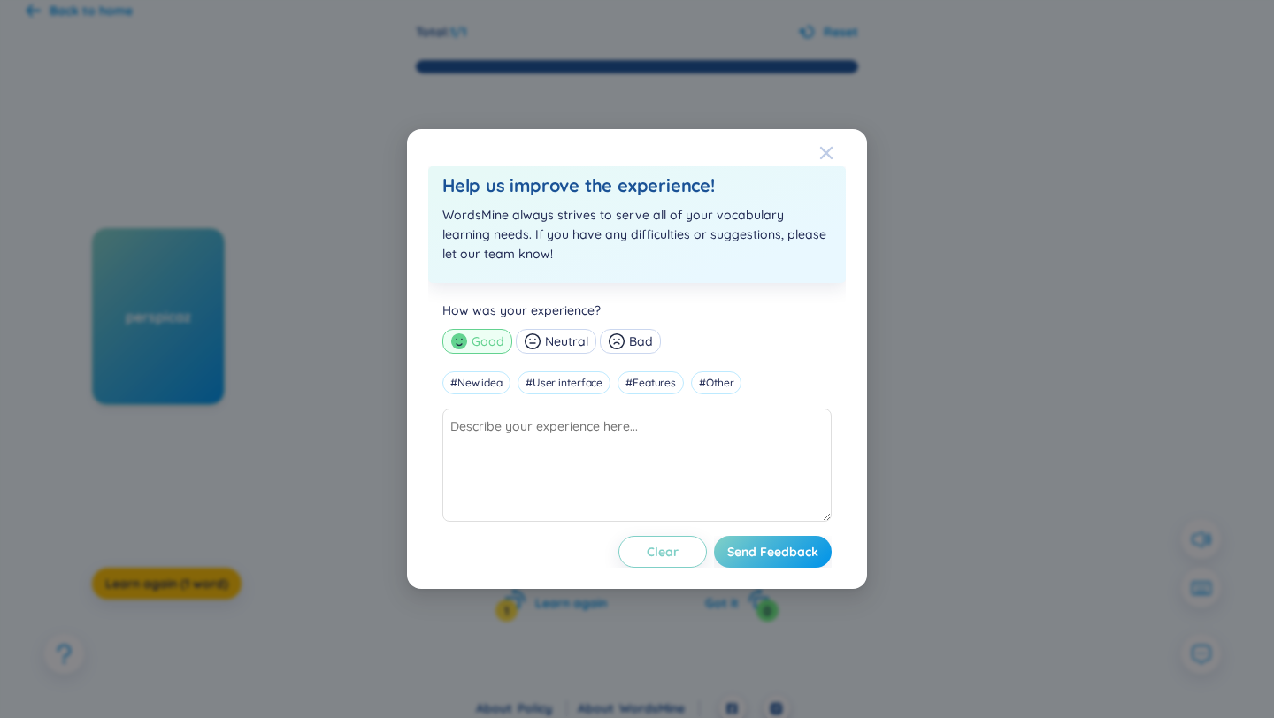
click at [825, 151] on icon "Close" at bounding box center [826, 153] width 12 height 12
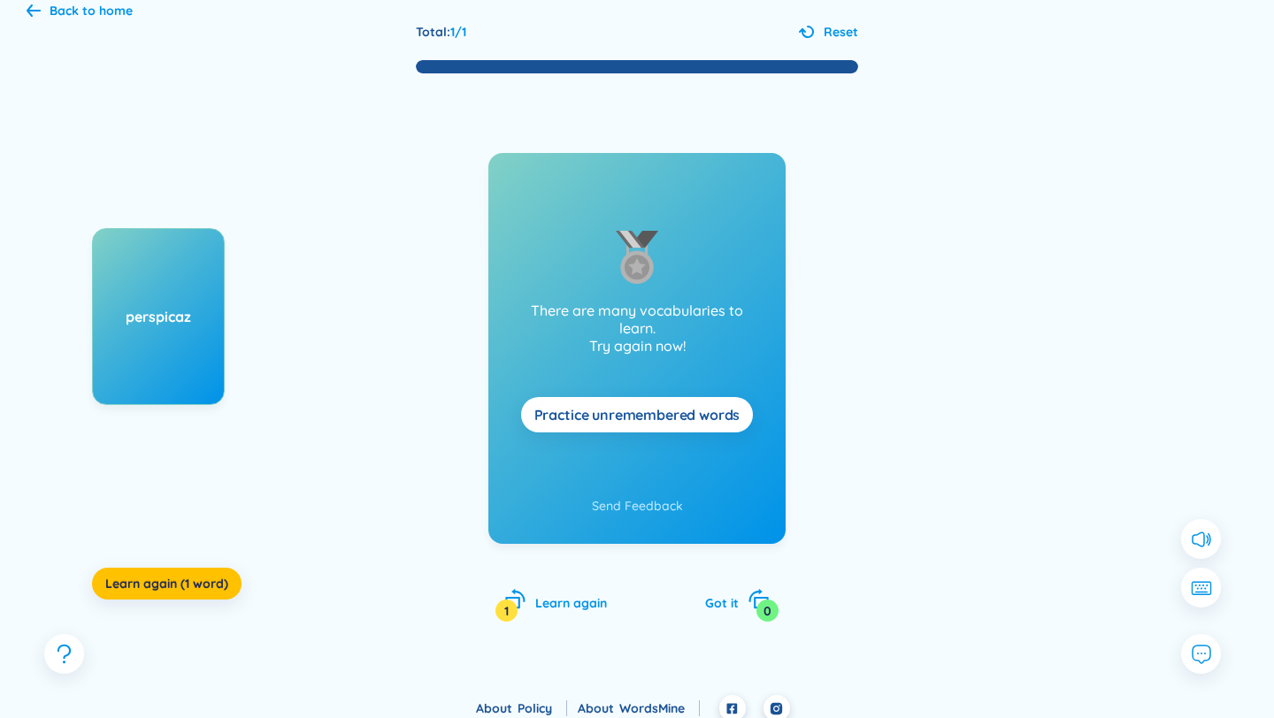
click at [568, 410] on span "Practice unremembered words" at bounding box center [637, 414] width 206 height 19
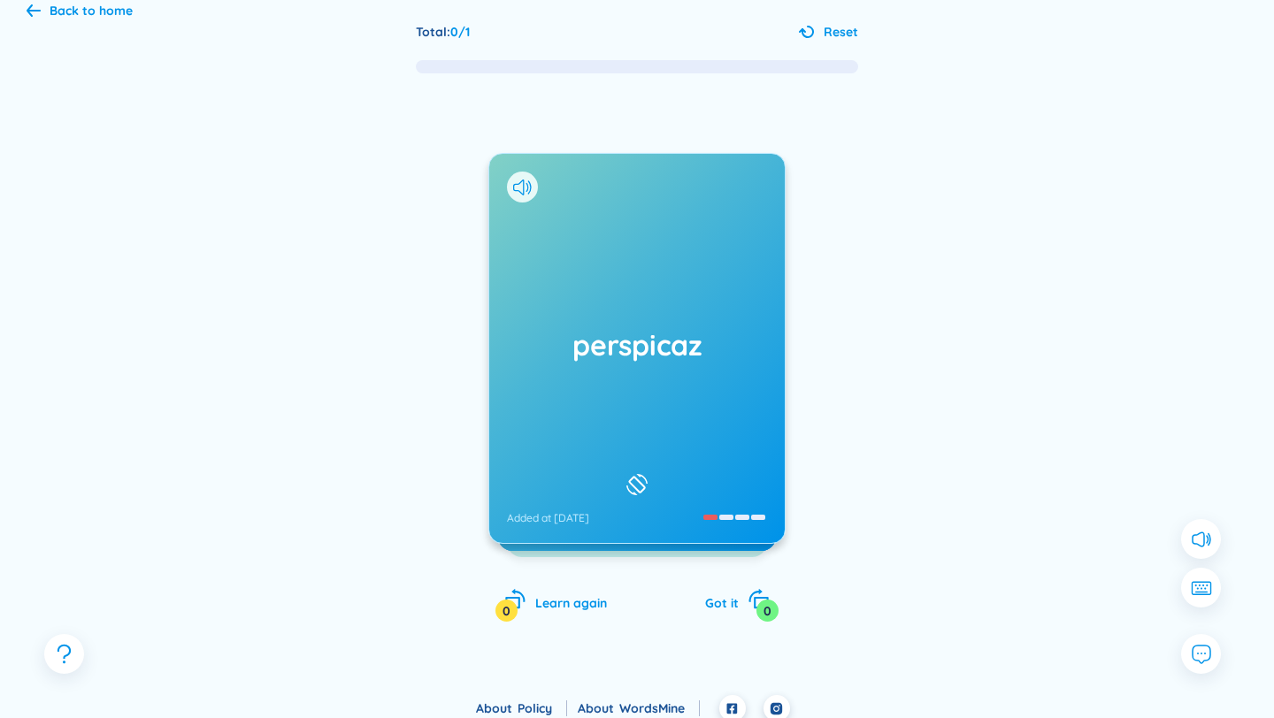
click at [593, 502] on div "perspicaz Added at [DATE]" at bounding box center [636, 348] width 295 height 389
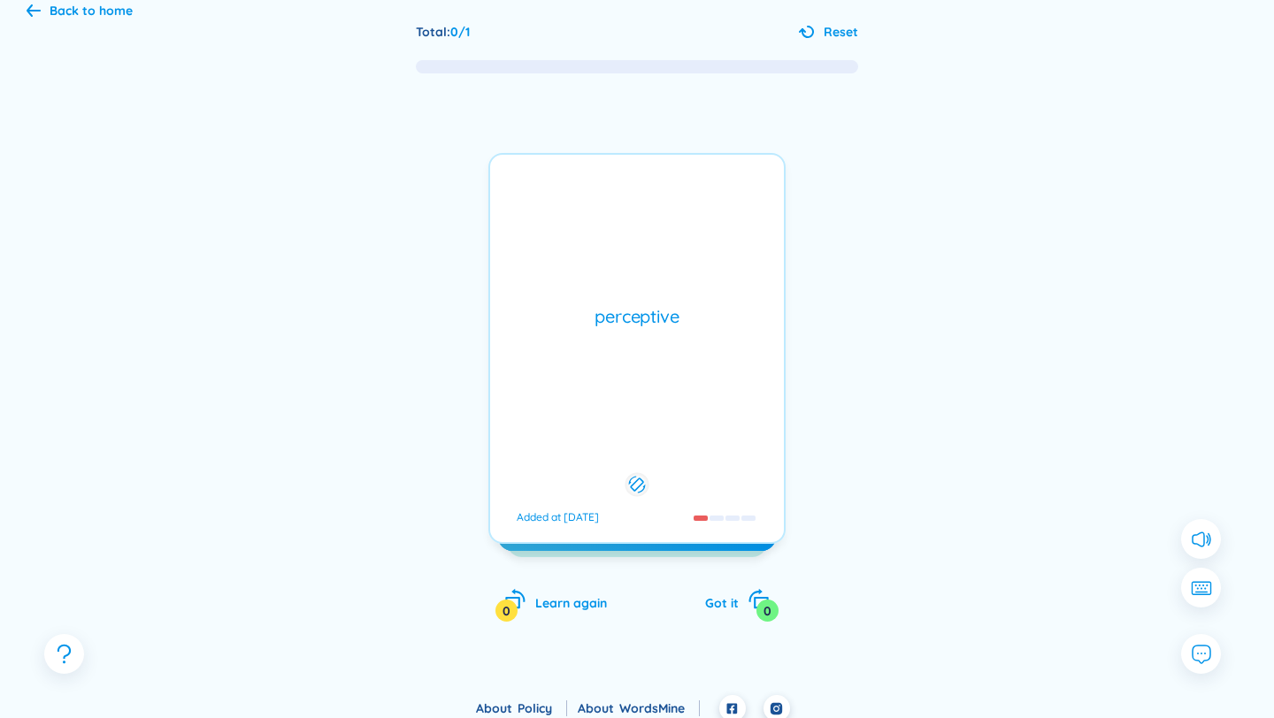
click at [567, 479] on div "perceptive Added at [DATE]" at bounding box center [636, 348] width 297 height 391
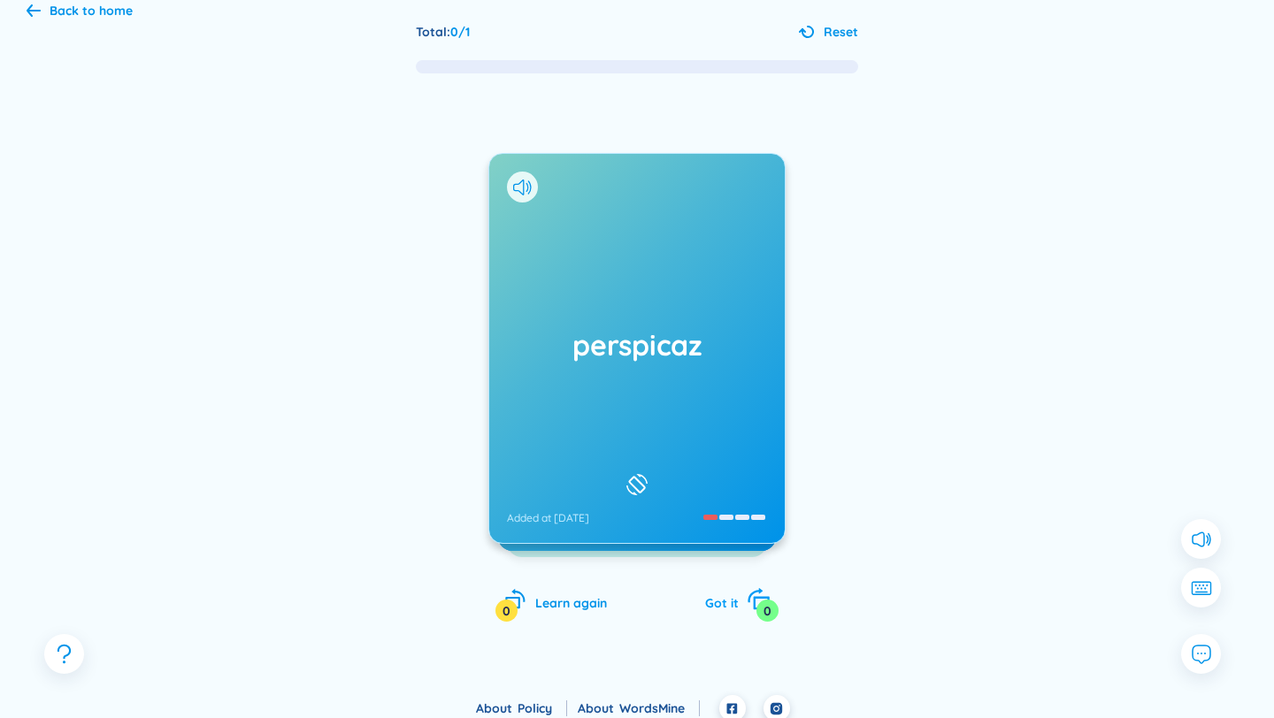
click at [755, 601] on icon "rotate-right" at bounding box center [762, 603] width 16 height 13
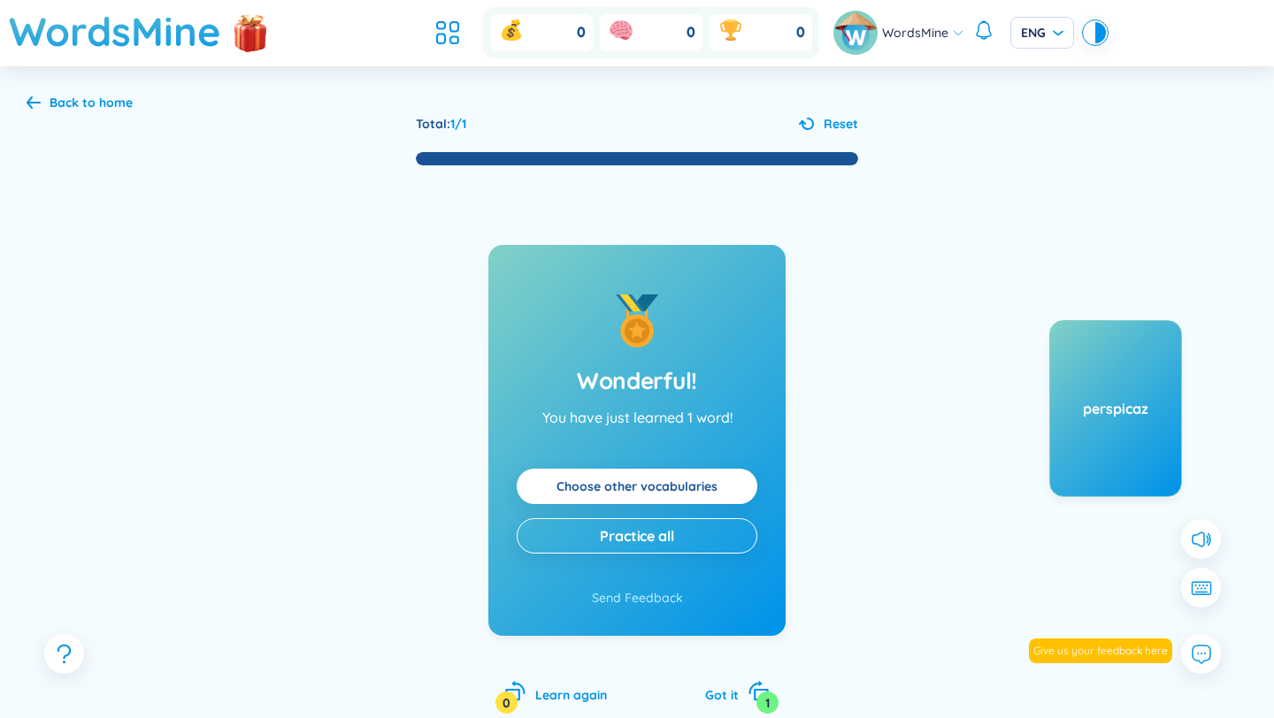
scroll to position [104, 0]
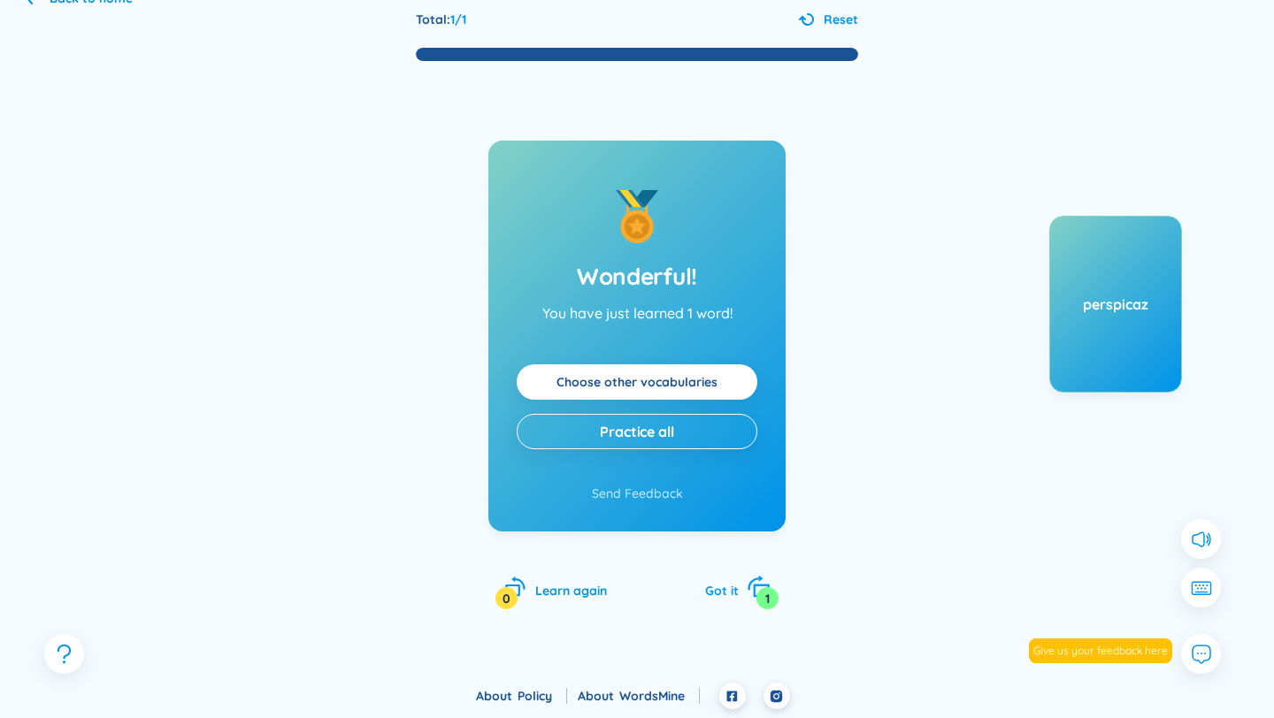
click at [732, 583] on span "Got it" at bounding box center [722, 591] width 34 height 16
click at [731, 594] on span "Got it" at bounding box center [722, 591] width 34 height 16
click at [584, 388] on link "Choose other vocabularies" at bounding box center [636, 381] width 161 height 19
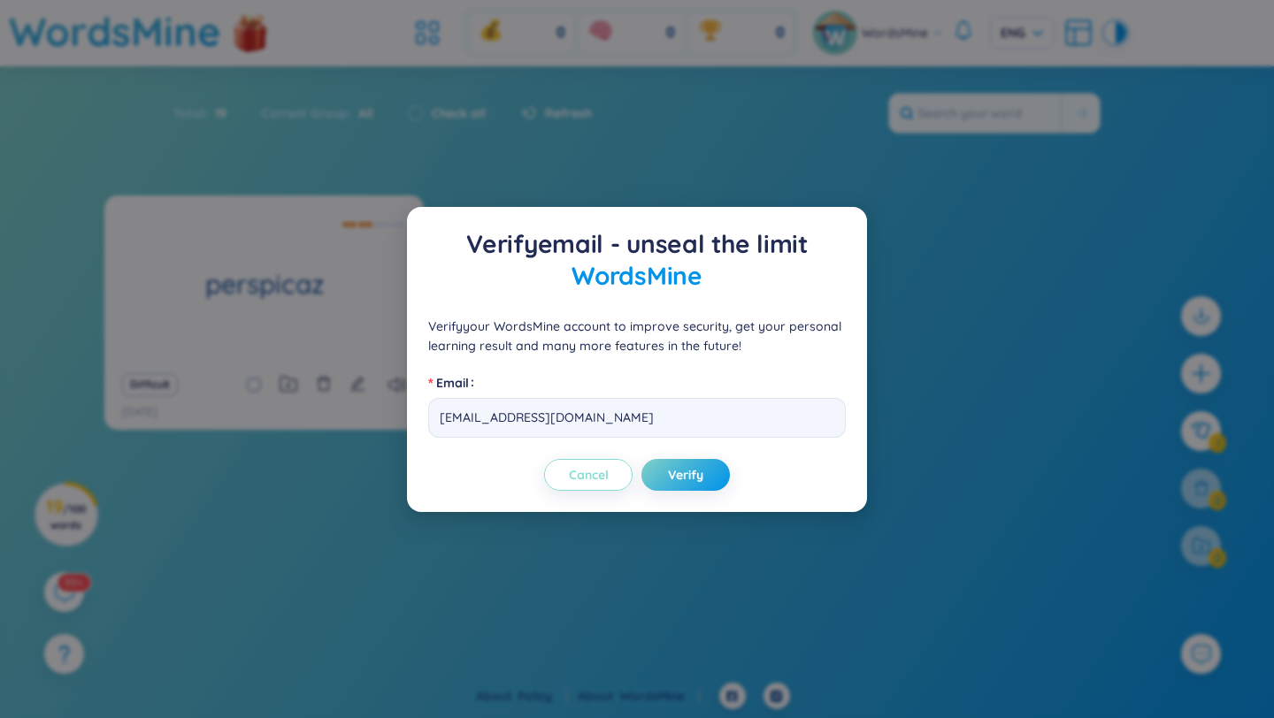
click at [595, 470] on span "Cancel" at bounding box center [589, 475] width 40 height 18
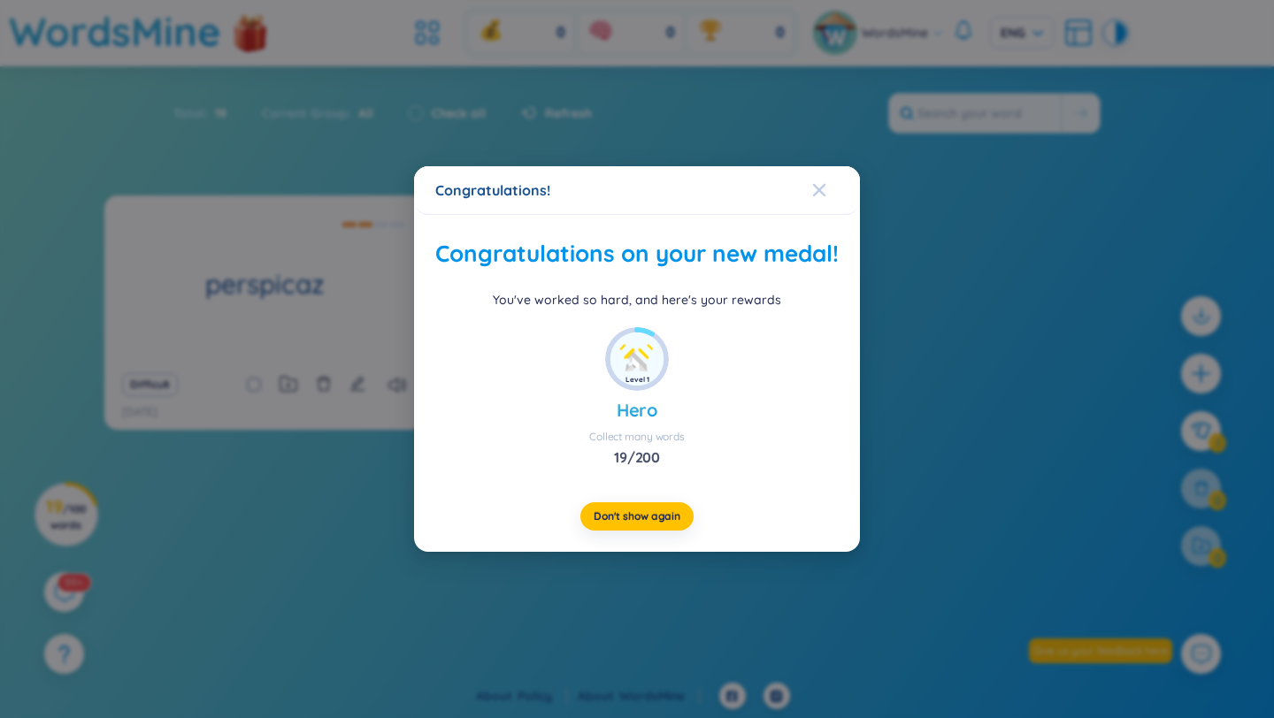
click at [823, 183] on icon "Close" at bounding box center [819, 190] width 14 height 14
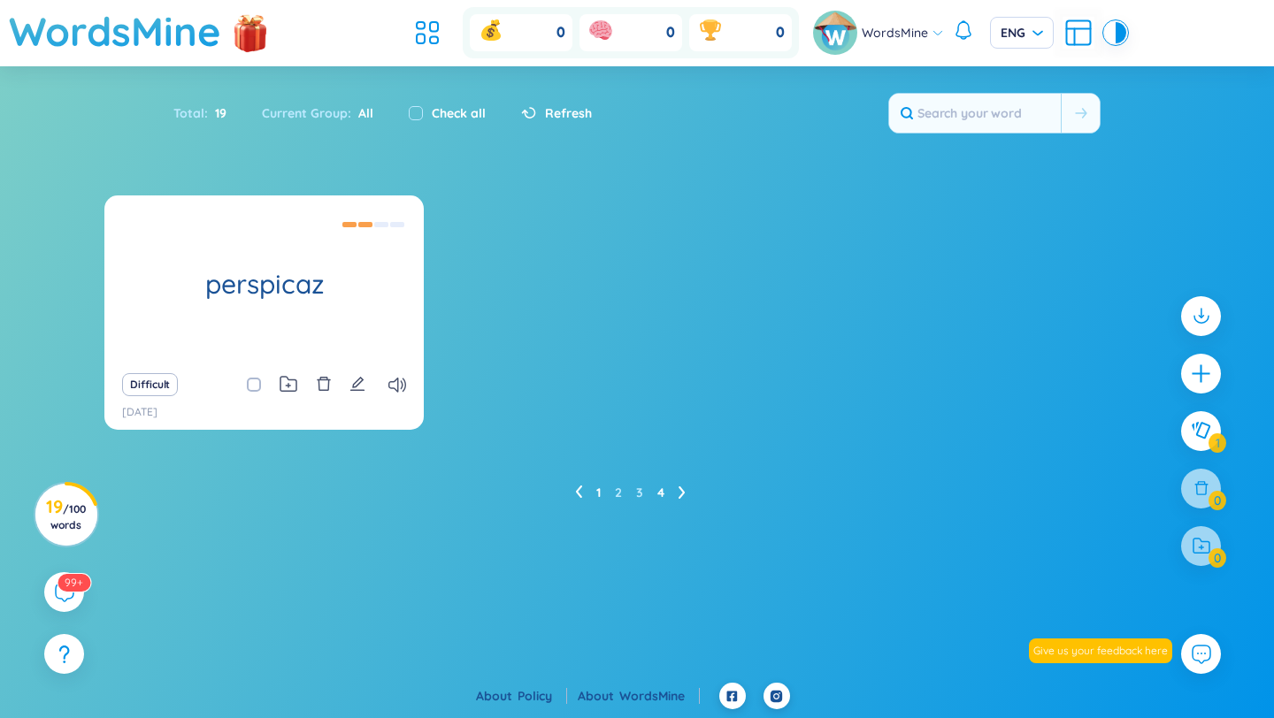
click at [596, 490] on link "1" at bounding box center [598, 492] width 4 height 27
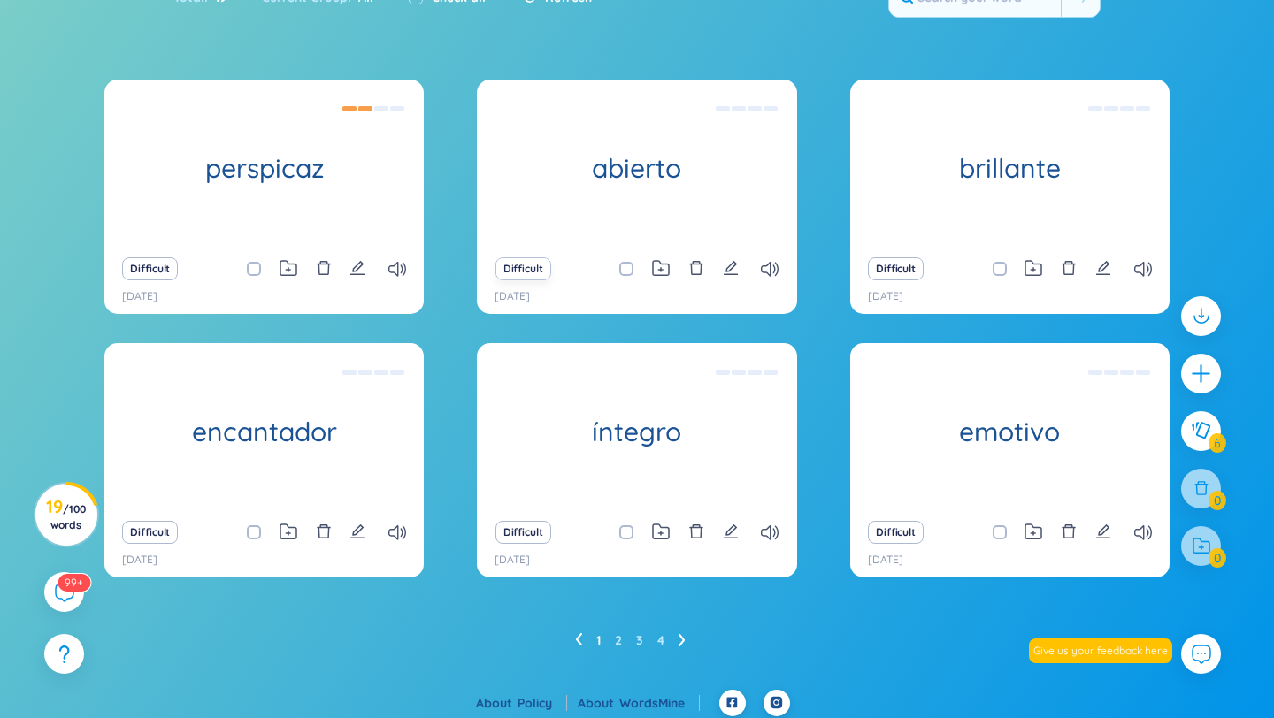
scroll to position [122, 0]
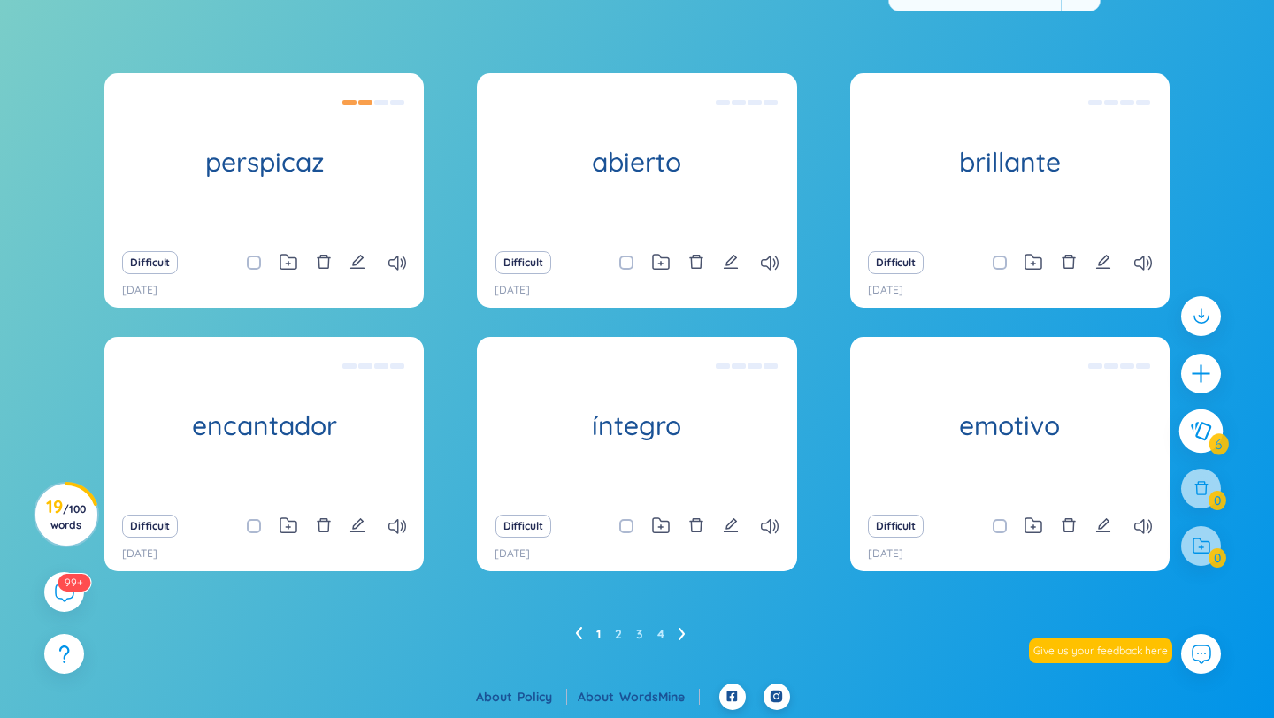
click at [1201, 435] on icon at bounding box center [1200, 430] width 21 height 19
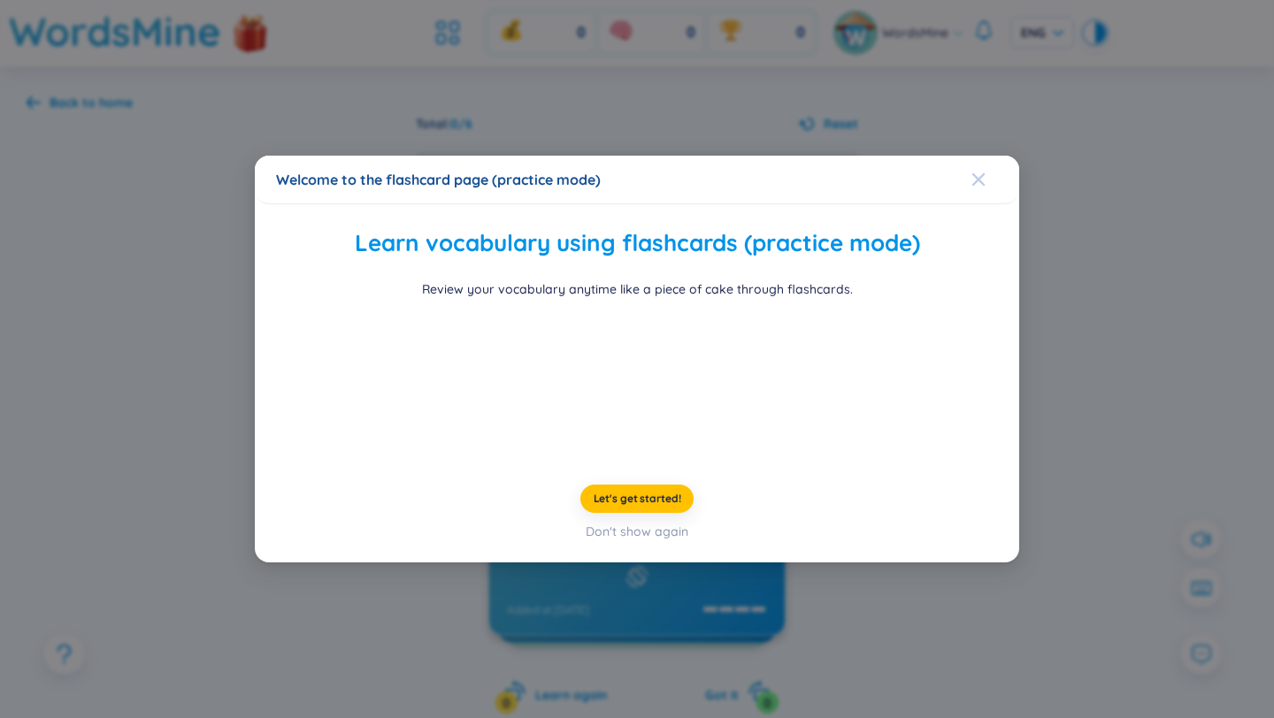
click at [972, 156] on div "Close" at bounding box center [978, 180] width 14 height 48
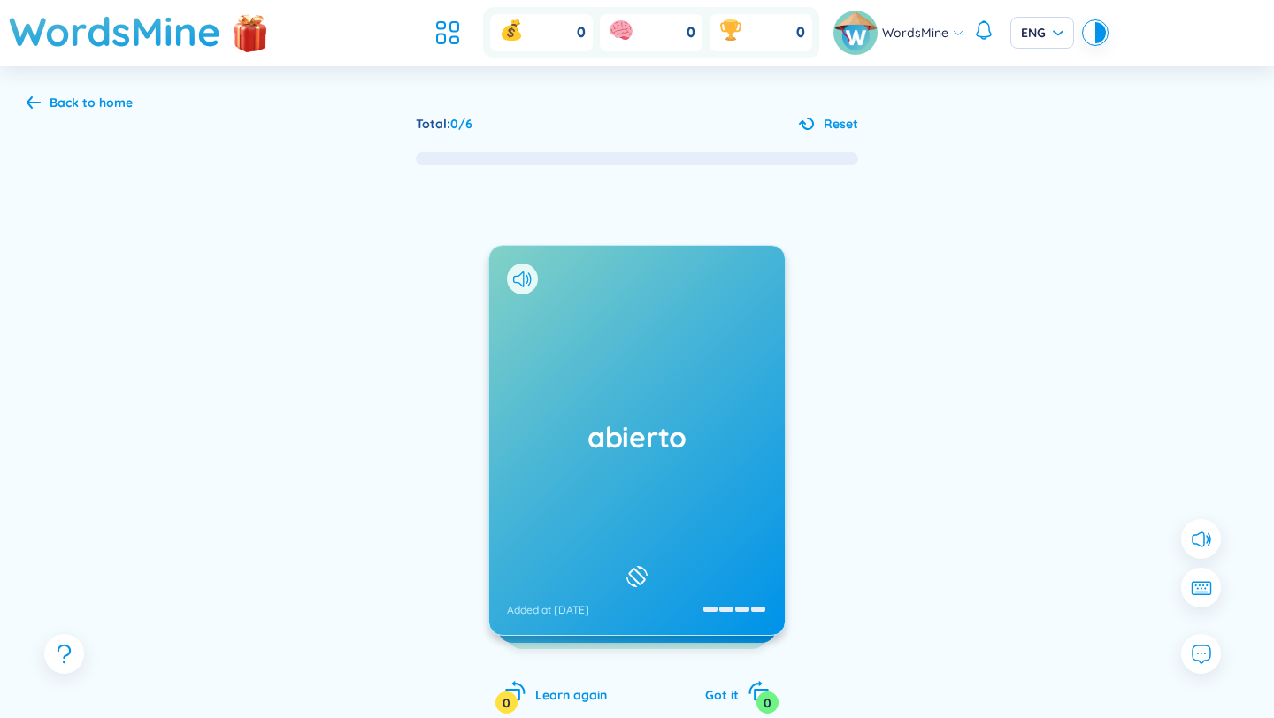
click at [673, 572] on div "abierto Added at [DATE]" at bounding box center [636, 440] width 295 height 389
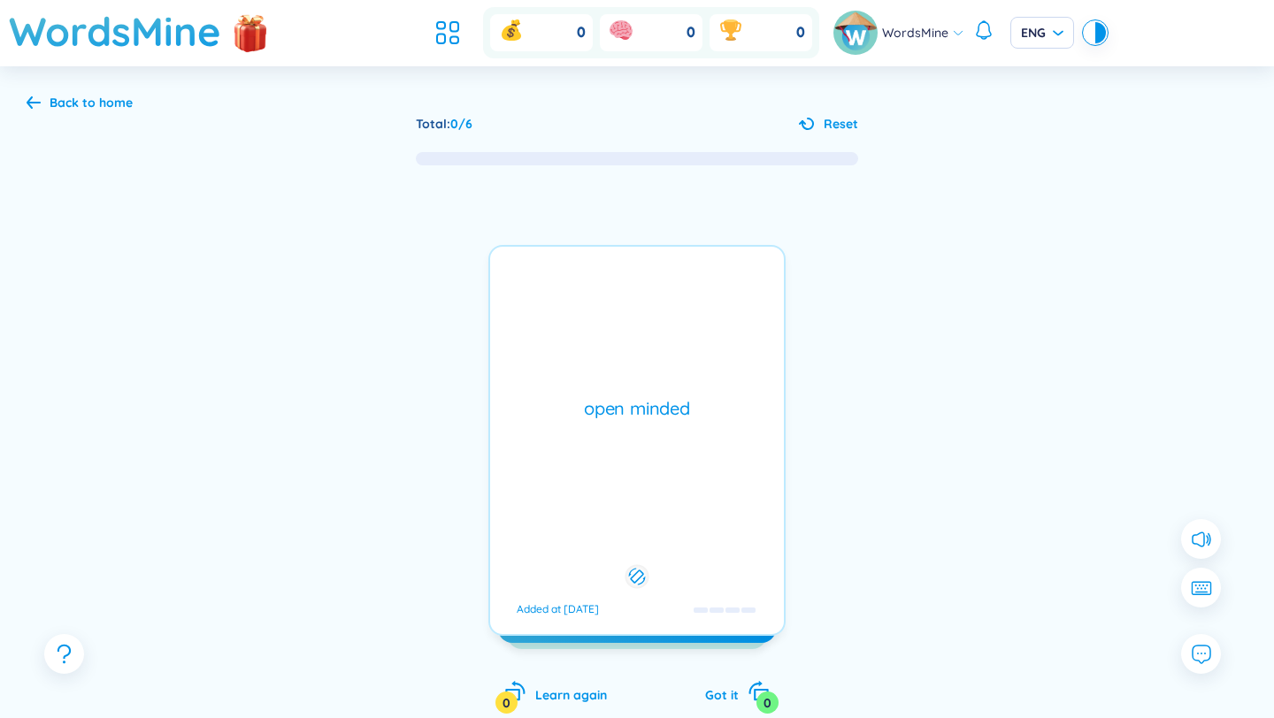
click at [648, 569] on div at bounding box center [637, 577] width 24 height 24
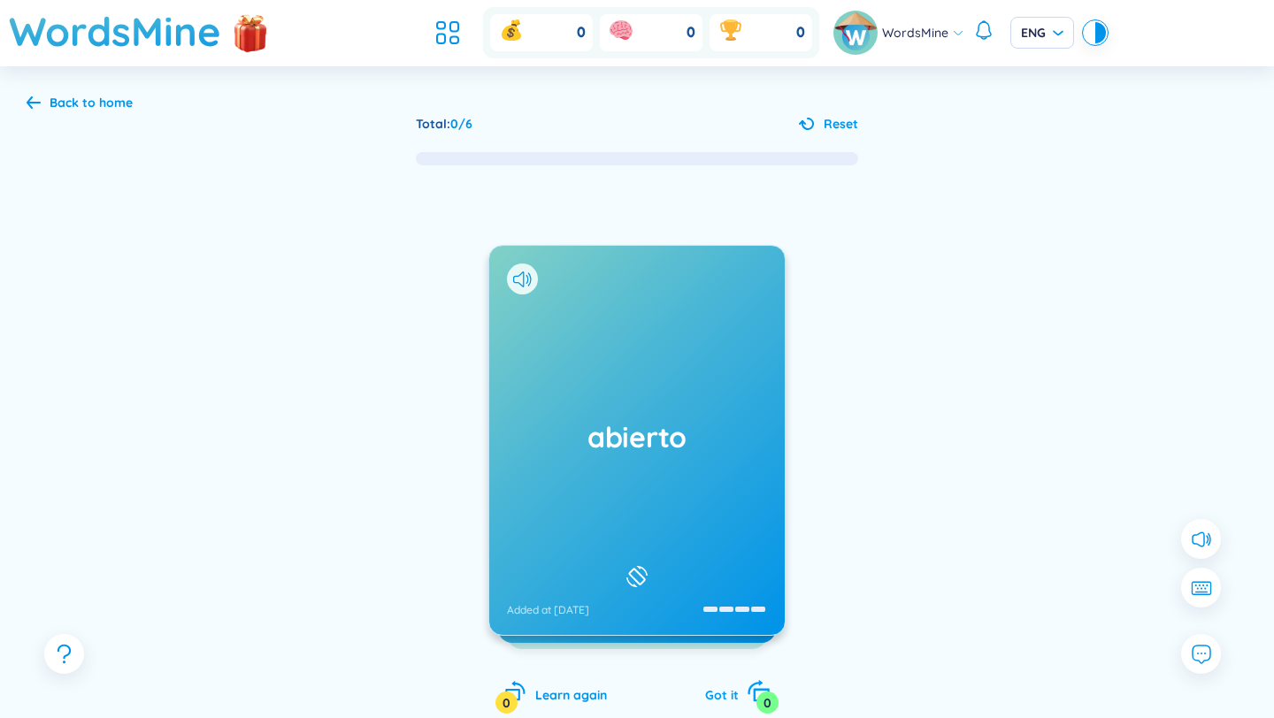
click at [734, 699] on span "Got it" at bounding box center [722, 695] width 34 height 16
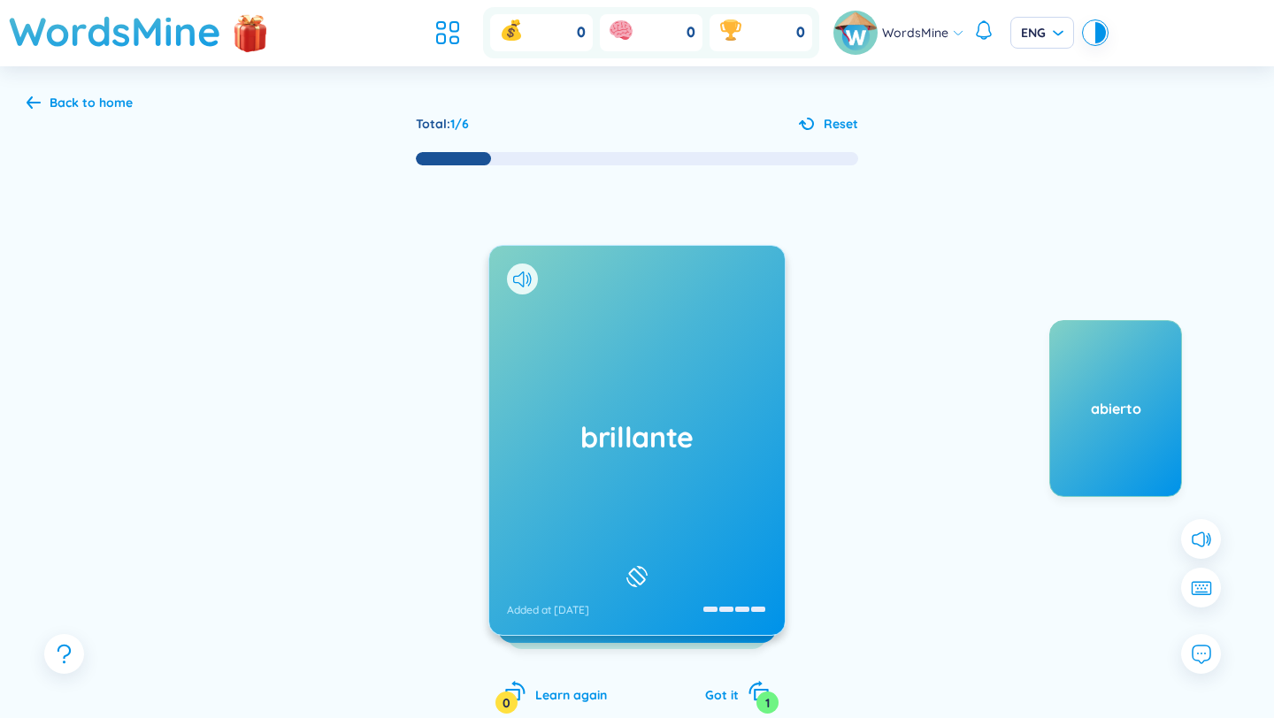
click at [572, 521] on div "brillante Added at [DATE]" at bounding box center [636, 440] width 295 height 389
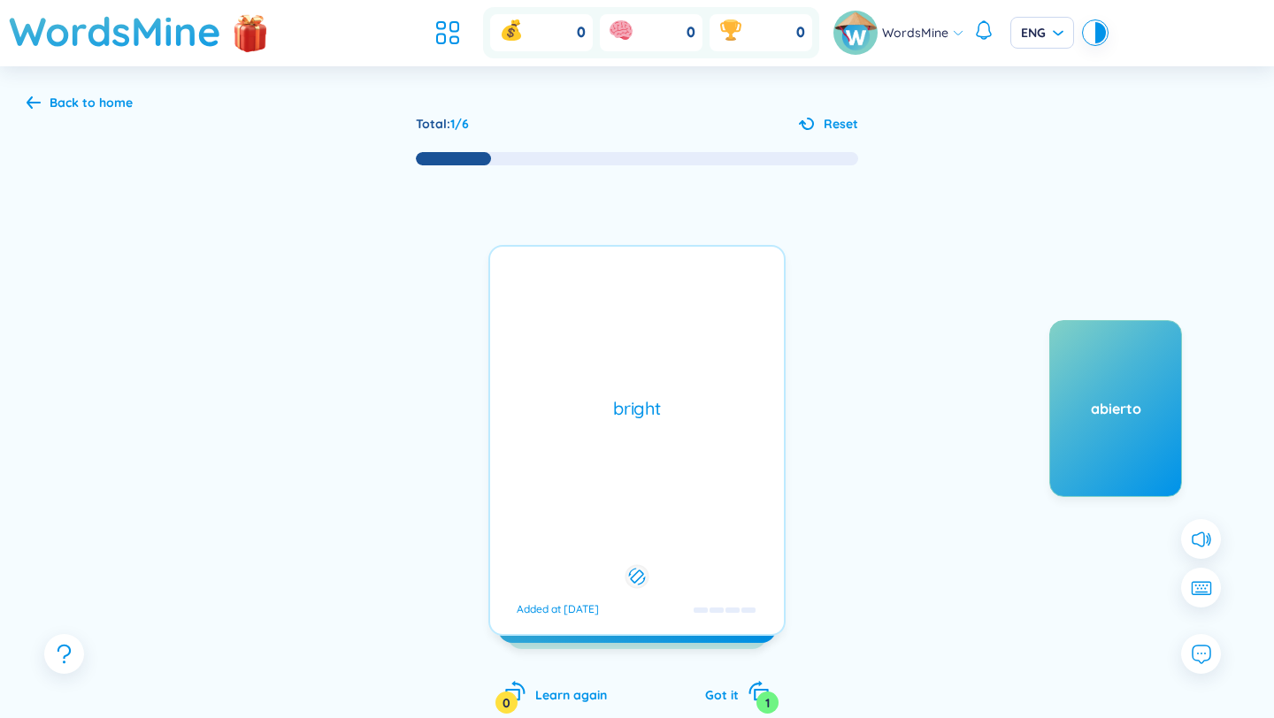
click at [572, 521] on div "brillante Added at [DATE] bright Added at [DATE]" at bounding box center [636, 440] width 297 height 391
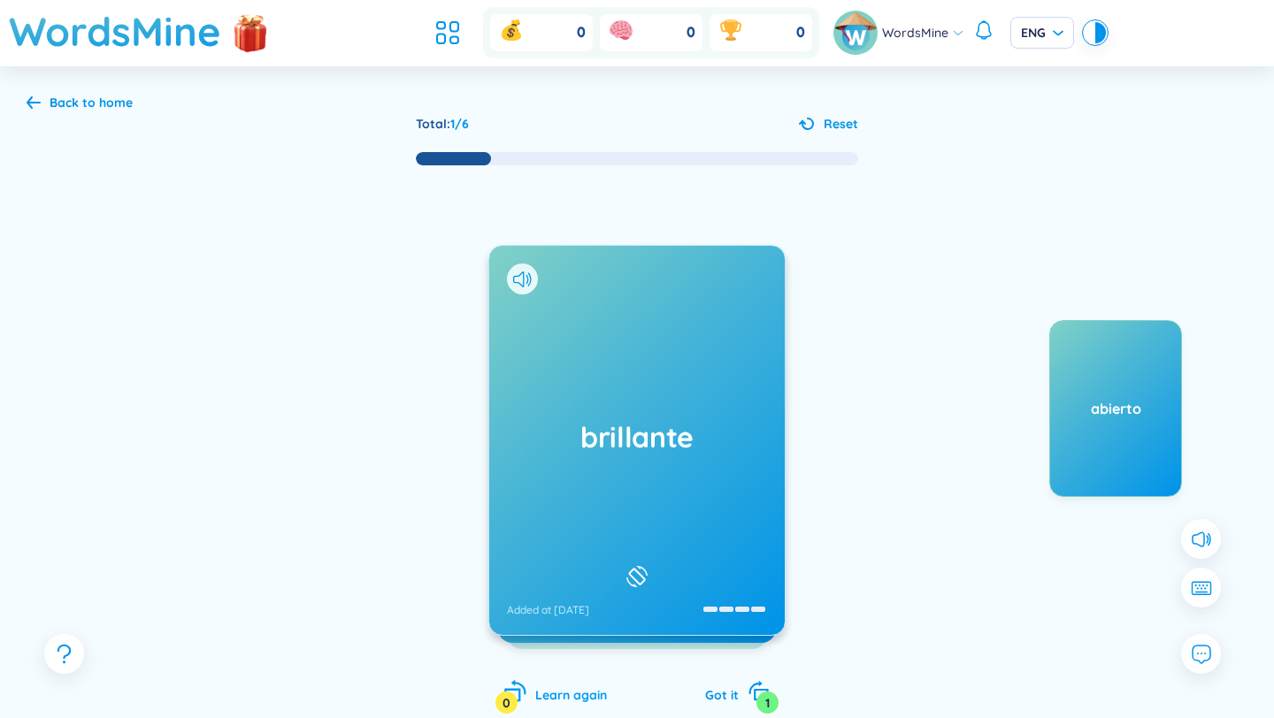
click at [525, 696] on icon "rotate-left" at bounding box center [515, 691] width 25 height 25
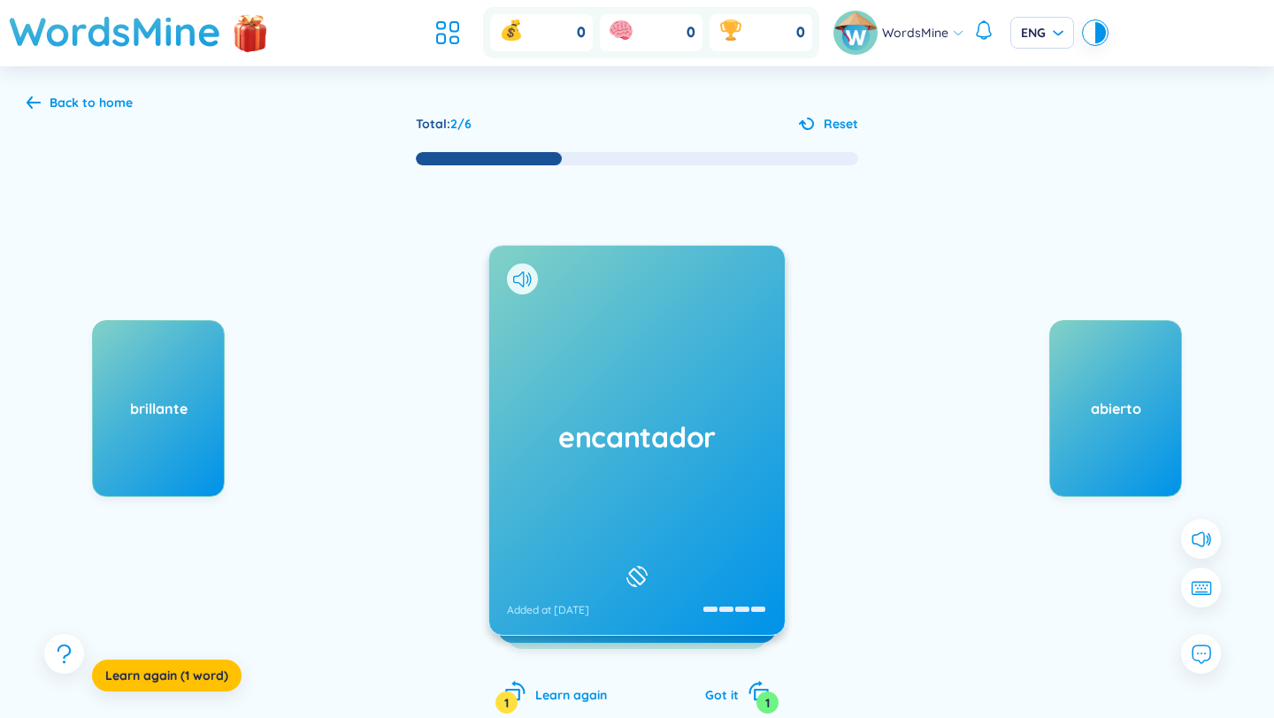
click at [596, 513] on div "encantador Added at [DATE]" at bounding box center [636, 440] width 295 height 389
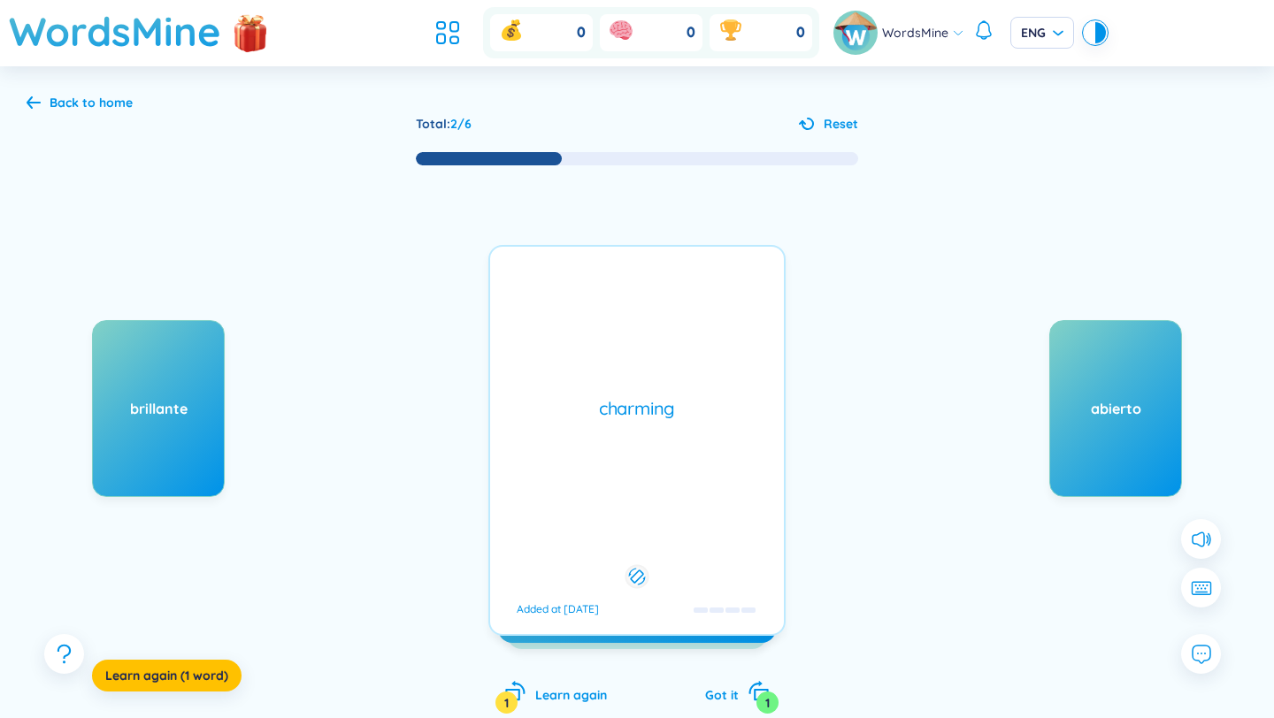
click at [596, 513] on div "charming Added at [DATE]" at bounding box center [636, 440] width 297 height 391
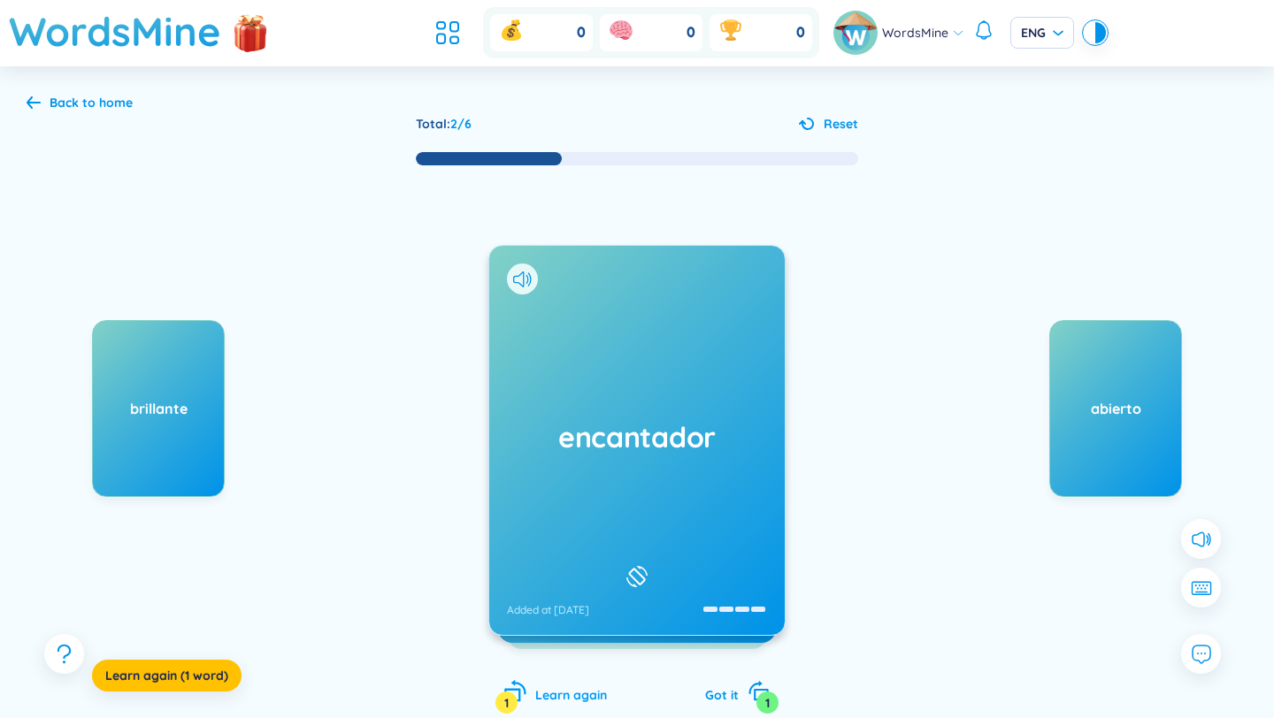
click at [541, 684] on div "Learn again 1" at bounding box center [555, 692] width 103 height 25
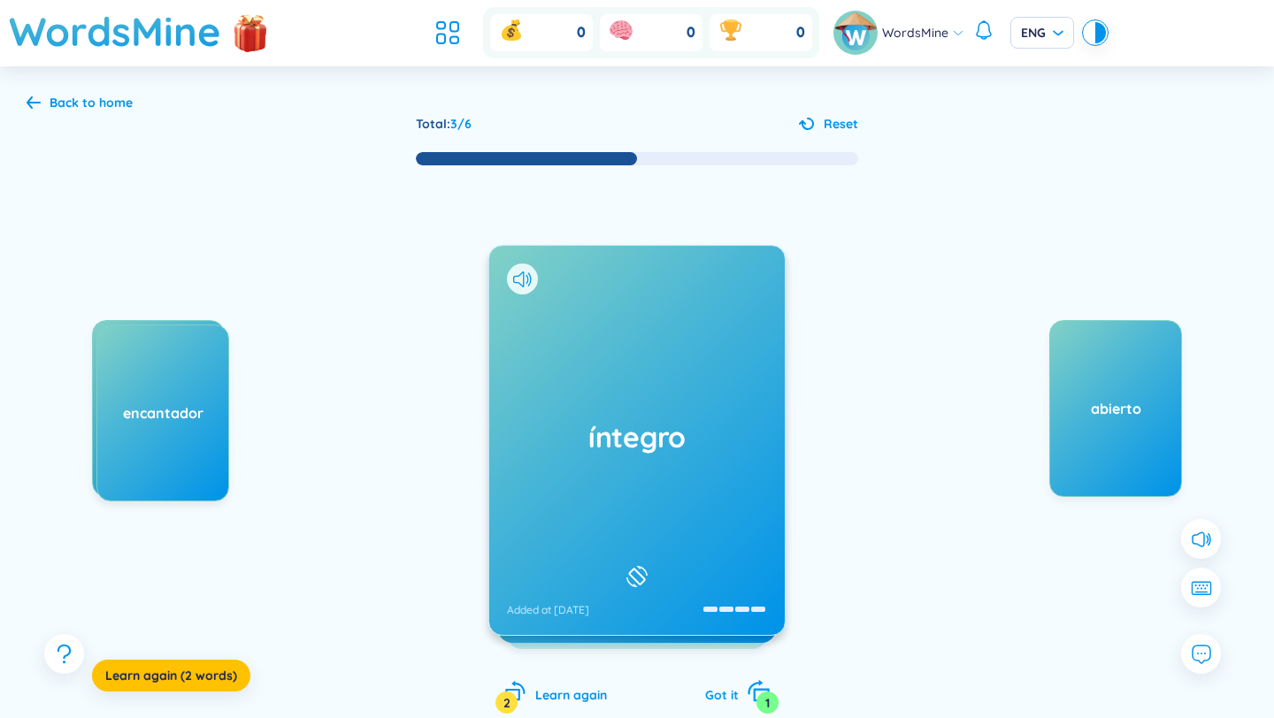
click at [738, 697] on span "Got it" at bounding box center [722, 695] width 34 height 16
click at [722, 688] on span "Got it" at bounding box center [722, 695] width 34 height 16
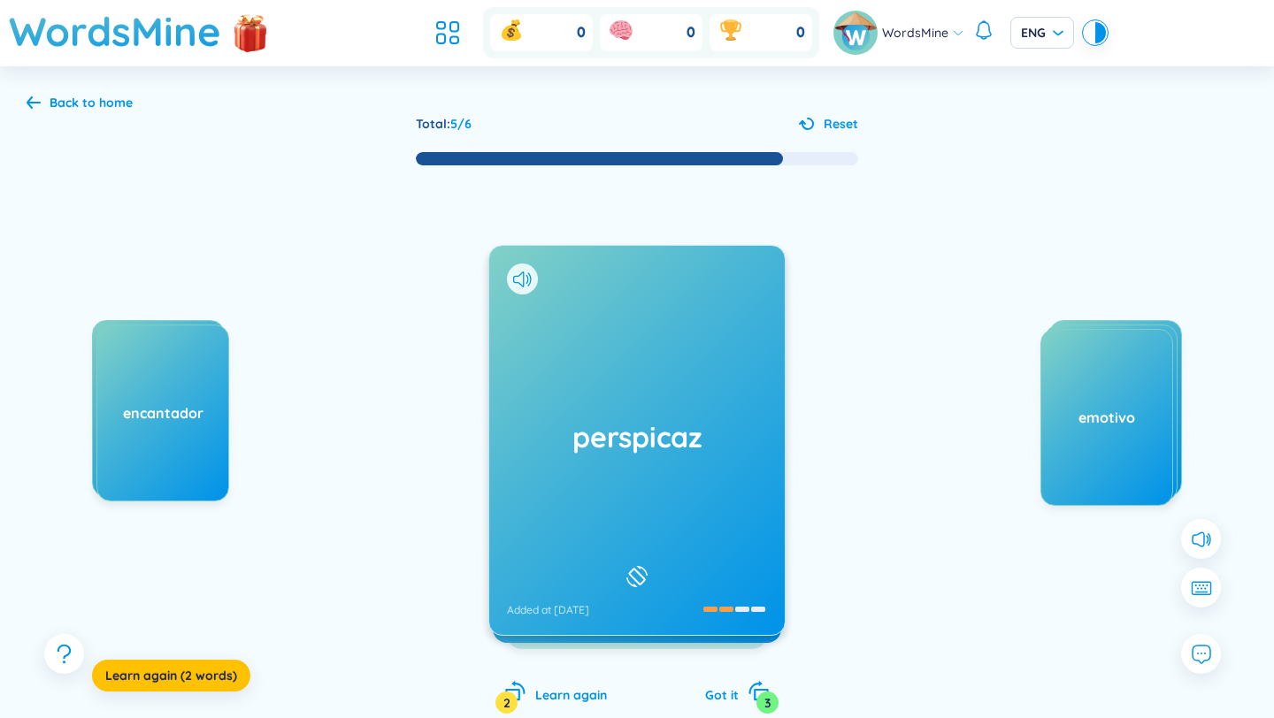
click at [556, 455] on h1 "perspicaz" at bounding box center [637, 437] width 260 height 39
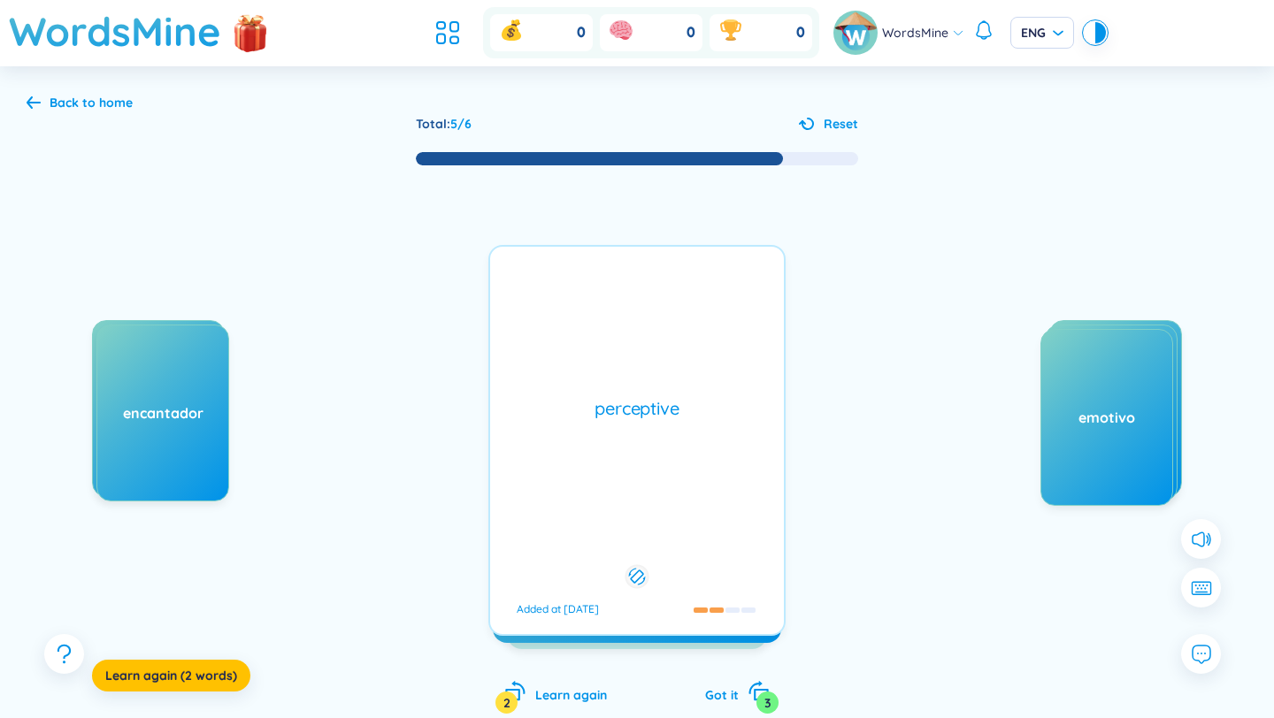
click at [556, 455] on div "perceptive Added at [DATE]" at bounding box center [636, 440] width 297 height 391
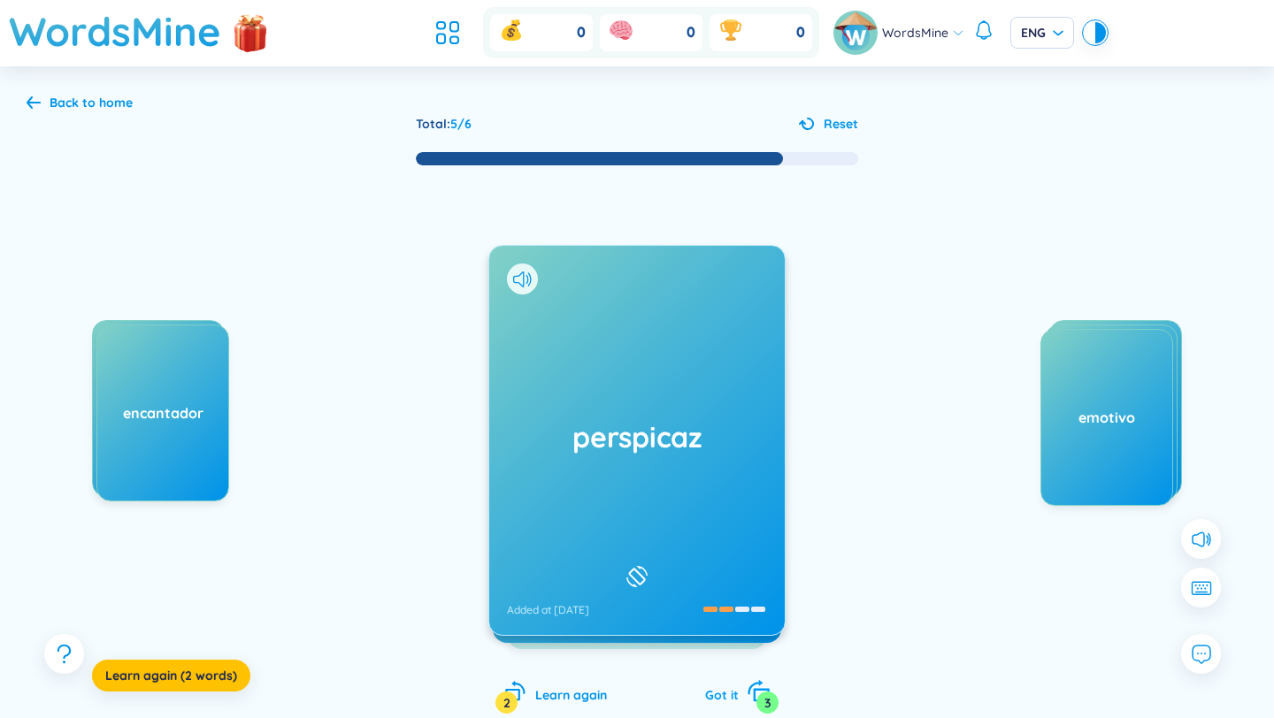
click at [714, 686] on div "Got it 3" at bounding box center [737, 692] width 65 height 25
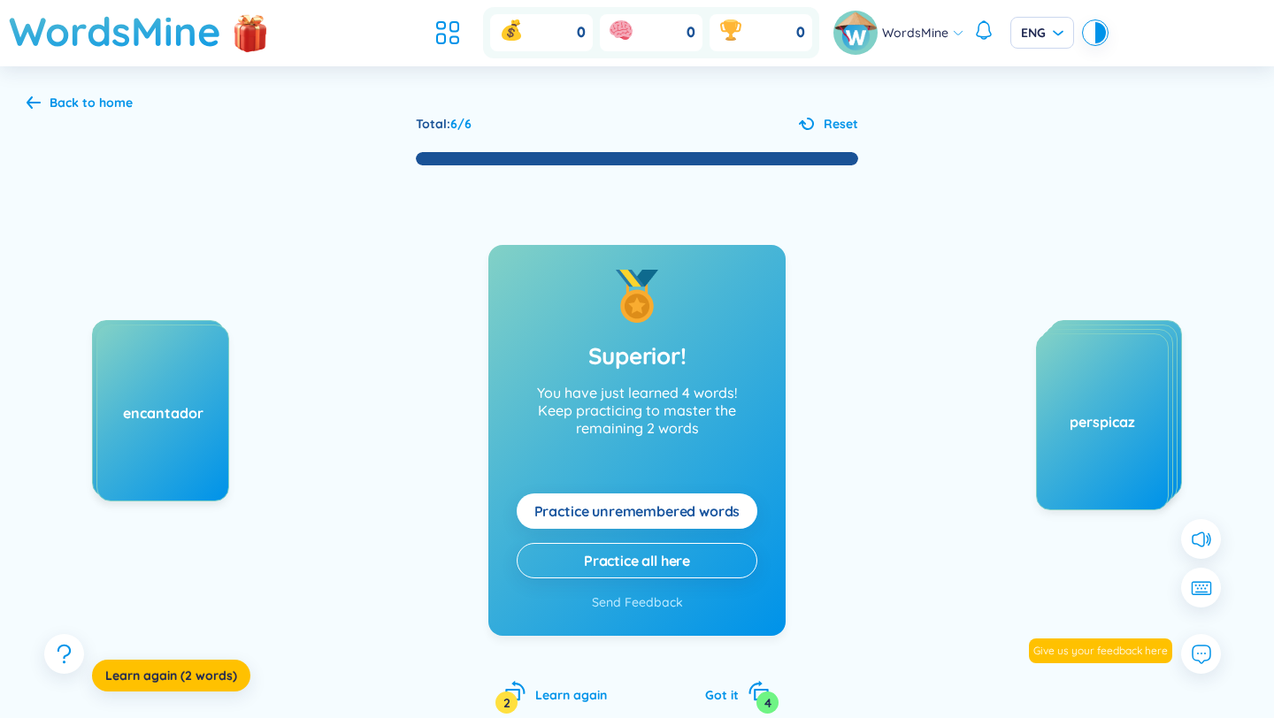
click at [585, 512] on span "Practice unremembered words" at bounding box center [637, 511] width 206 height 19
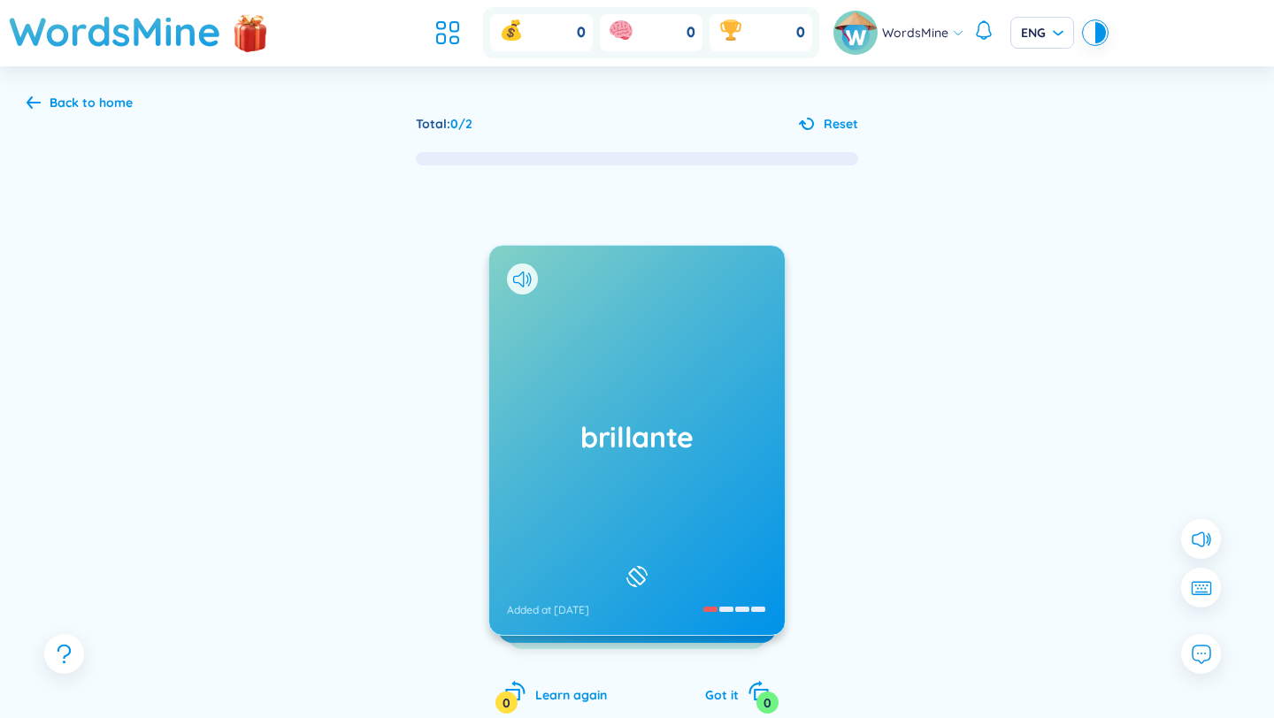
click at [585, 512] on div "brillante Added at [DATE]" at bounding box center [636, 440] width 295 height 389
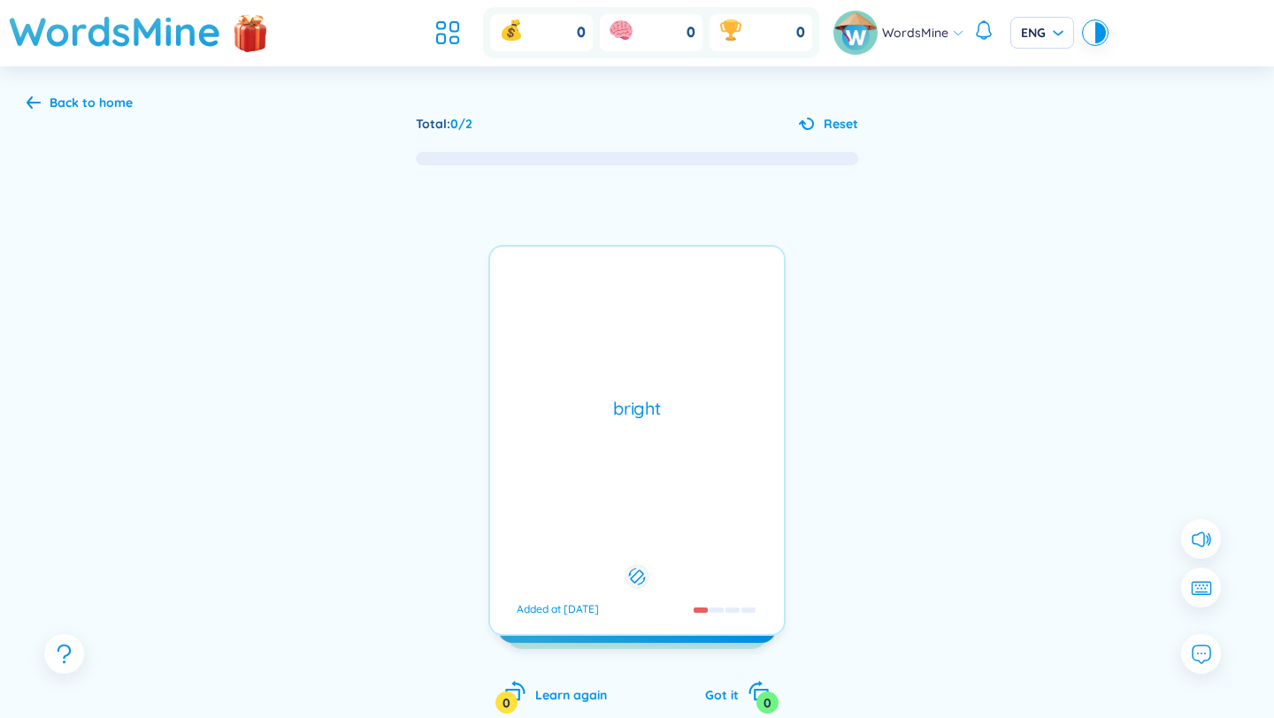
click at [585, 512] on div "bright Added at [DATE]" at bounding box center [636, 440] width 297 height 391
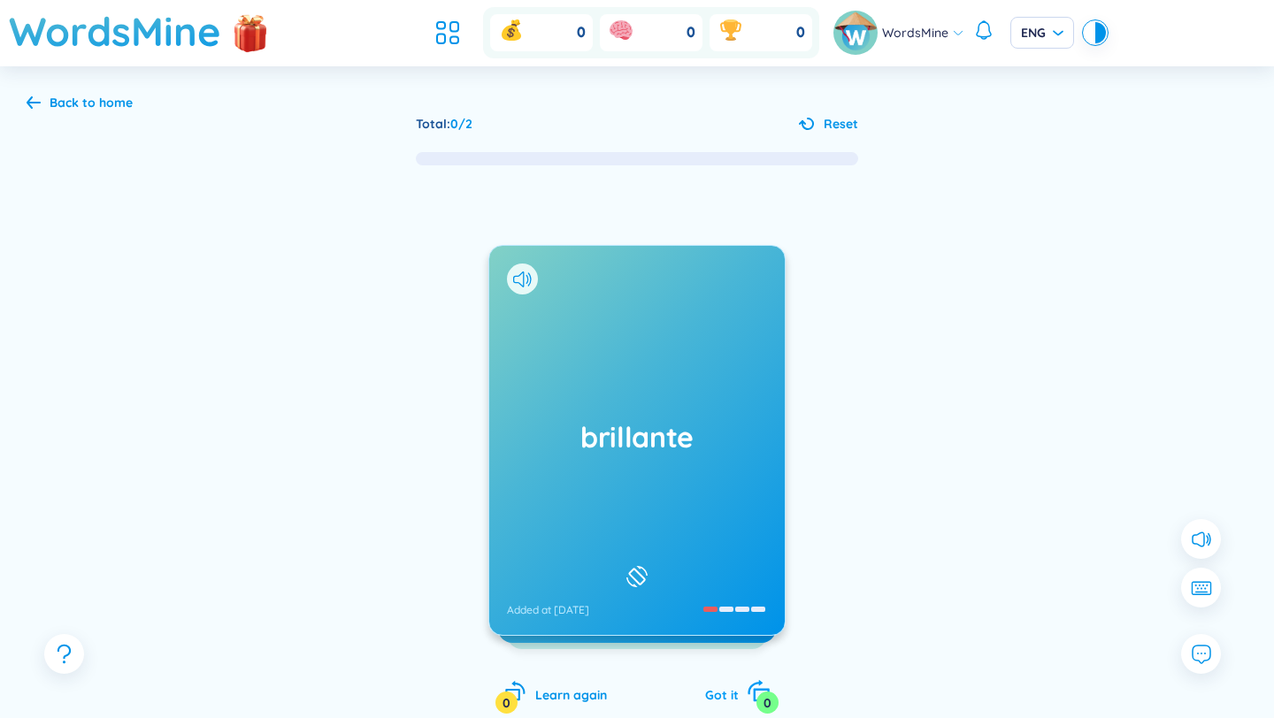
click at [732, 696] on span "Got it" at bounding box center [722, 695] width 34 height 16
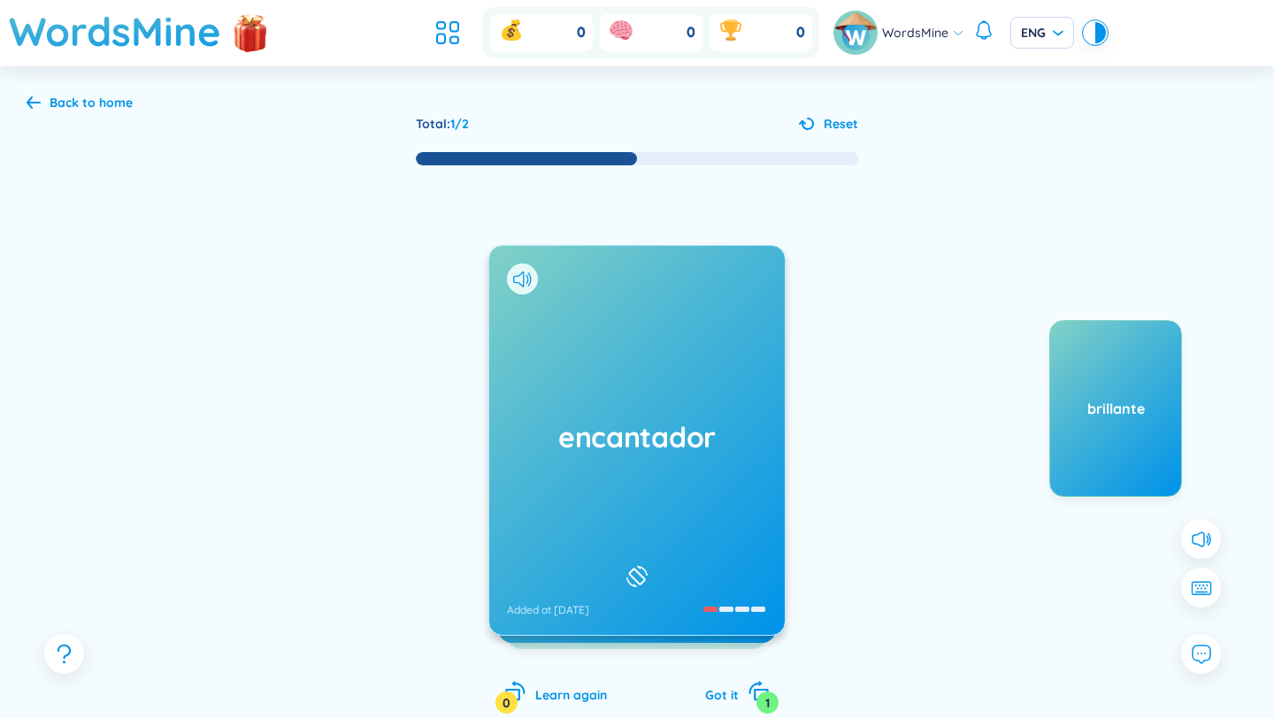
click at [581, 479] on div "encantador Added at [DATE]" at bounding box center [636, 440] width 295 height 389
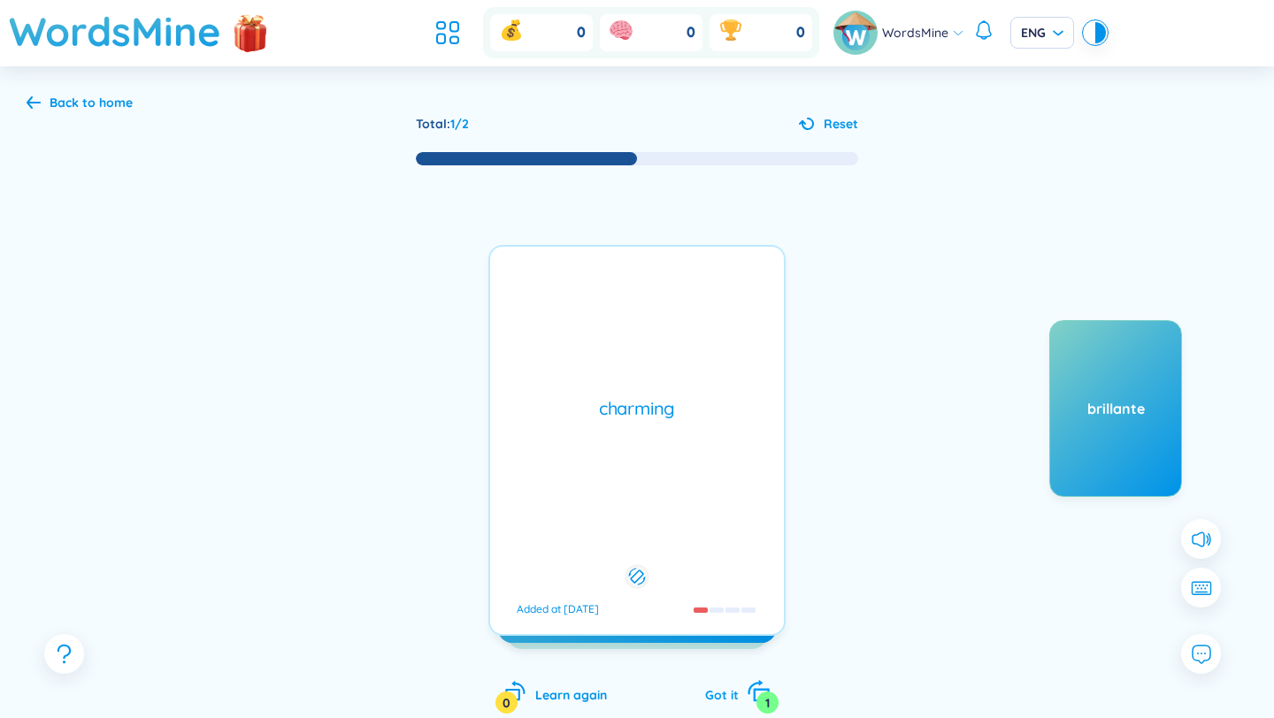
click at [717, 694] on span "Got it" at bounding box center [722, 695] width 34 height 16
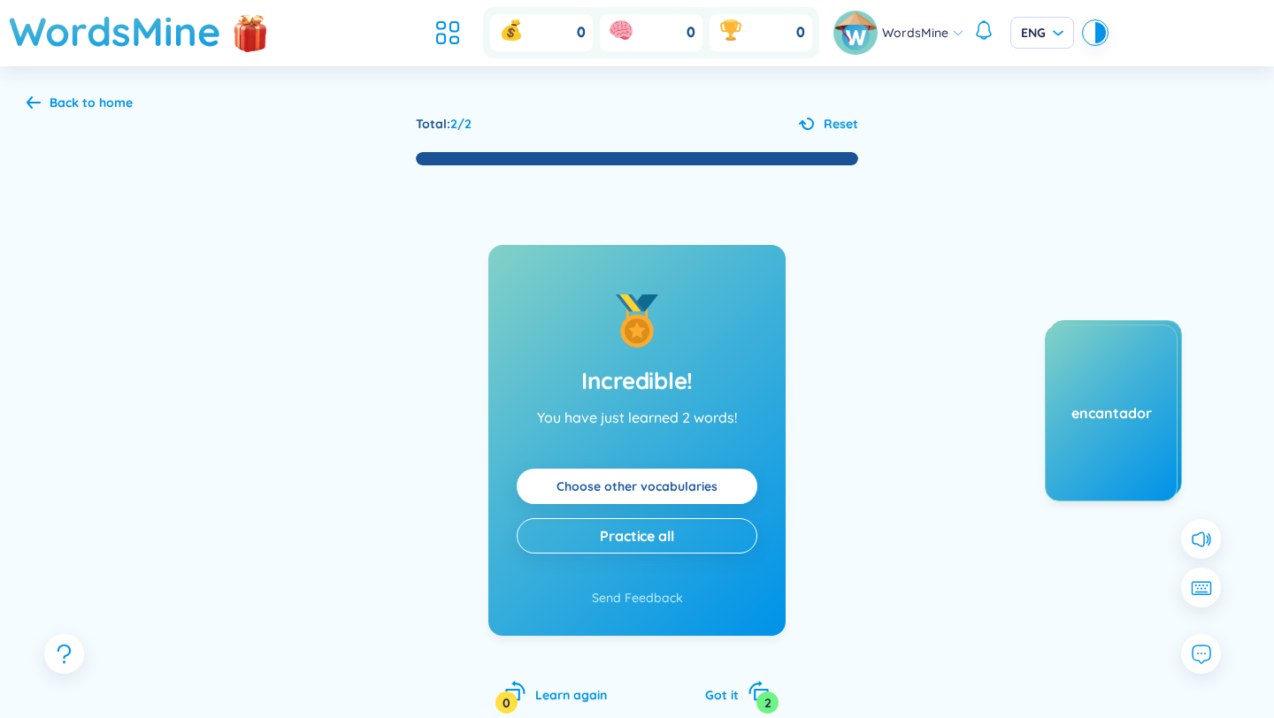
click at [571, 493] on link "Choose other vocabularies" at bounding box center [636, 486] width 161 height 19
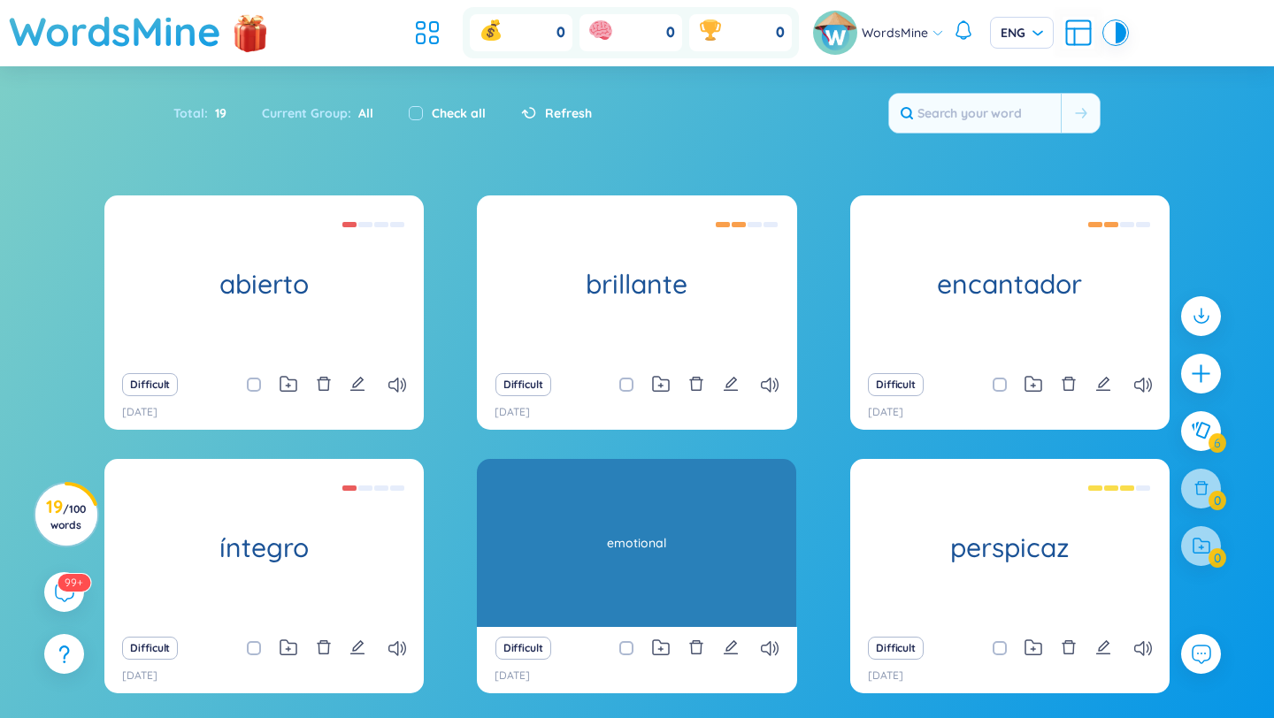
scroll to position [122, 0]
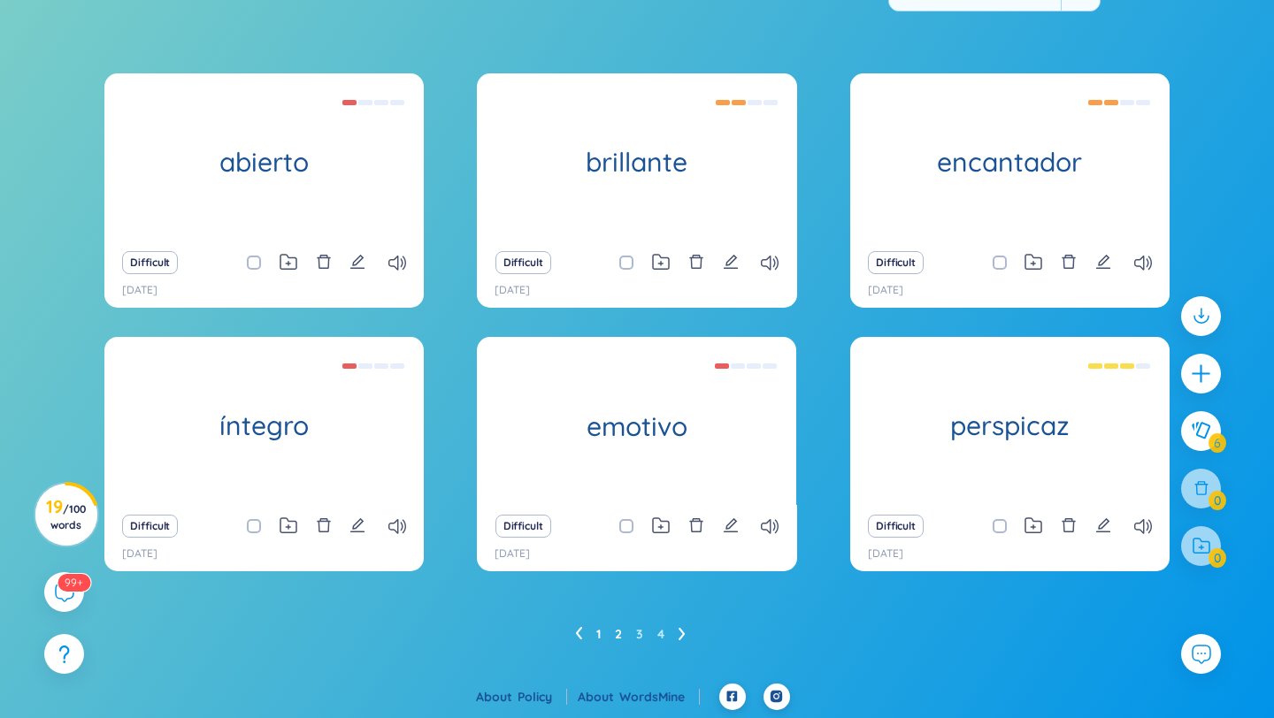
click at [615, 629] on link "2" at bounding box center [618, 634] width 7 height 27
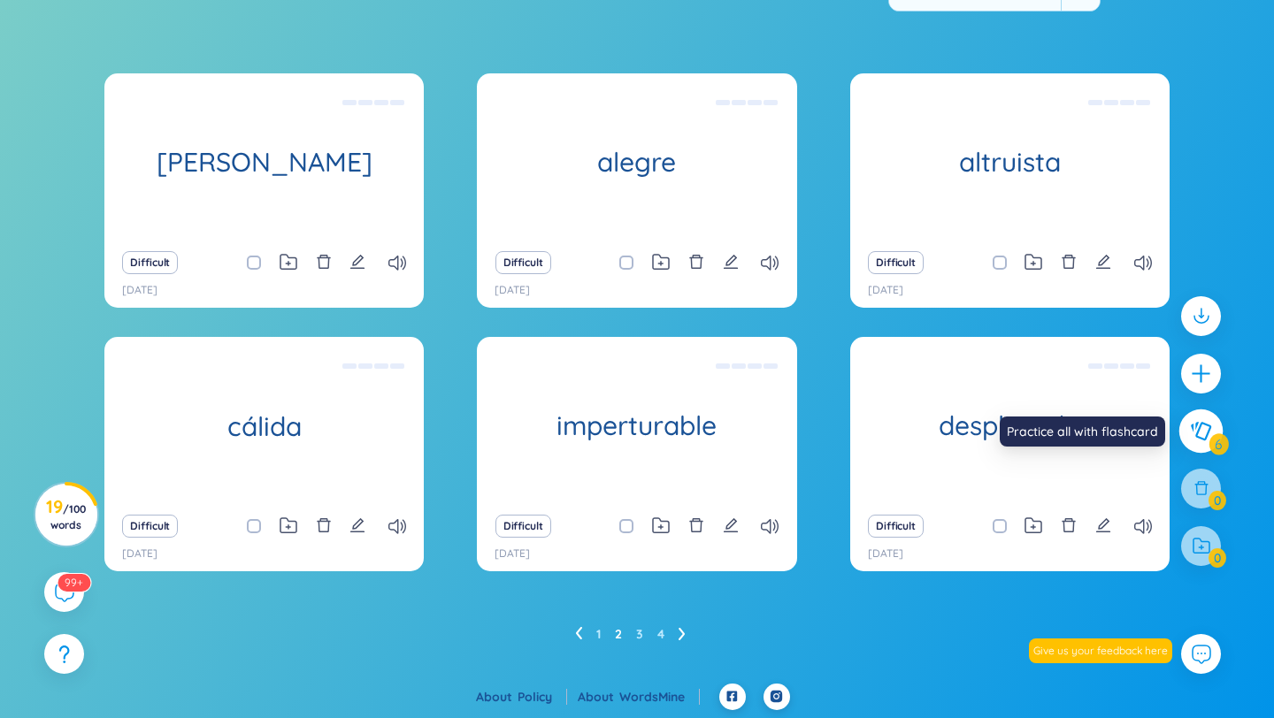
click at [1188, 425] on button at bounding box center [1201, 432] width 44 height 44
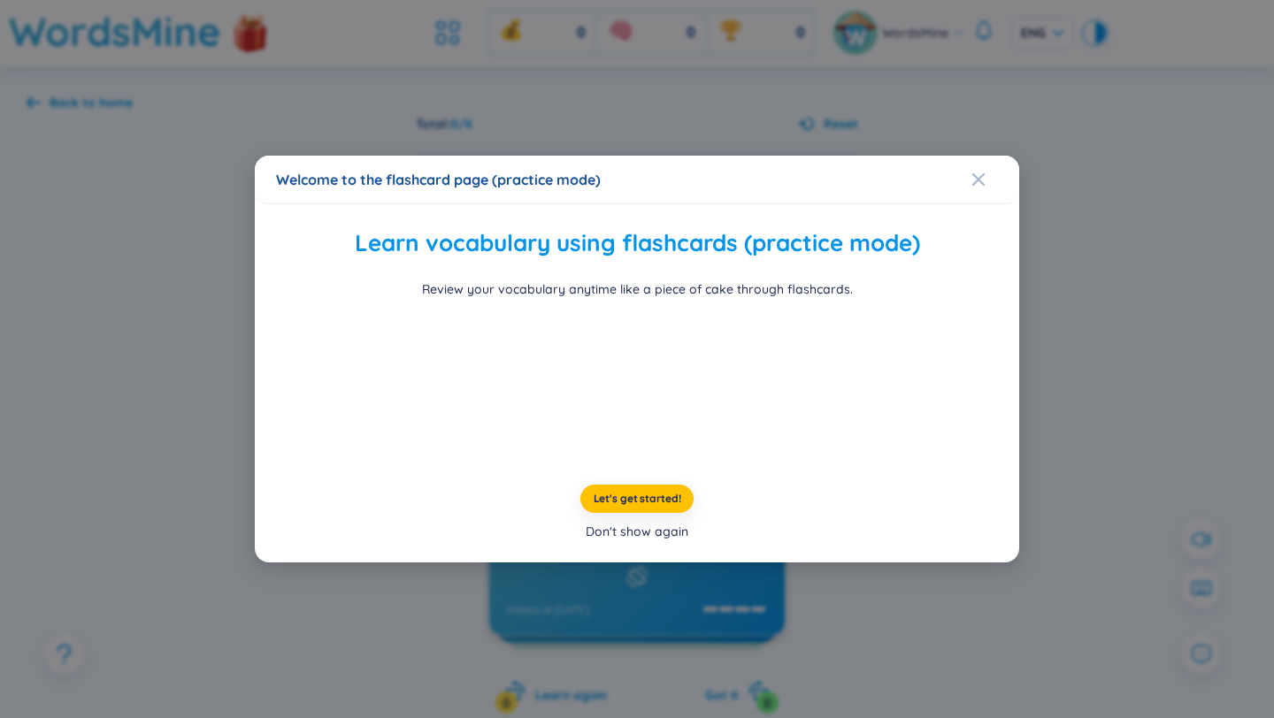
click at [612, 541] on div "Don't show again" at bounding box center [637, 531] width 103 height 19
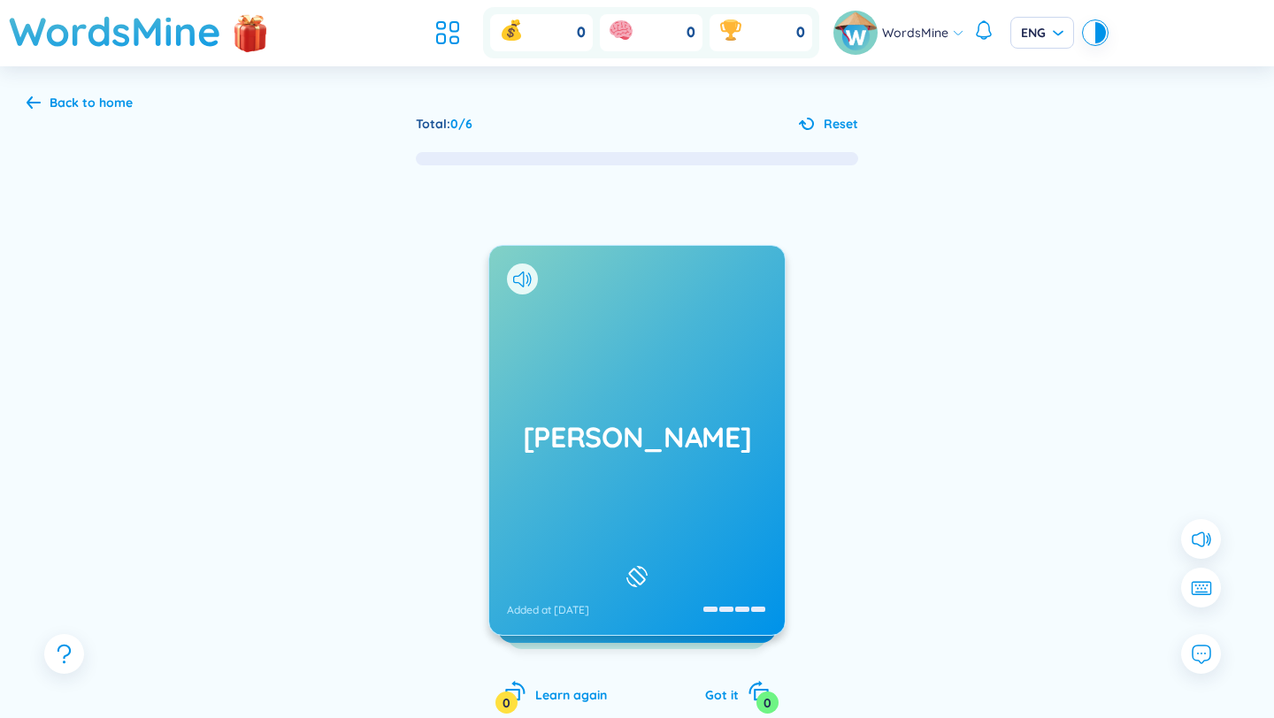
scroll to position [104, 0]
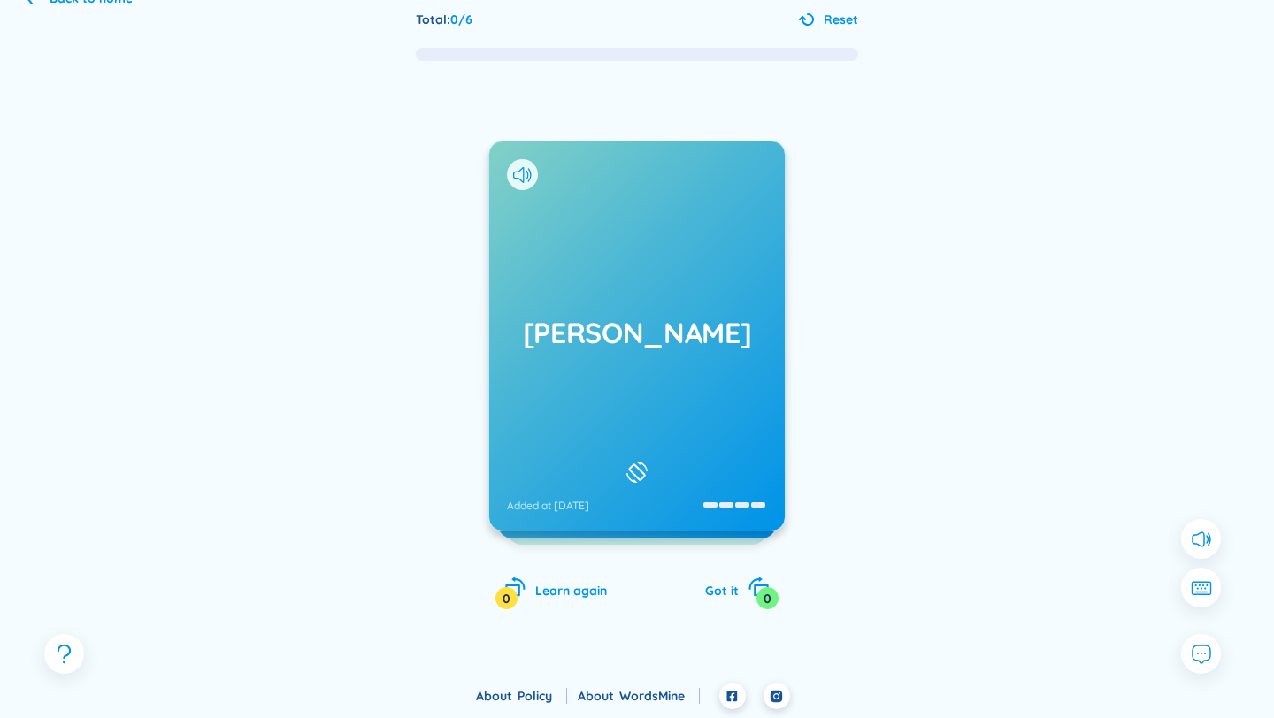
click at [623, 380] on div "[PERSON_NAME] Added at [DATE]" at bounding box center [636, 336] width 295 height 389
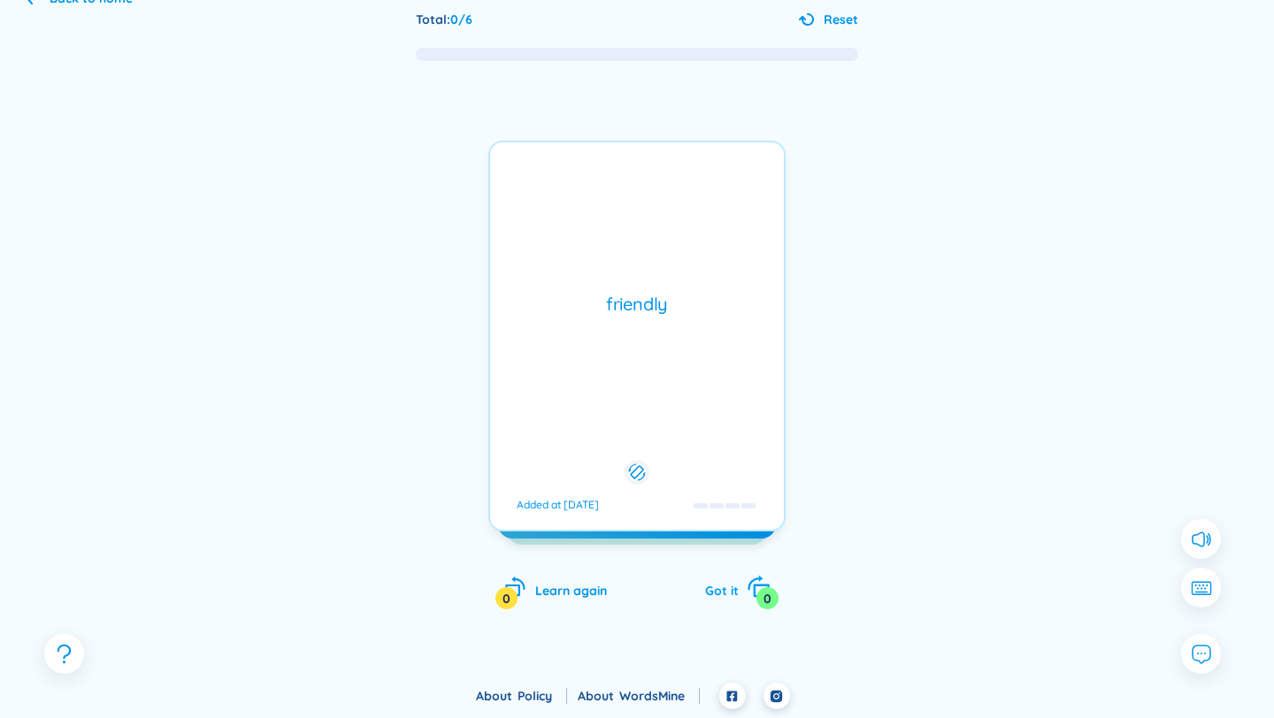
click at [729, 598] on span "Got it" at bounding box center [722, 591] width 34 height 16
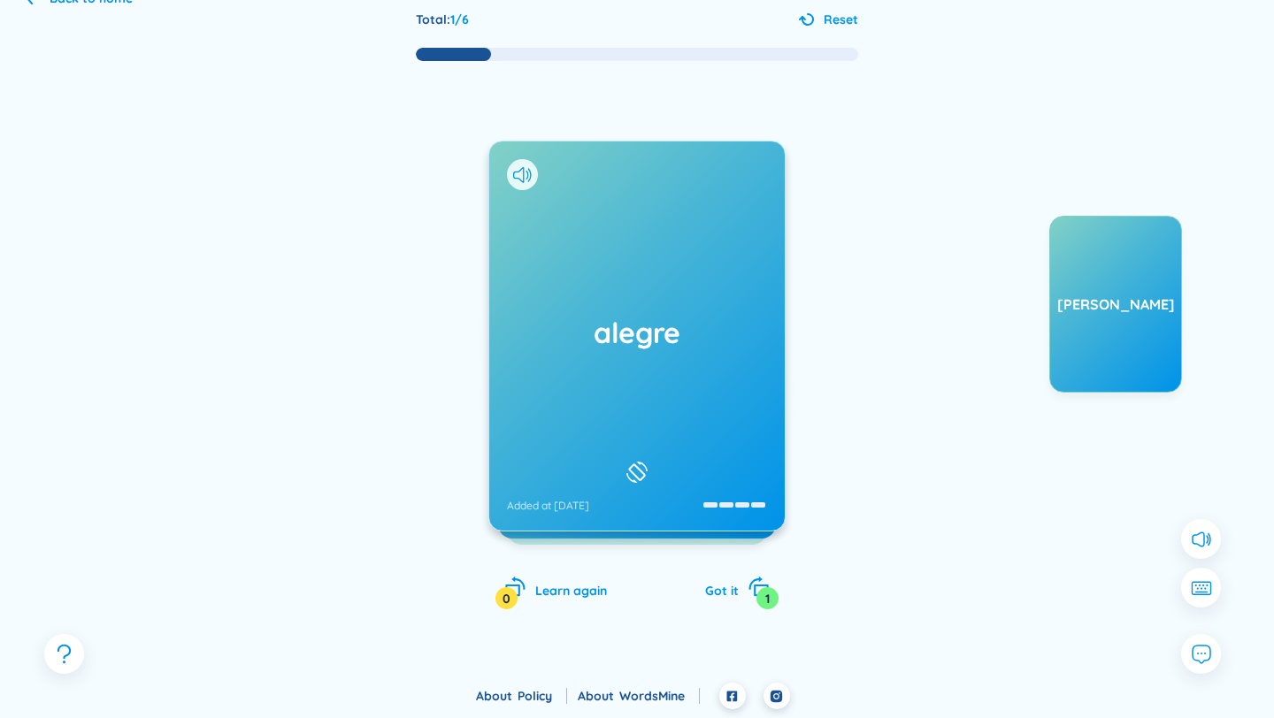
click at [653, 403] on div "alegre Added at [DATE]" at bounding box center [636, 336] width 295 height 389
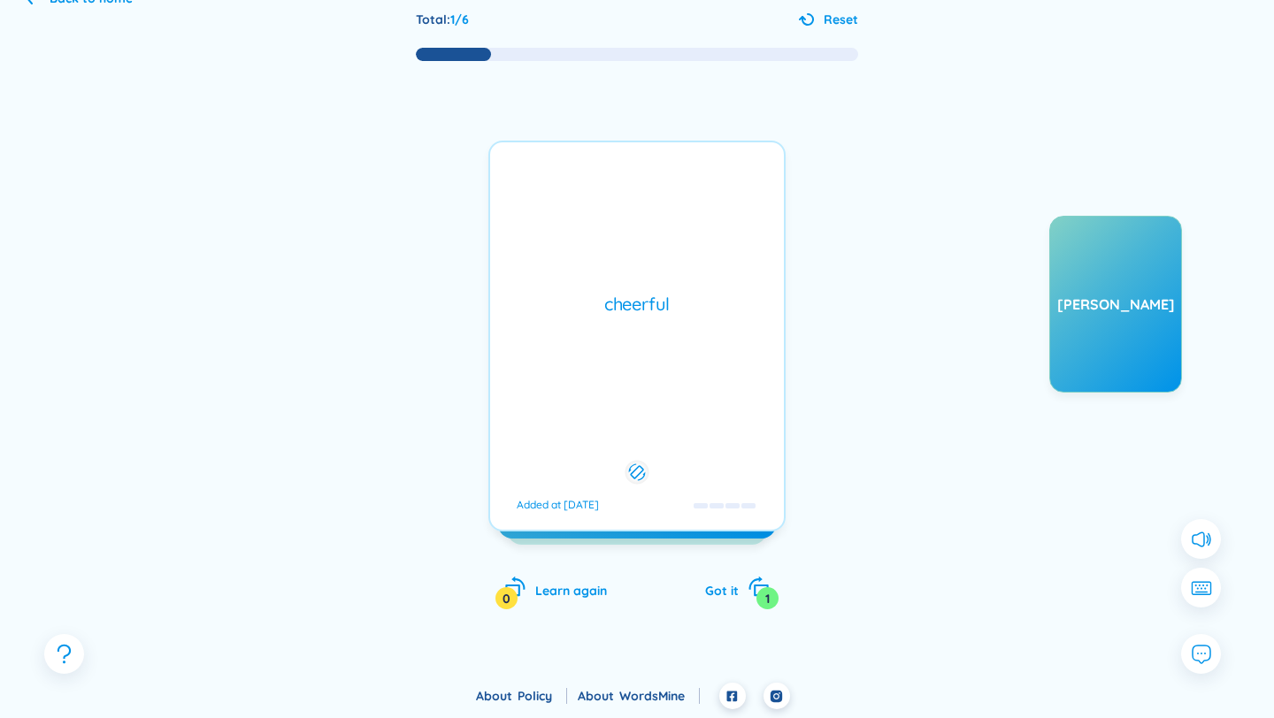
click at [741, 601] on div "alegre Added at [DATE] cheerful Added at [DATE] altruista Learn again 0 Got it 1" at bounding box center [636, 393] width 297 height 504
click at [740, 598] on div "Got it 1" at bounding box center [737, 588] width 65 height 25
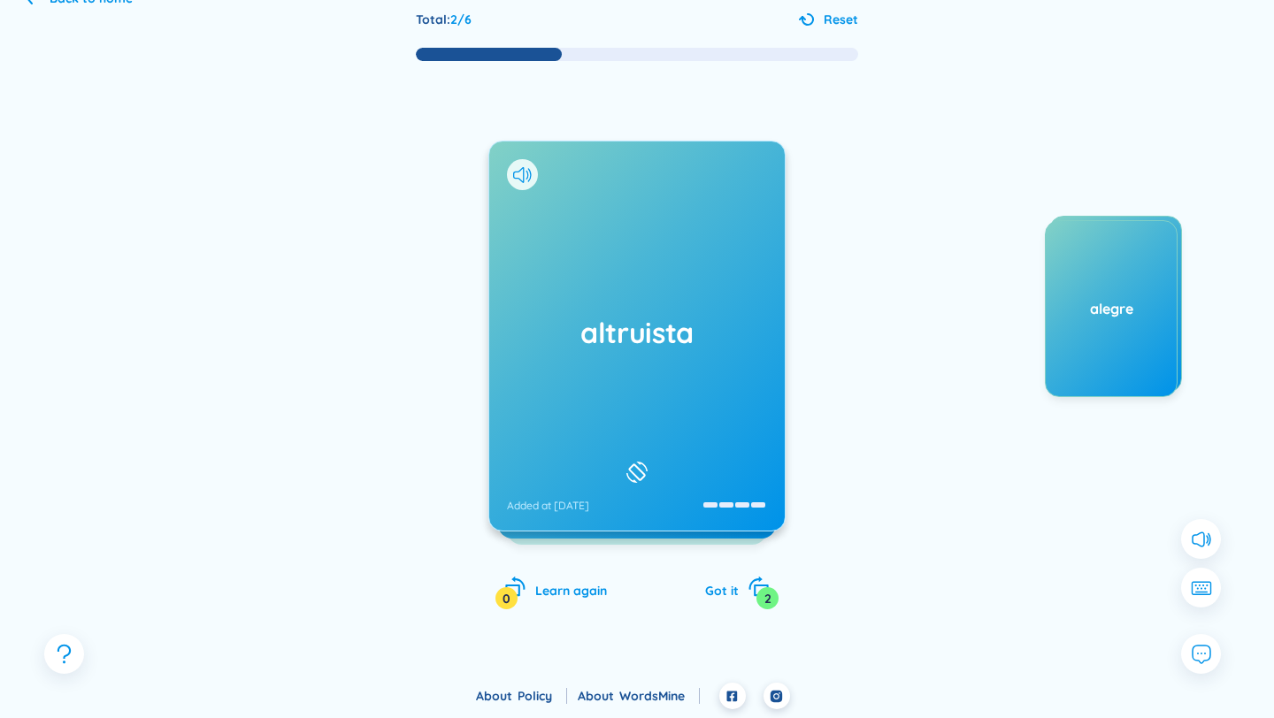
click at [587, 372] on div "altruista Added at [DATE]" at bounding box center [636, 336] width 295 height 389
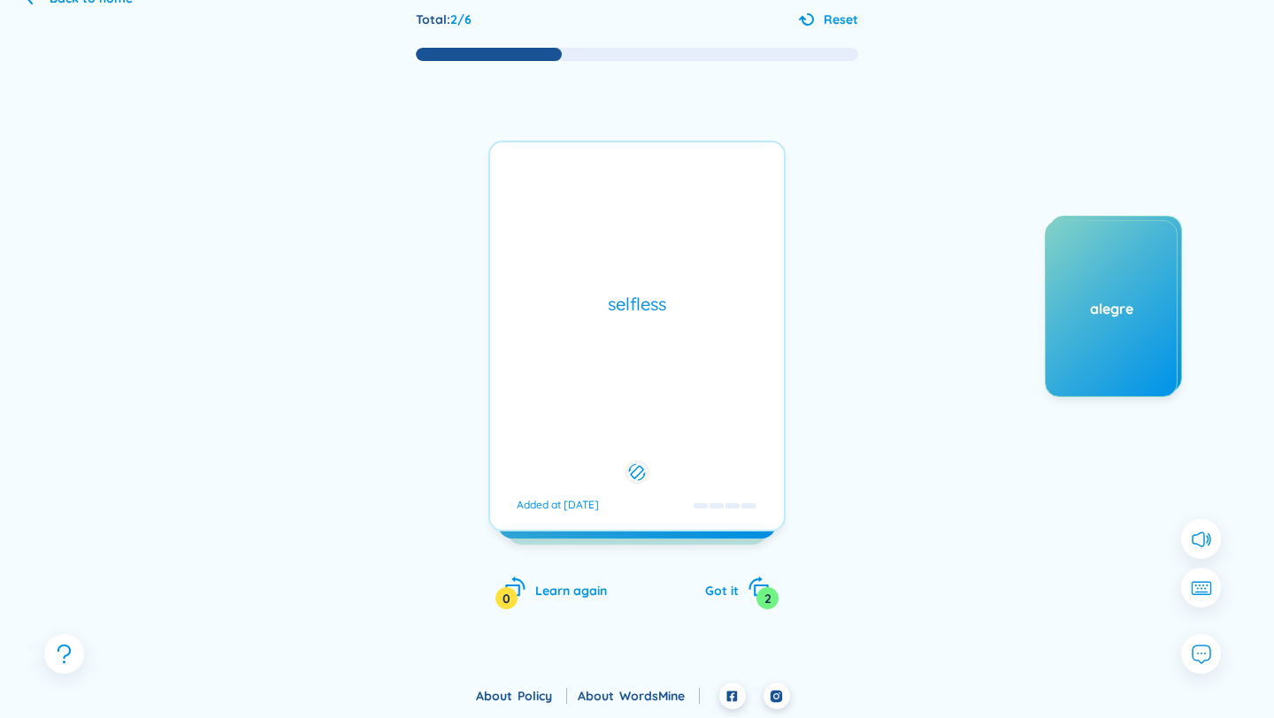
click at [548, 409] on div "selfless Added at [DATE]" at bounding box center [636, 336] width 297 height 391
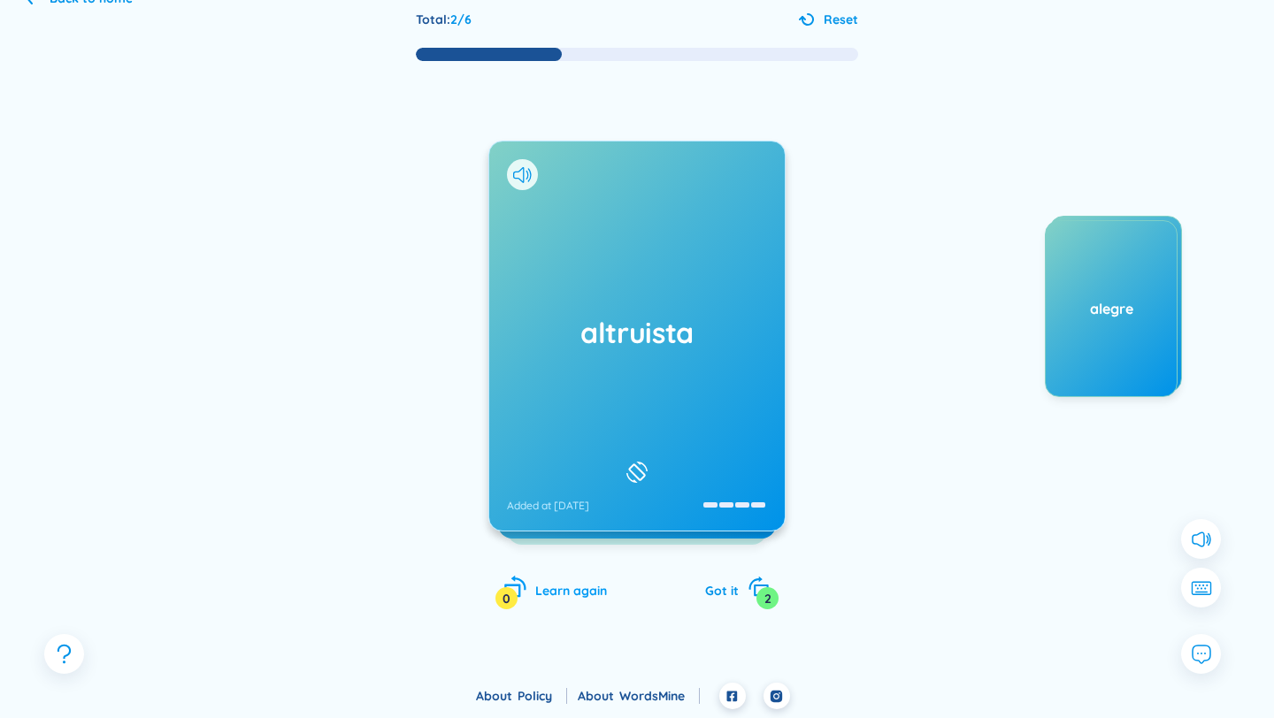
click at [536, 576] on div "Learn again 0" at bounding box center [555, 588] width 103 height 25
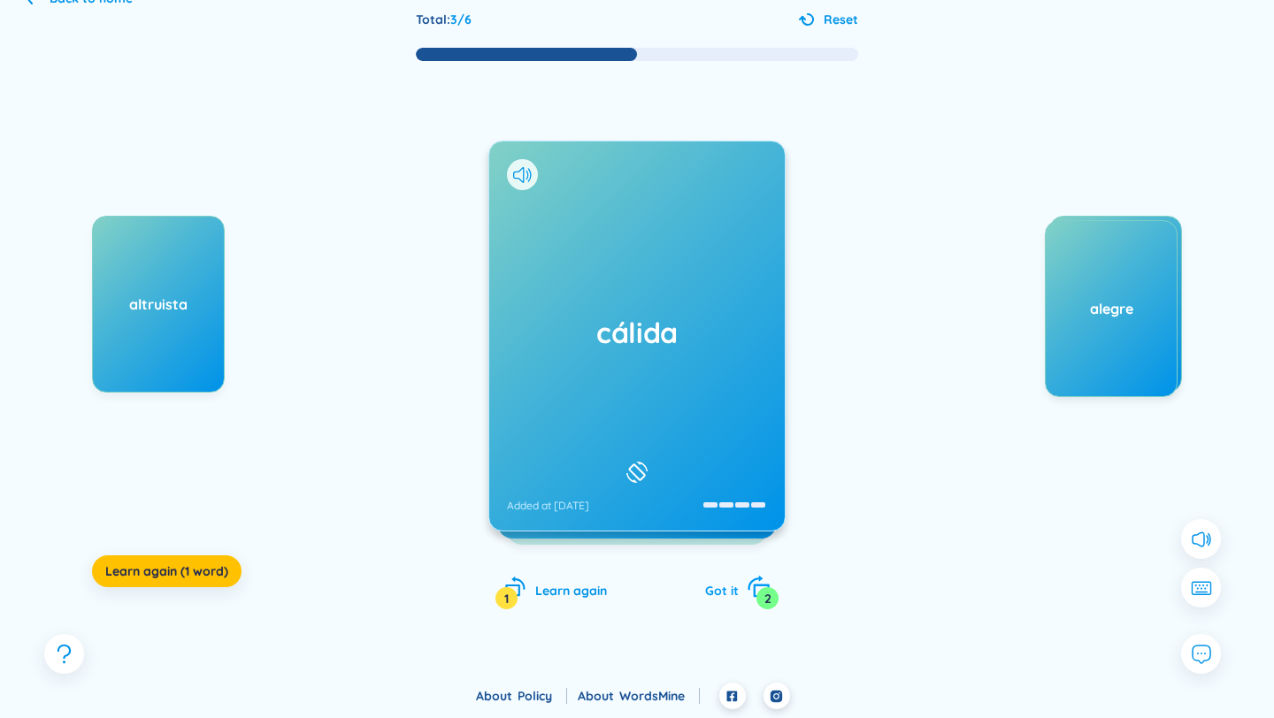
click at [750, 590] on icon "rotate-right" at bounding box center [759, 587] width 25 height 25
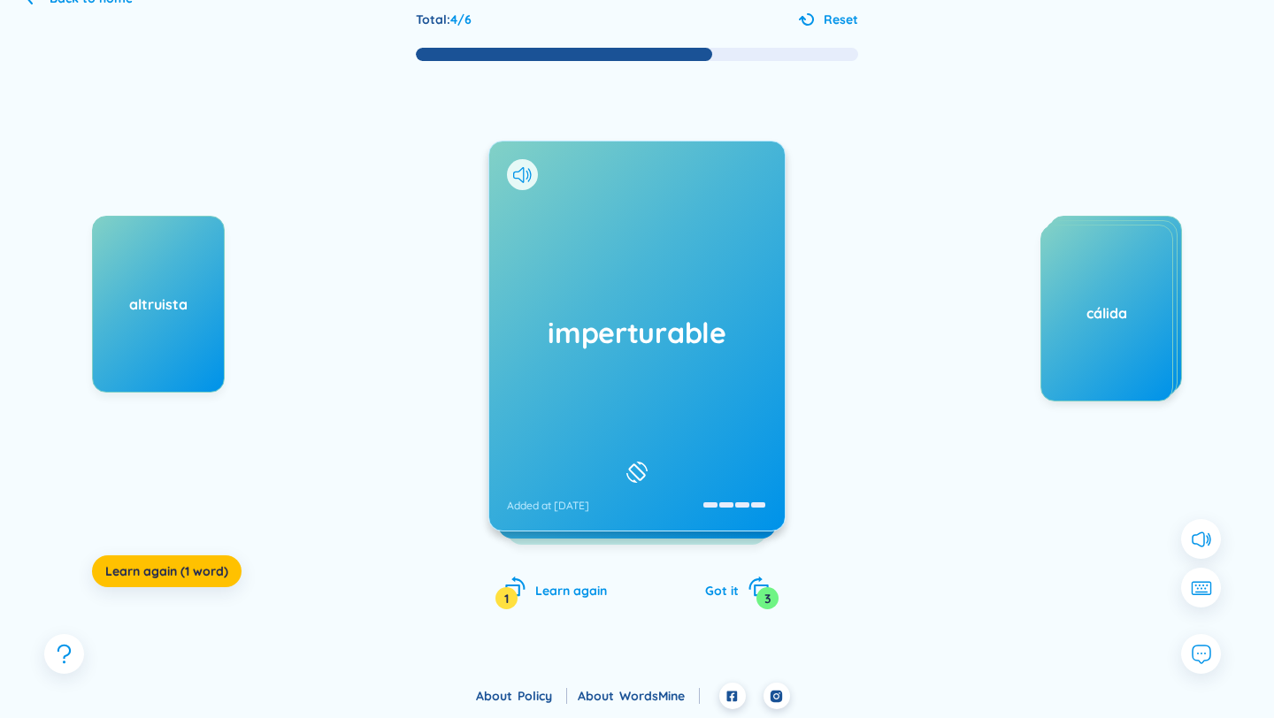
click at [629, 387] on div "imperturable Added at [DATE]" at bounding box center [636, 336] width 295 height 389
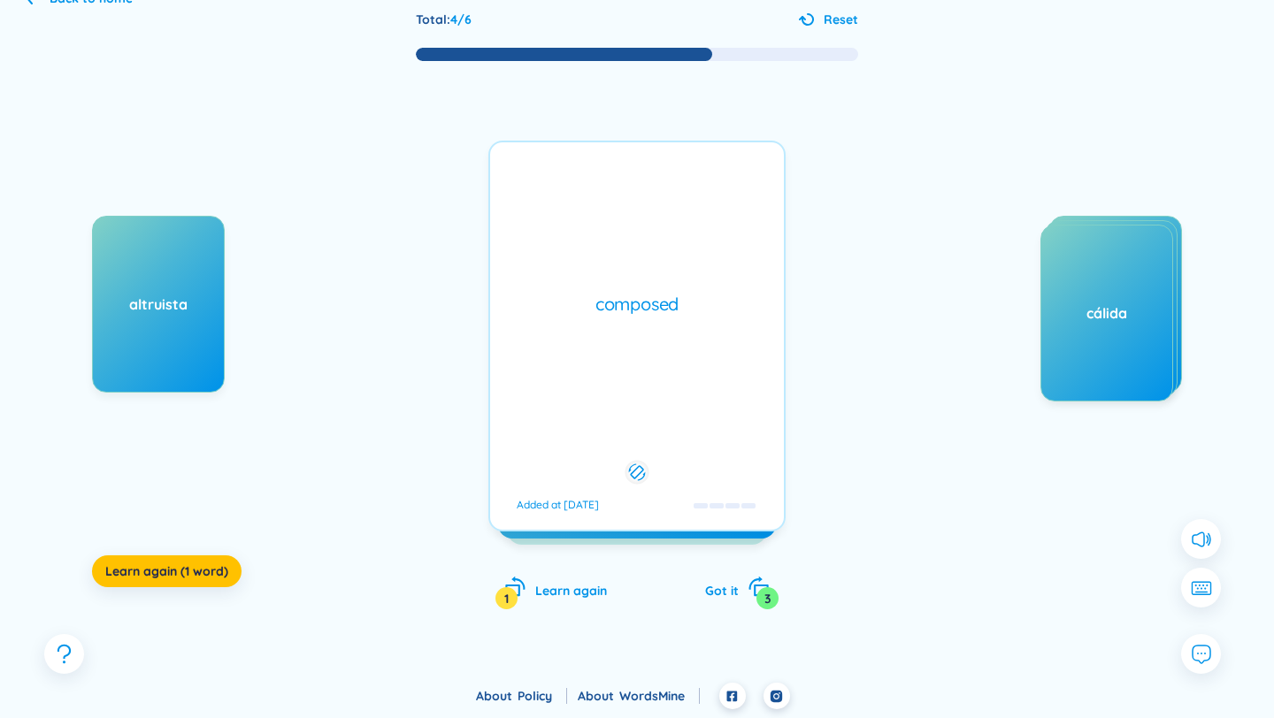
click at [628, 387] on div "composed Added at [DATE]" at bounding box center [636, 336] width 297 height 391
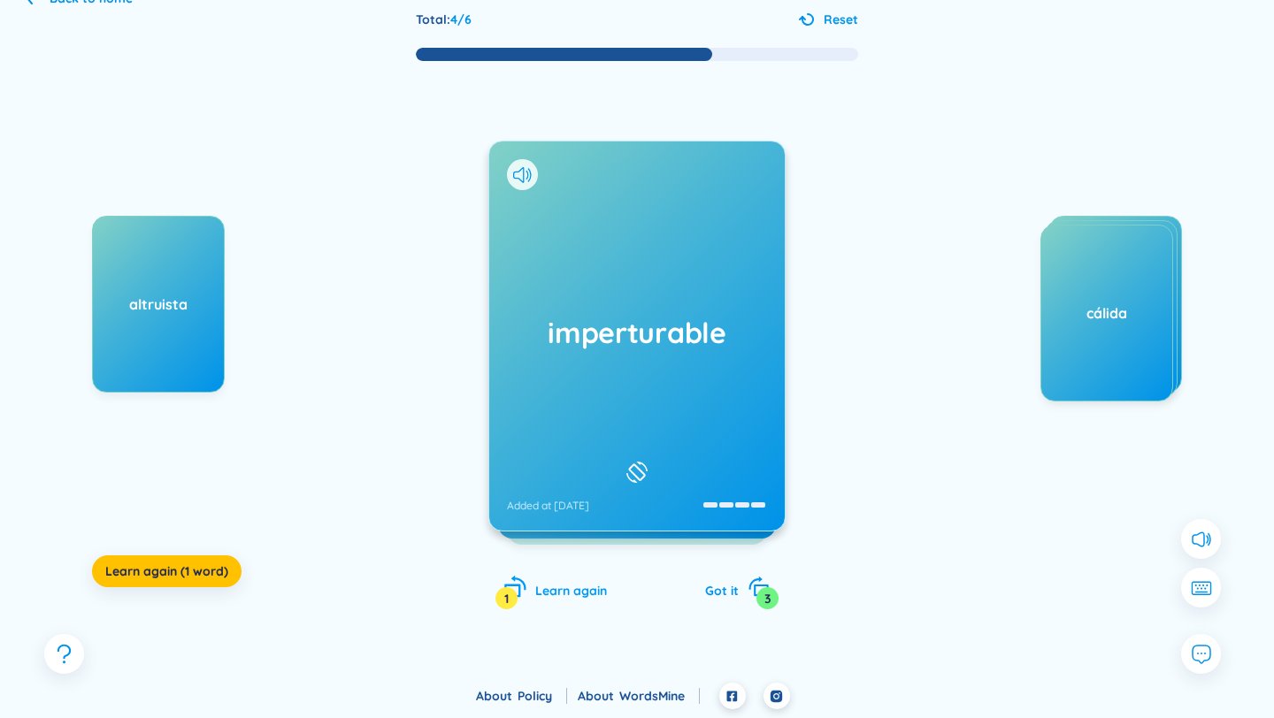
click at [535, 594] on span "Learn again" at bounding box center [571, 591] width 72 height 16
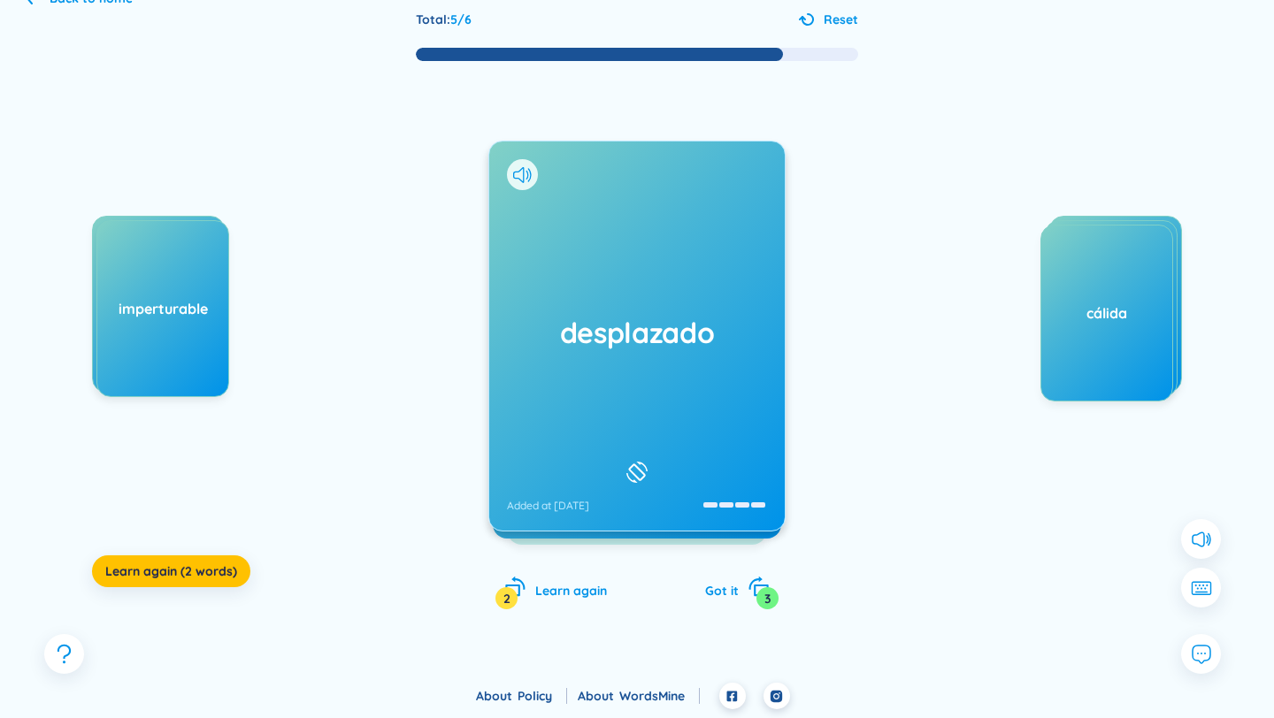
click at [604, 426] on div "desplazado Added at [DATE]" at bounding box center [636, 336] width 295 height 389
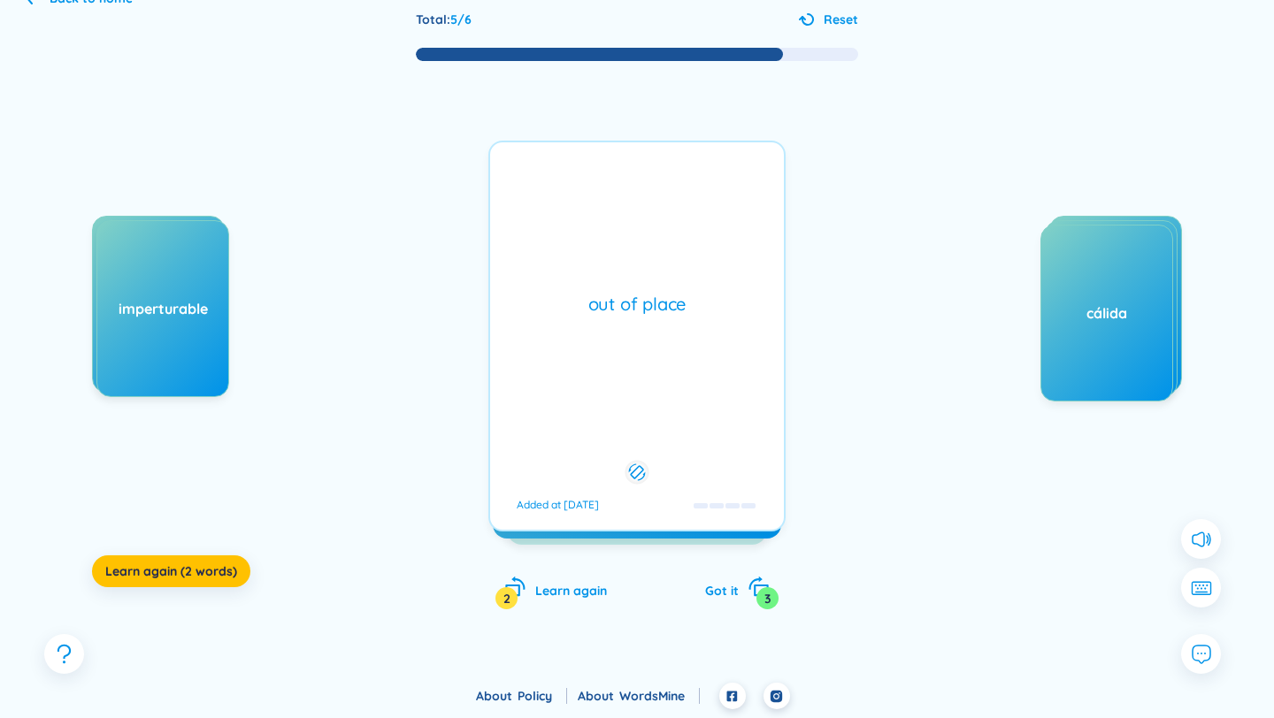
click at [604, 426] on div "out of place Added at [DATE]" at bounding box center [636, 336] width 297 height 391
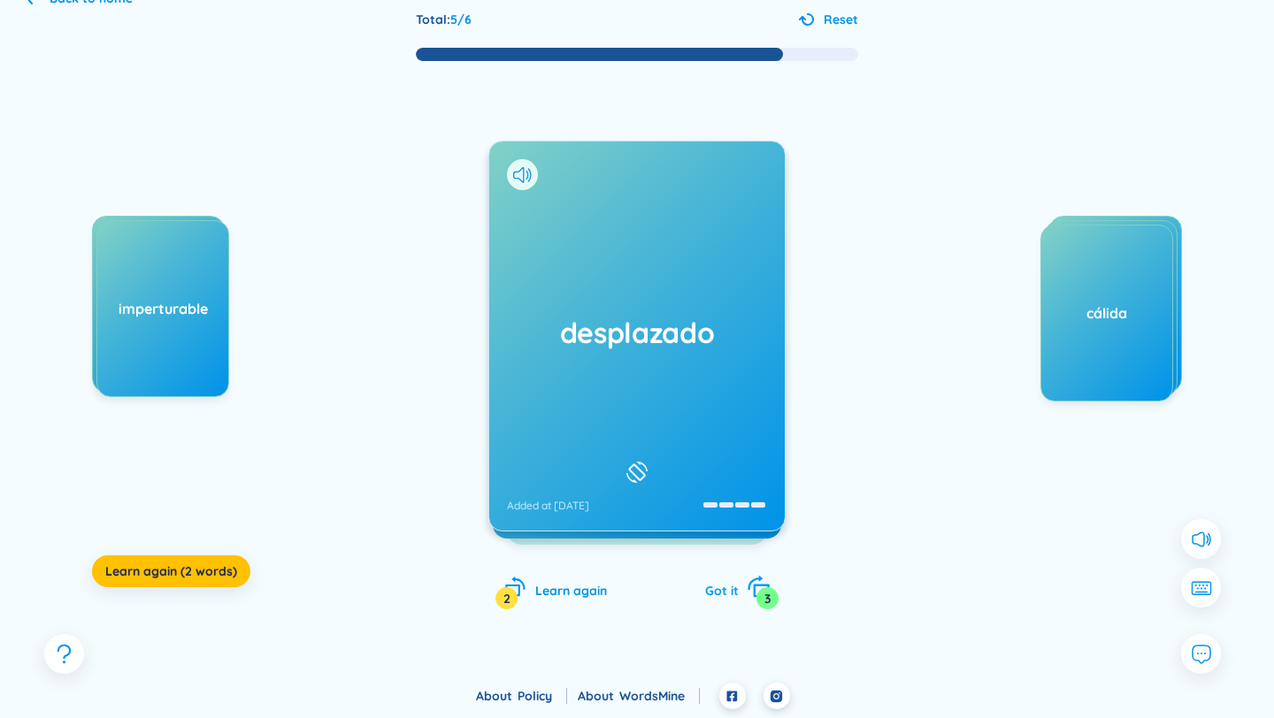
click at [728, 576] on div "Got it 3" at bounding box center [737, 588] width 65 height 25
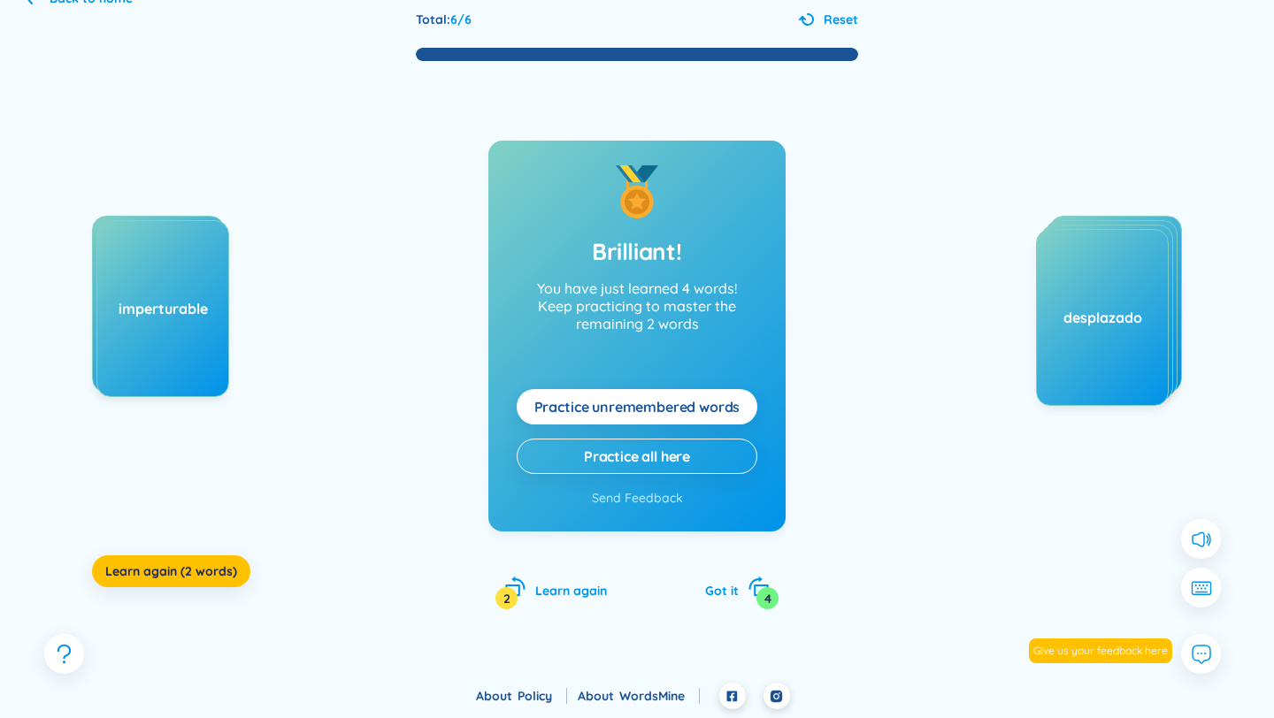
click at [569, 405] on span "Practice unremembered words" at bounding box center [637, 406] width 206 height 19
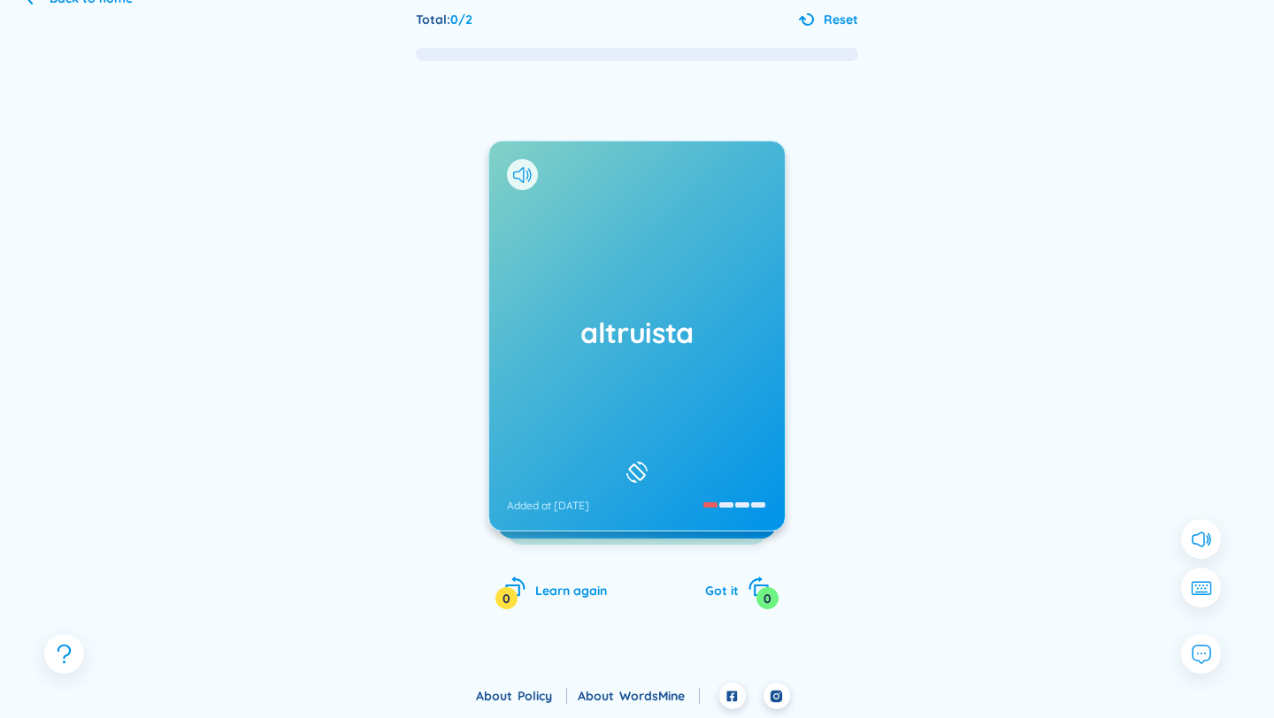
click at [569, 405] on div "altruista Added at [DATE]" at bounding box center [636, 336] width 295 height 389
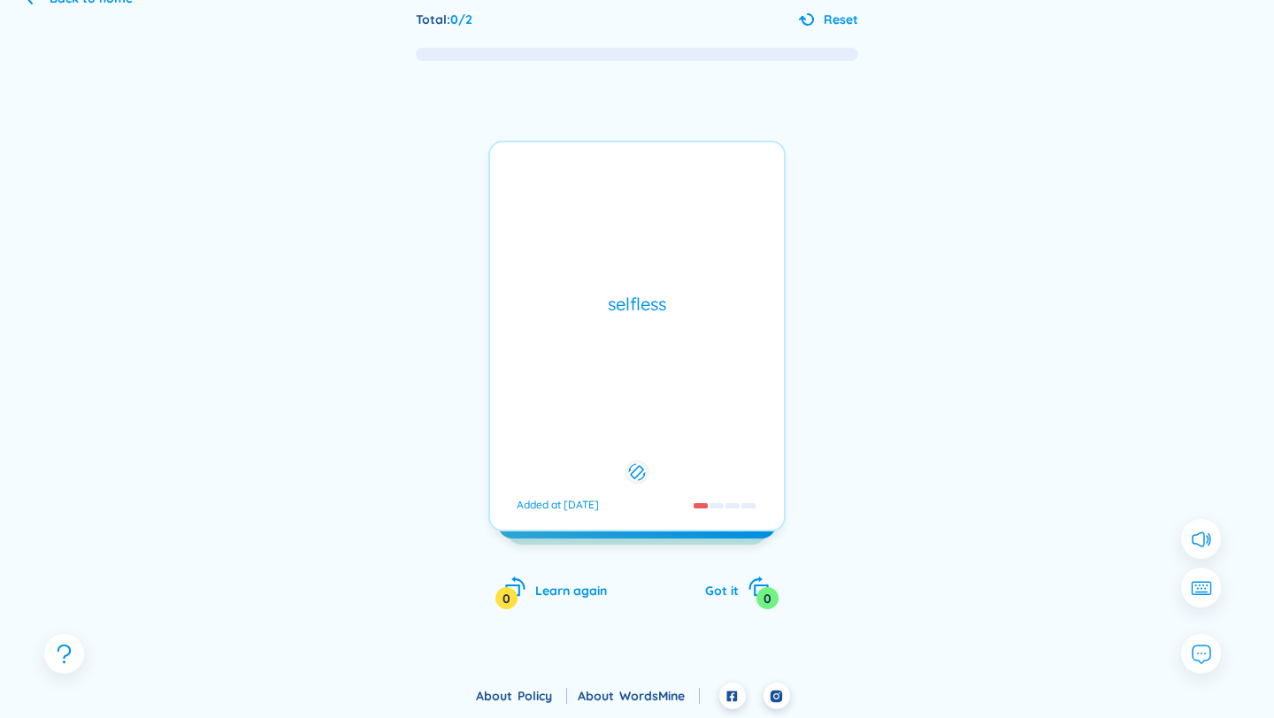
click at [569, 405] on div "selfless Added at [DATE]" at bounding box center [636, 336] width 297 height 391
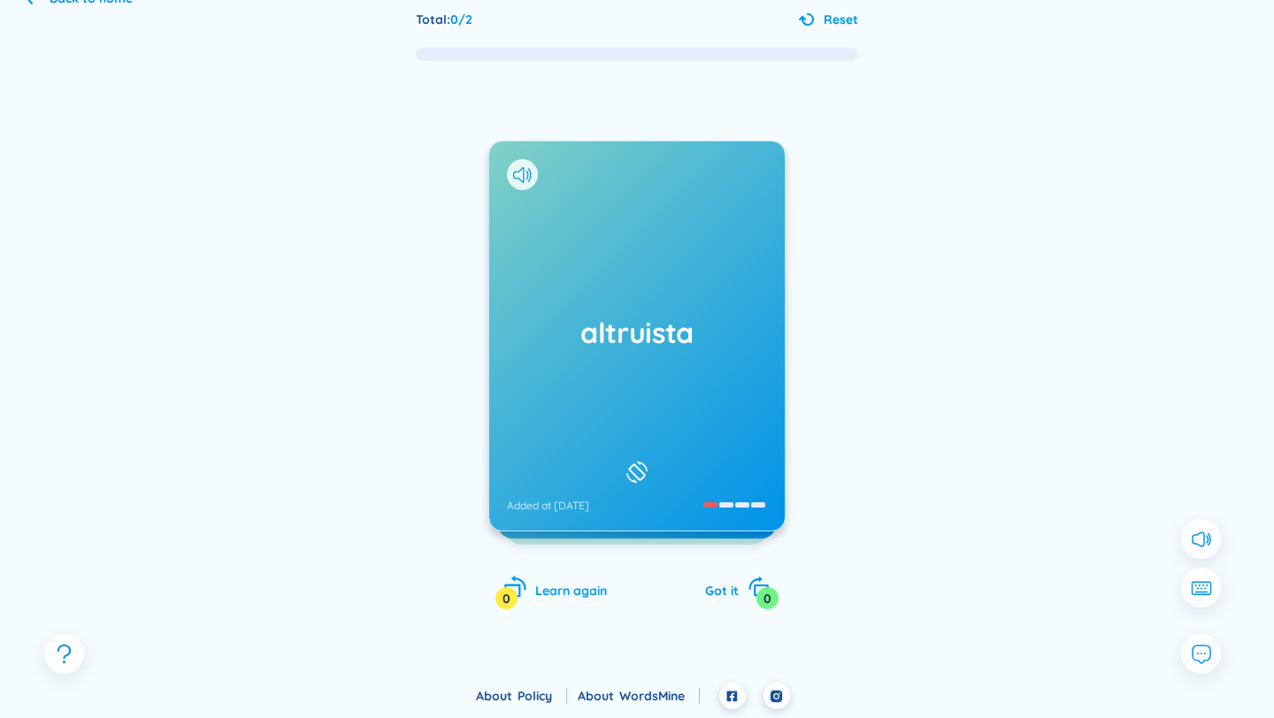
click at [516, 595] on div "0" at bounding box center [506, 598] width 22 height 22
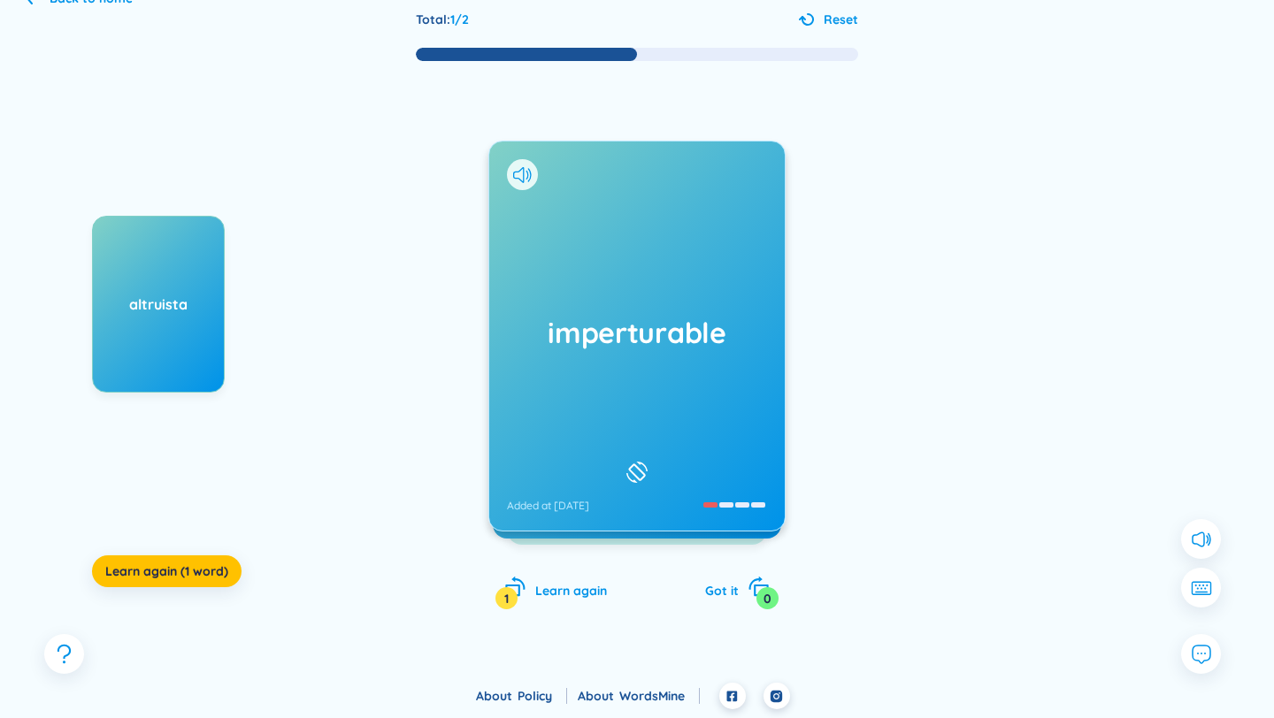
click at [571, 443] on div "imperturable Added at [DATE]" at bounding box center [636, 336] width 295 height 389
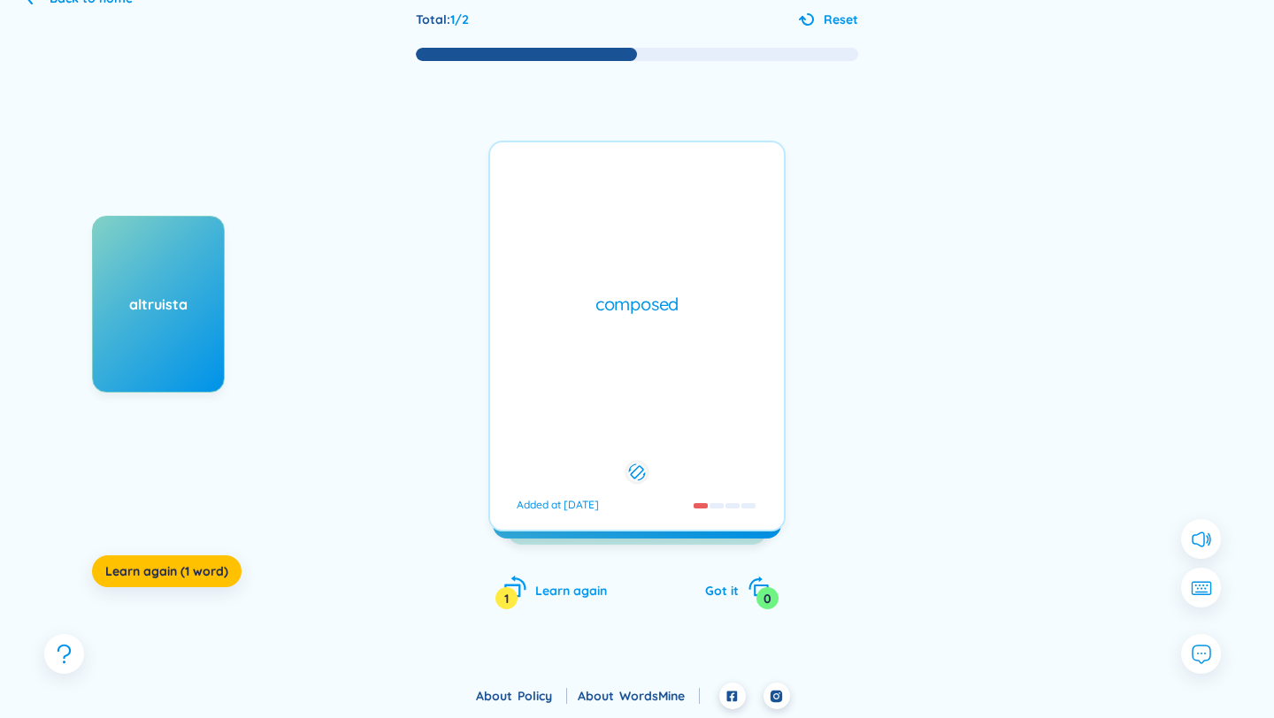
click at [566, 582] on div "Learn again 1" at bounding box center [555, 588] width 103 height 25
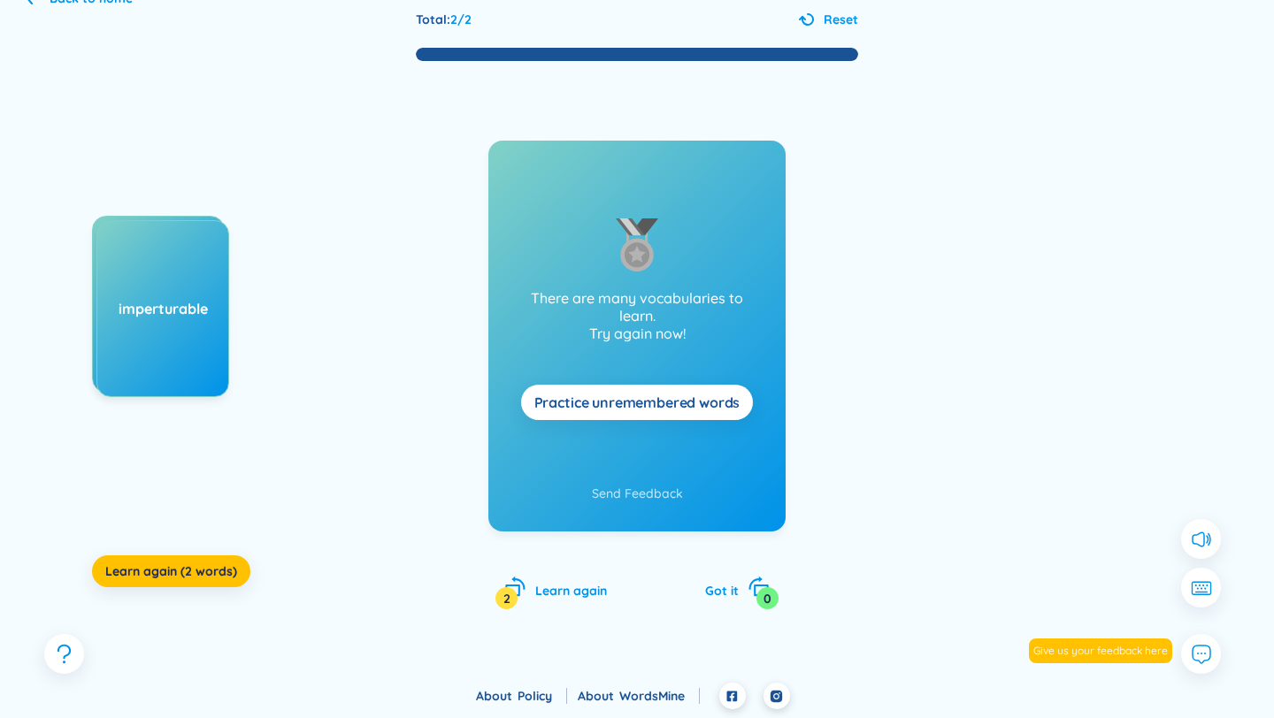
click at [596, 414] on button "Practice unremembered words" at bounding box center [637, 402] width 233 height 35
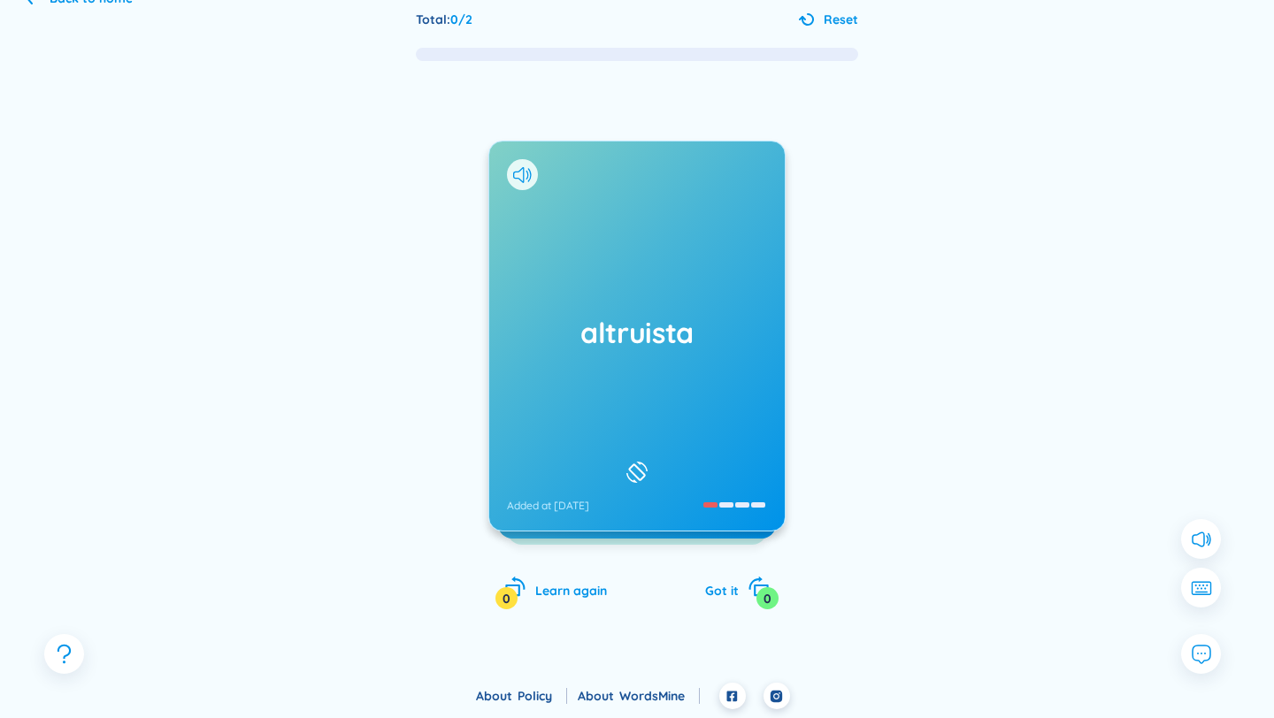
click at [596, 414] on div "altruista Added at [DATE]" at bounding box center [636, 336] width 295 height 389
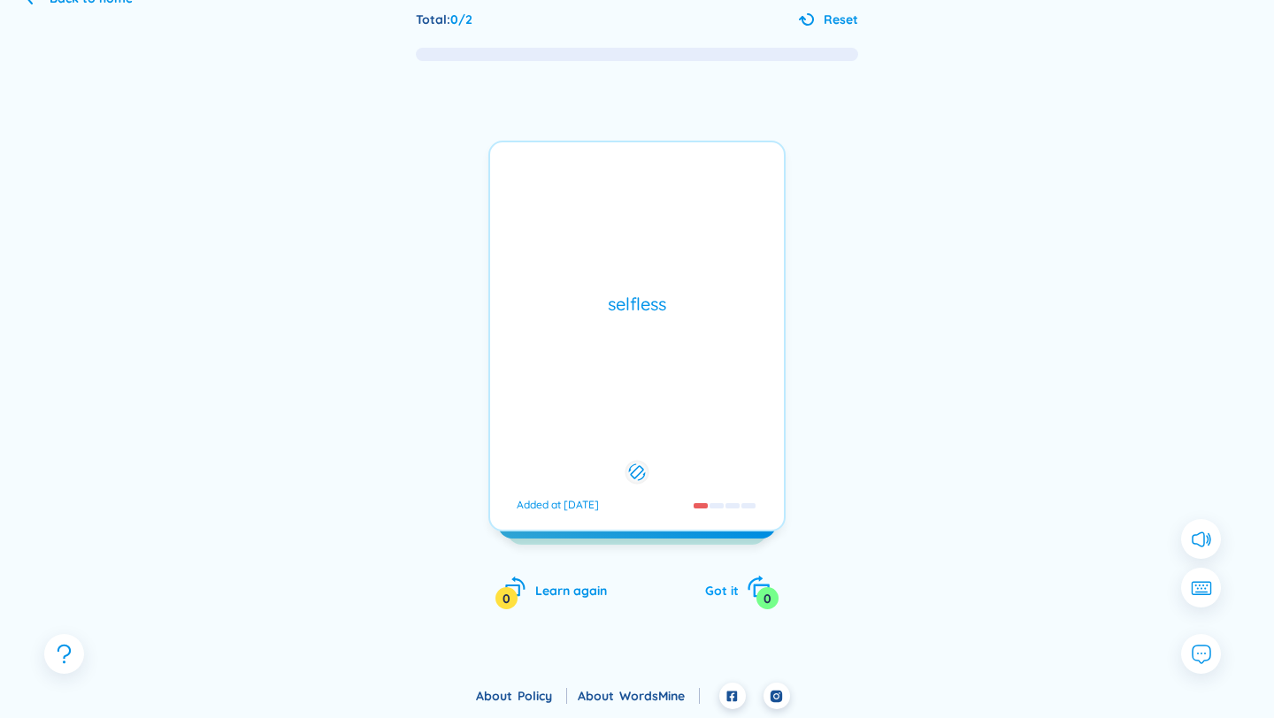
click at [728, 587] on span "Got it" at bounding box center [722, 591] width 34 height 16
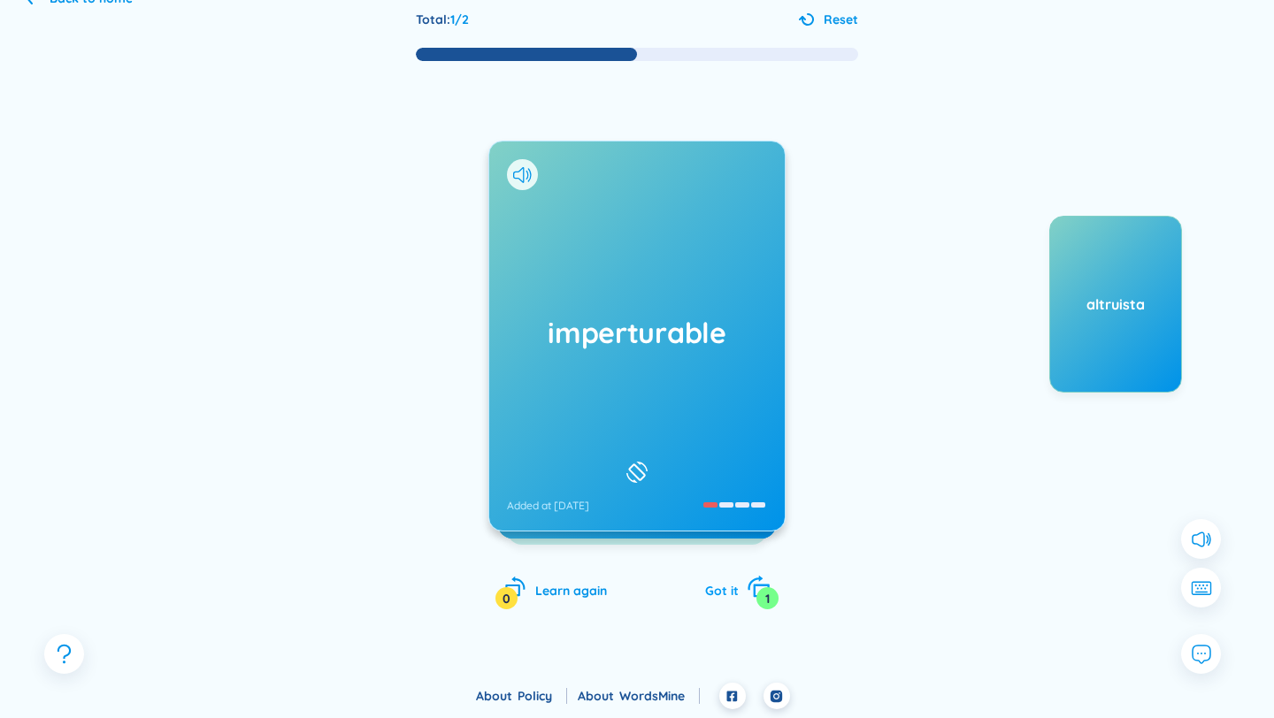
click at [728, 587] on span "Got it" at bounding box center [722, 591] width 34 height 16
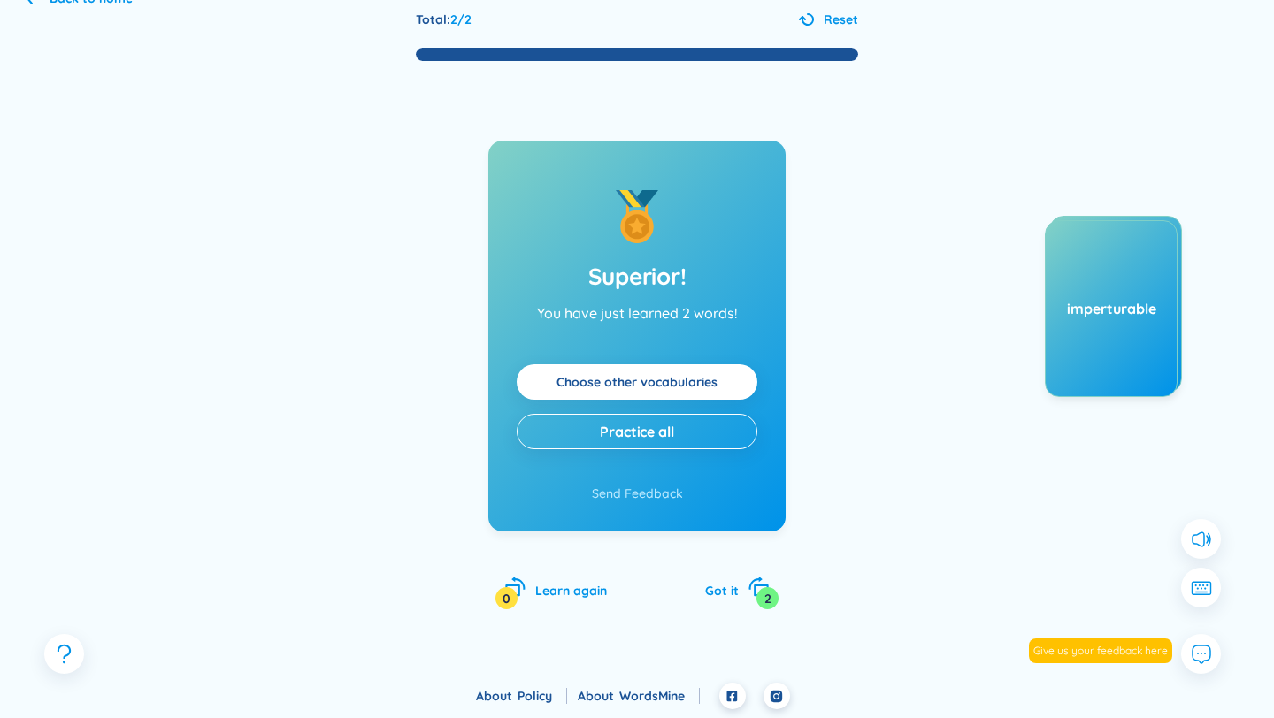
click at [581, 400] on div "Choose other vocabularies Practice all" at bounding box center [637, 406] width 241 height 85
click at [573, 380] on link "Choose other vocabularies" at bounding box center [636, 381] width 161 height 19
